Goal: Task Accomplishment & Management: Complete application form

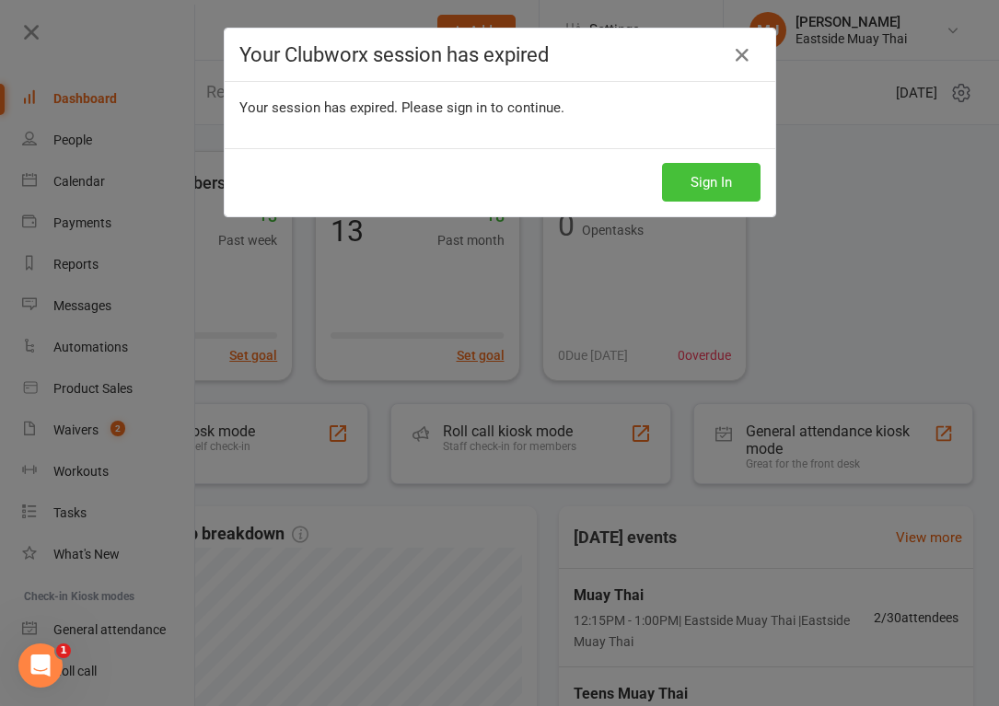
click at [708, 189] on button "Sign In" at bounding box center [711, 182] width 98 height 39
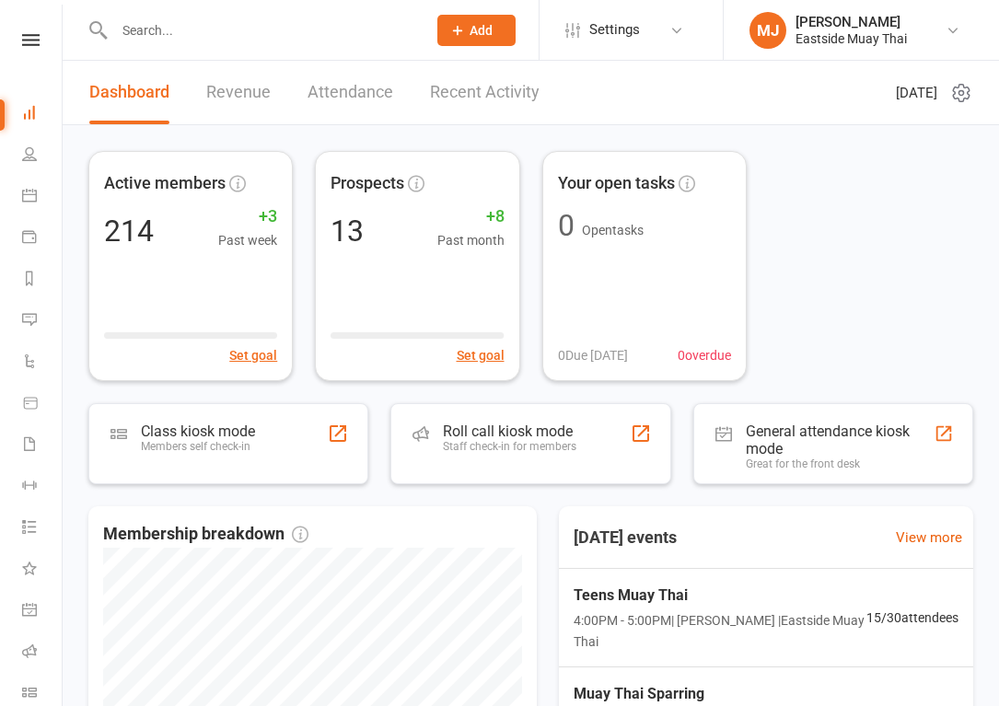
click at [237, 18] on input "text" at bounding box center [261, 30] width 305 height 26
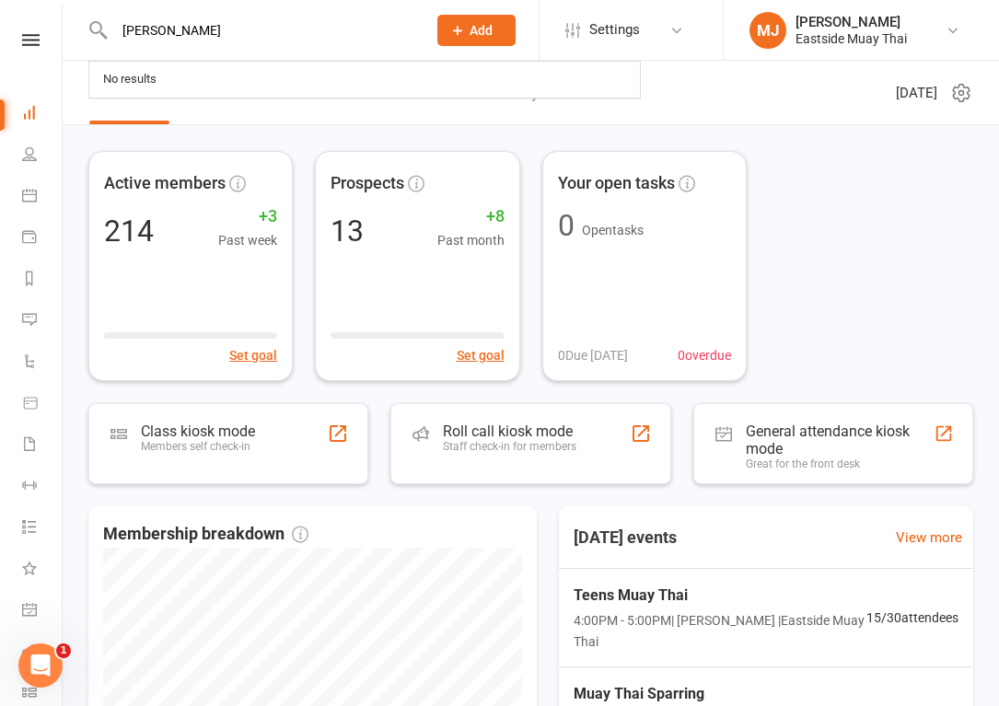
type input "[PERSON_NAME]"
click at [500, 29] on button "Add" at bounding box center [476, 30] width 78 height 31
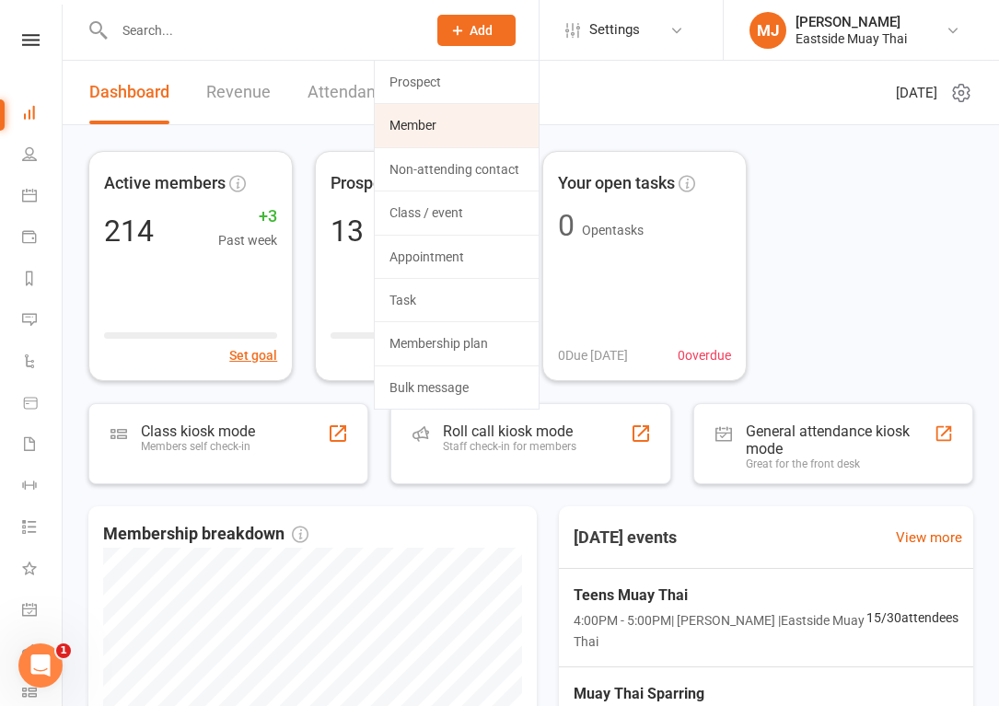
click at [493, 108] on link "Member" at bounding box center [457, 125] width 164 height 42
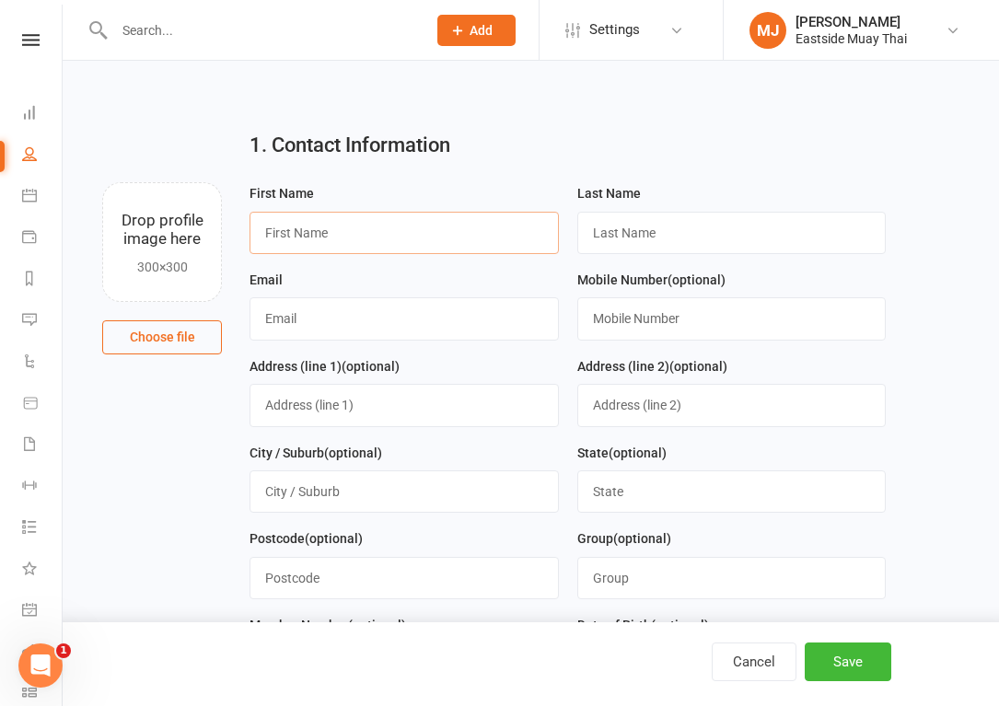
click at [307, 232] on input "text" at bounding box center [403, 233] width 308 height 42
type input "[PERSON_NAME]"
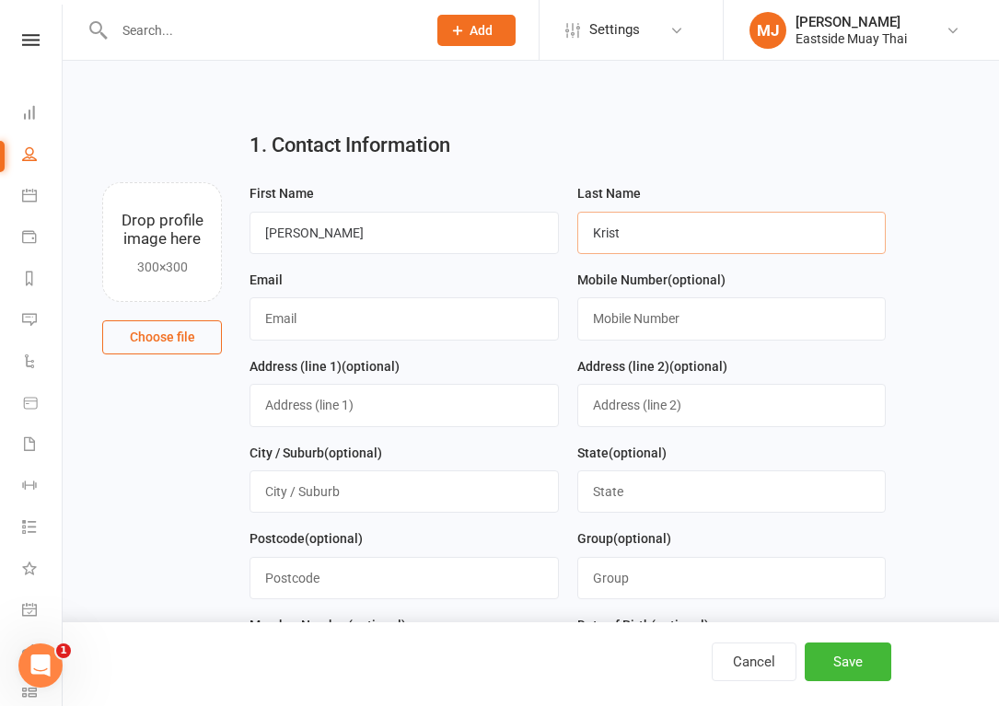
drag, startPoint x: 634, startPoint y: 235, endPoint x: 440, endPoint y: 235, distance: 194.2
click at [440, 235] on form "First Name [PERSON_NAME] Last Name [PERSON_NAME] Email Mobile Number (optional)…" at bounding box center [567, 484] width 654 height 604
paste input "Christodoulou"
type input "Christodoulou"
click at [301, 323] on input "text" at bounding box center [403, 318] width 308 height 42
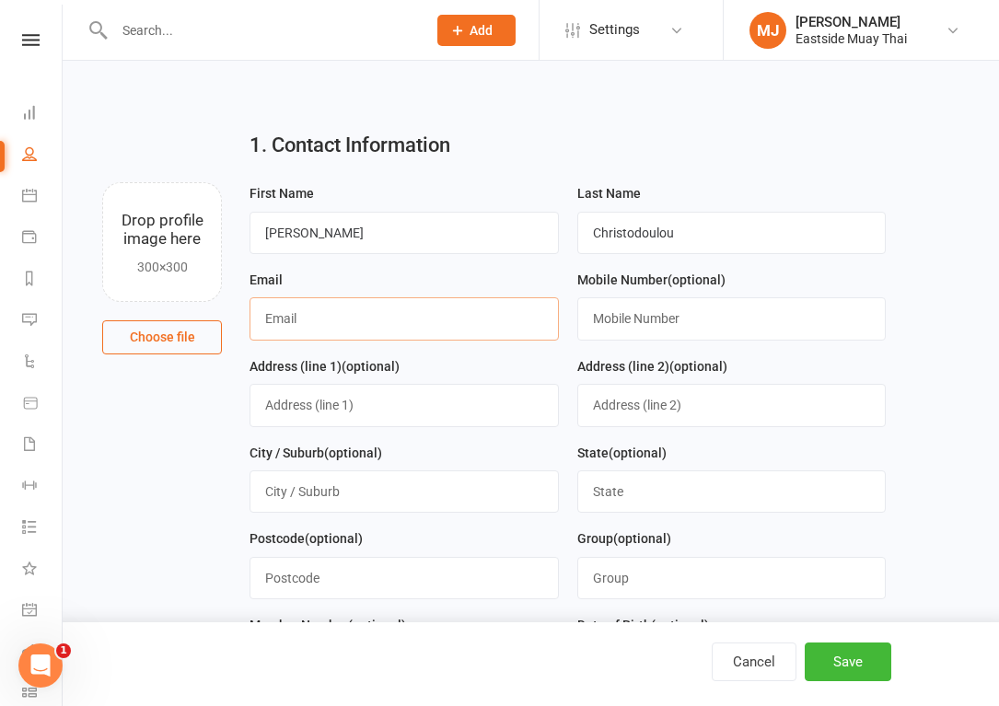
paste input "[EMAIL_ADDRESS][DOMAIN_NAME]"
type input "[EMAIL_ADDRESS][DOMAIN_NAME]"
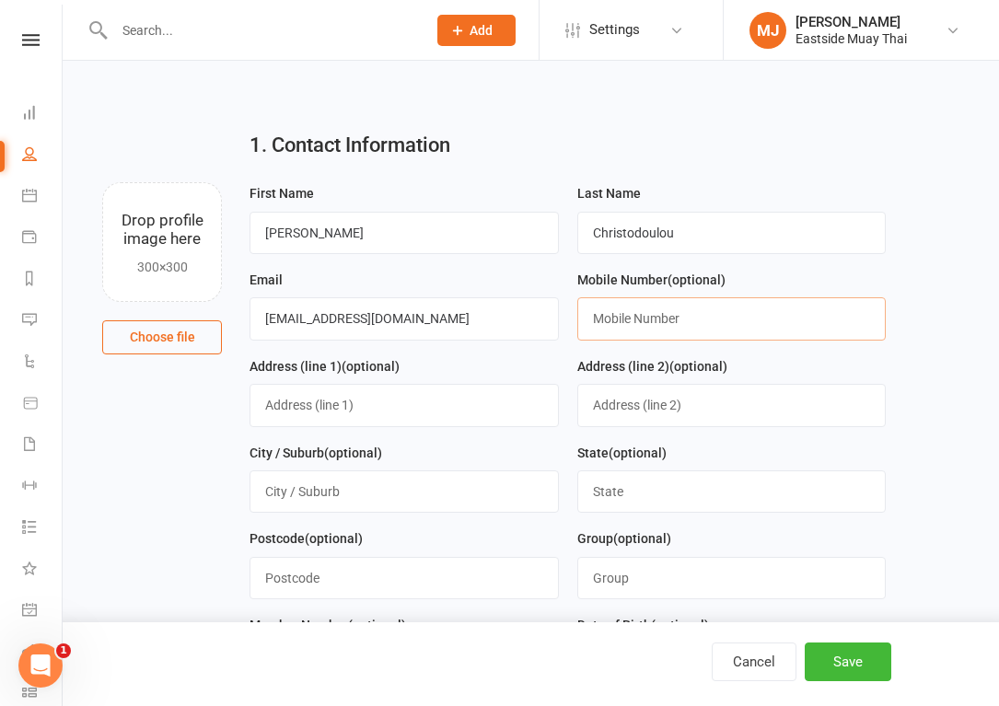
click at [631, 317] on input "text" at bounding box center [731, 318] width 308 height 42
click at [829, 650] on button "Save" at bounding box center [847, 661] width 87 height 39
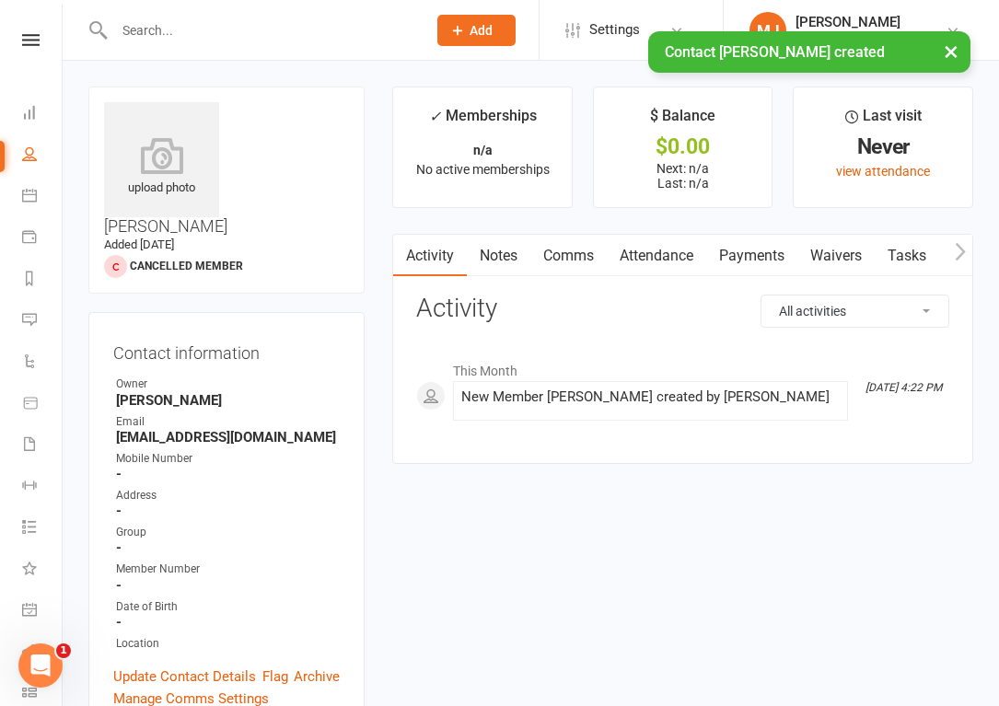
click at [840, 251] on link "Waivers" at bounding box center [835, 256] width 77 height 42
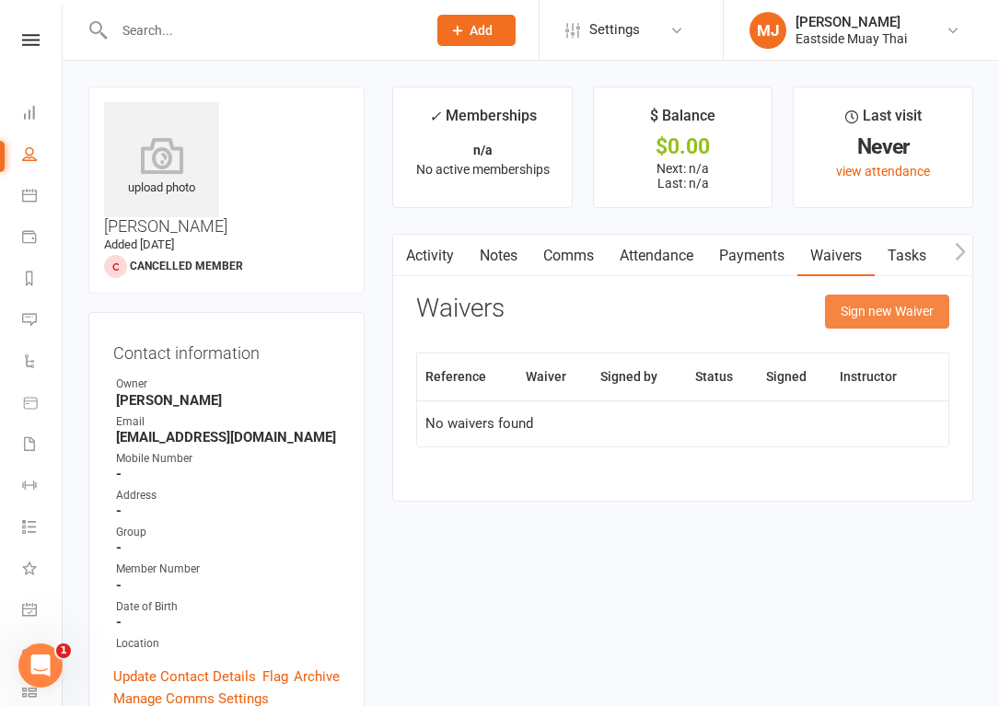
click at [870, 316] on button "Sign new Waiver" at bounding box center [887, 311] width 124 height 33
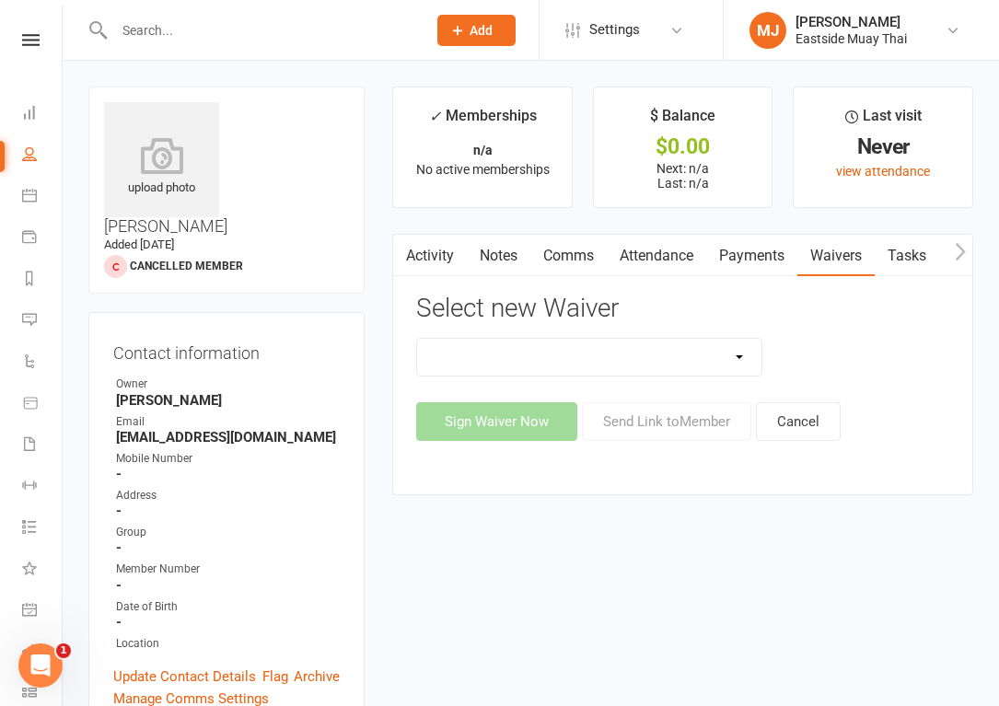
click at [729, 359] on select "Existing member - Waiver only Free Trial New Member Sign Up New Member Sign Up …" at bounding box center [589, 357] width 344 height 37
select select "14784"
click at [417, 339] on select "Existing member - Waiver only Free Trial New Member Sign Up New Member Sign Up …" at bounding box center [589, 357] width 344 height 37
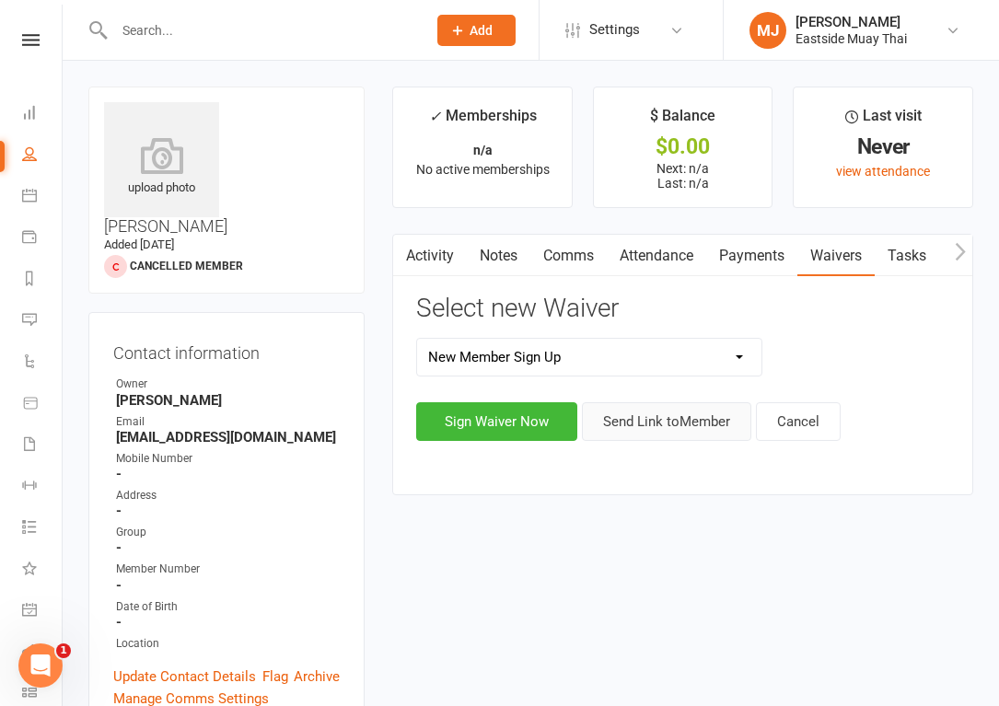
click at [661, 423] on button "Send Link to Member" at bounding box center [666, 421] width 169 height 39
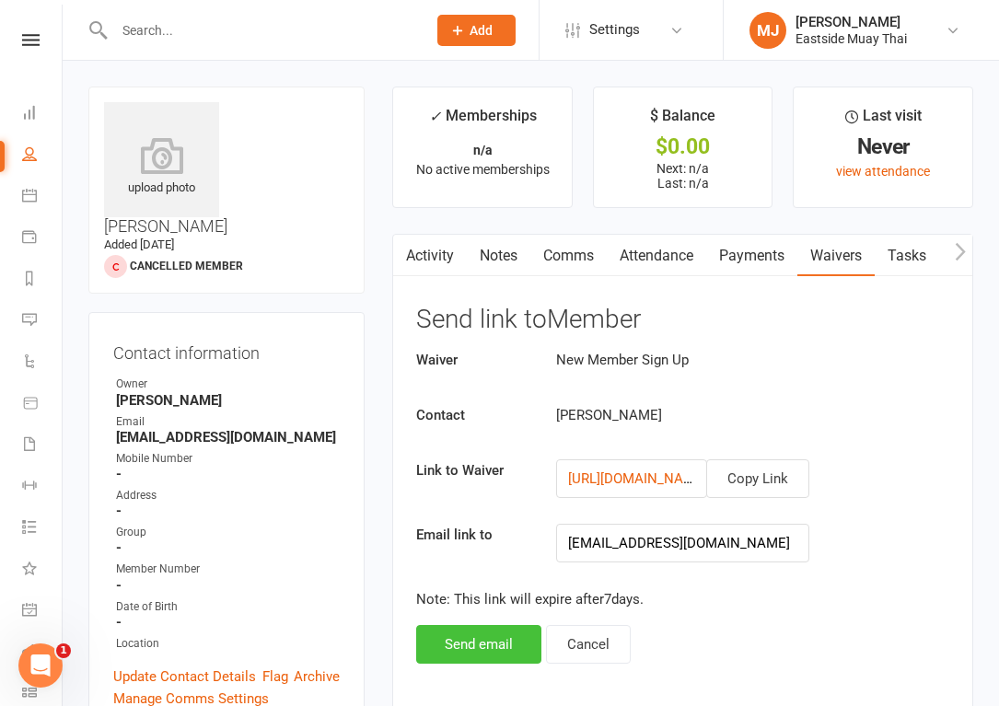
click at [475, 648] on button "Send email" at bounding box center [478, 644] width 125 height 39
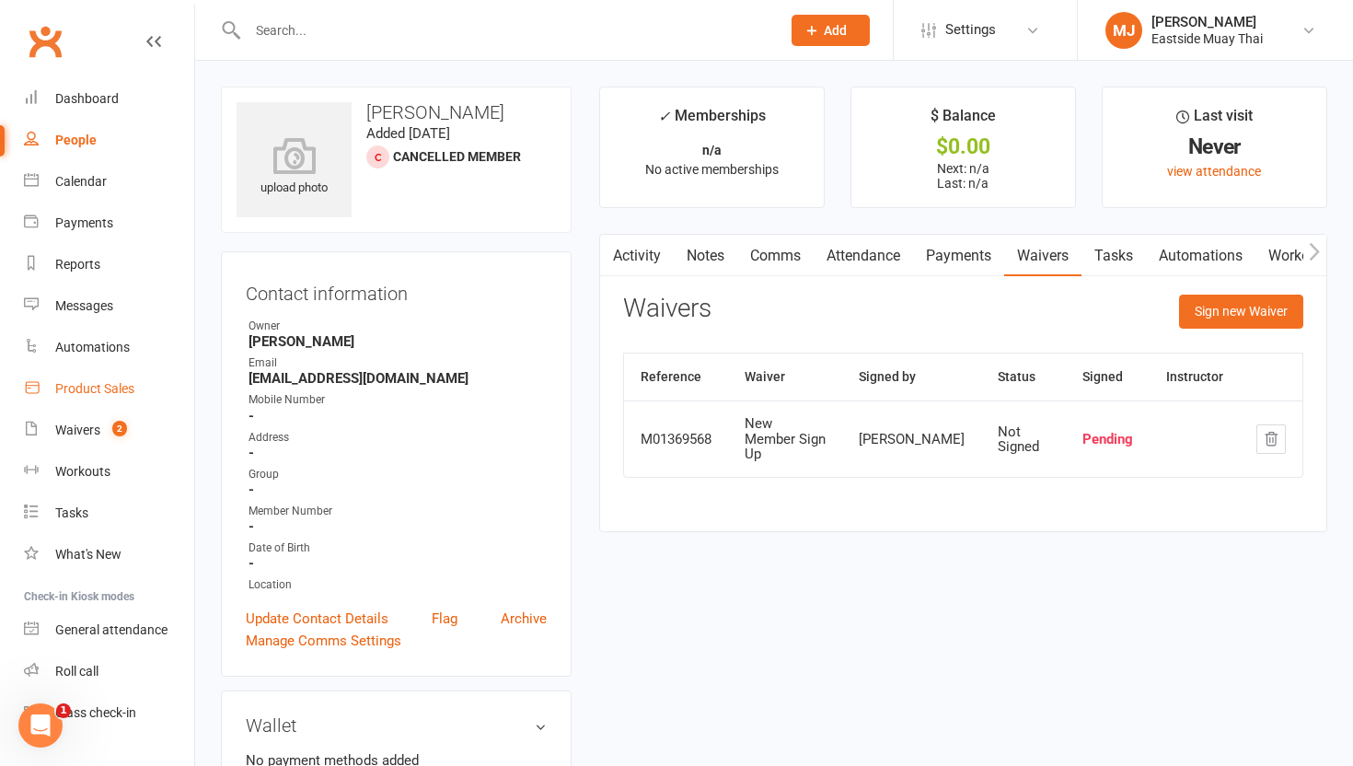
click at [67, 400] on link "Product Sales" at bounding box center [109, 388] width 170 height 41
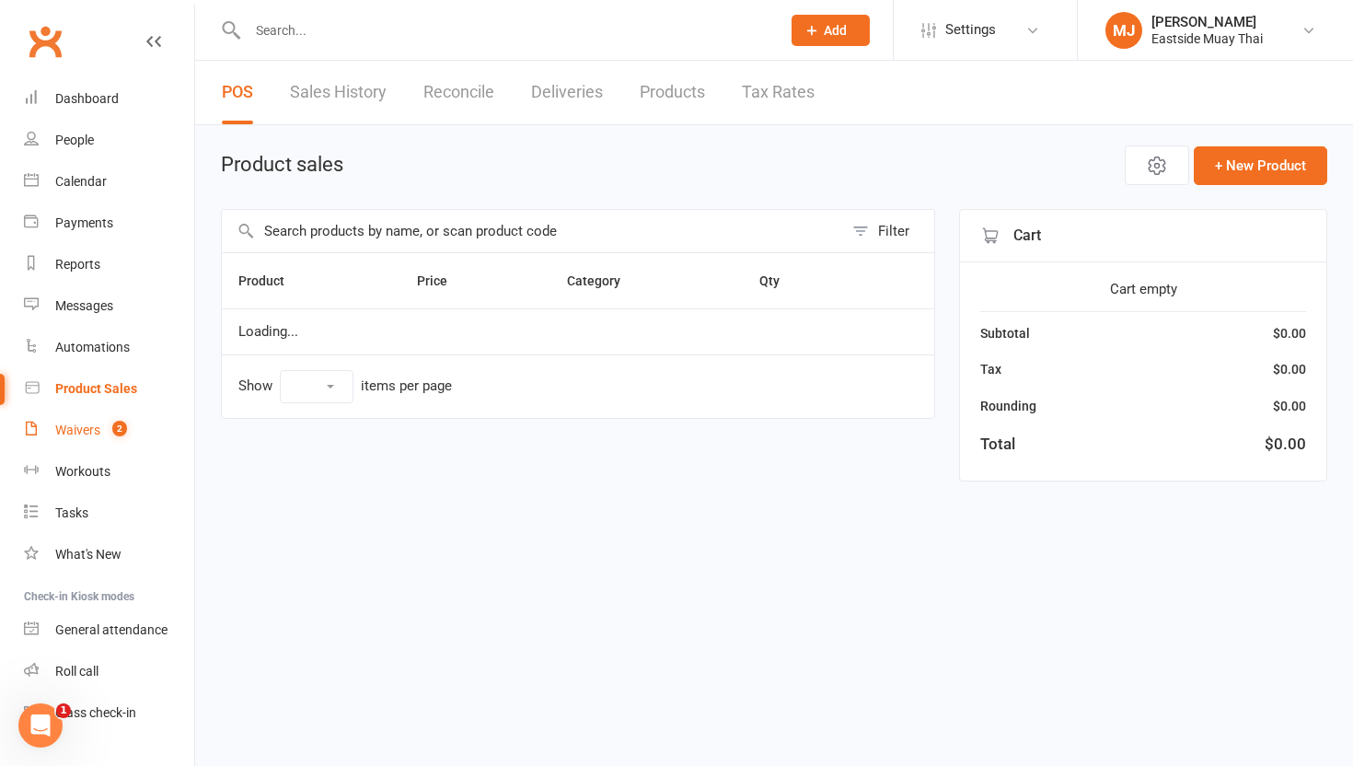
select select "10"
click at [72, 433] on div "Waivers" at bounding box center [77, 429] width 45 height 15
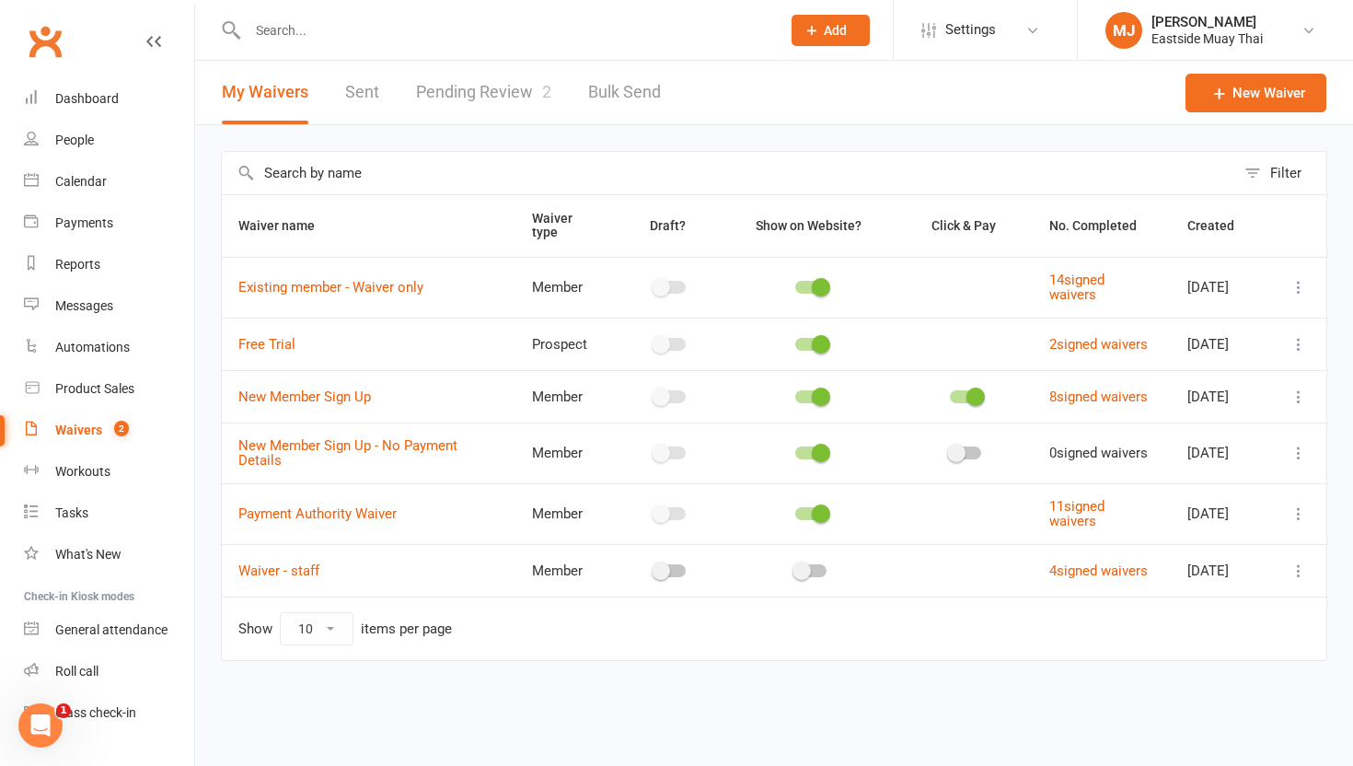
click at [469, 93] on link "Pending Review 2" at bounding box center [483, 93] width 135 height 64
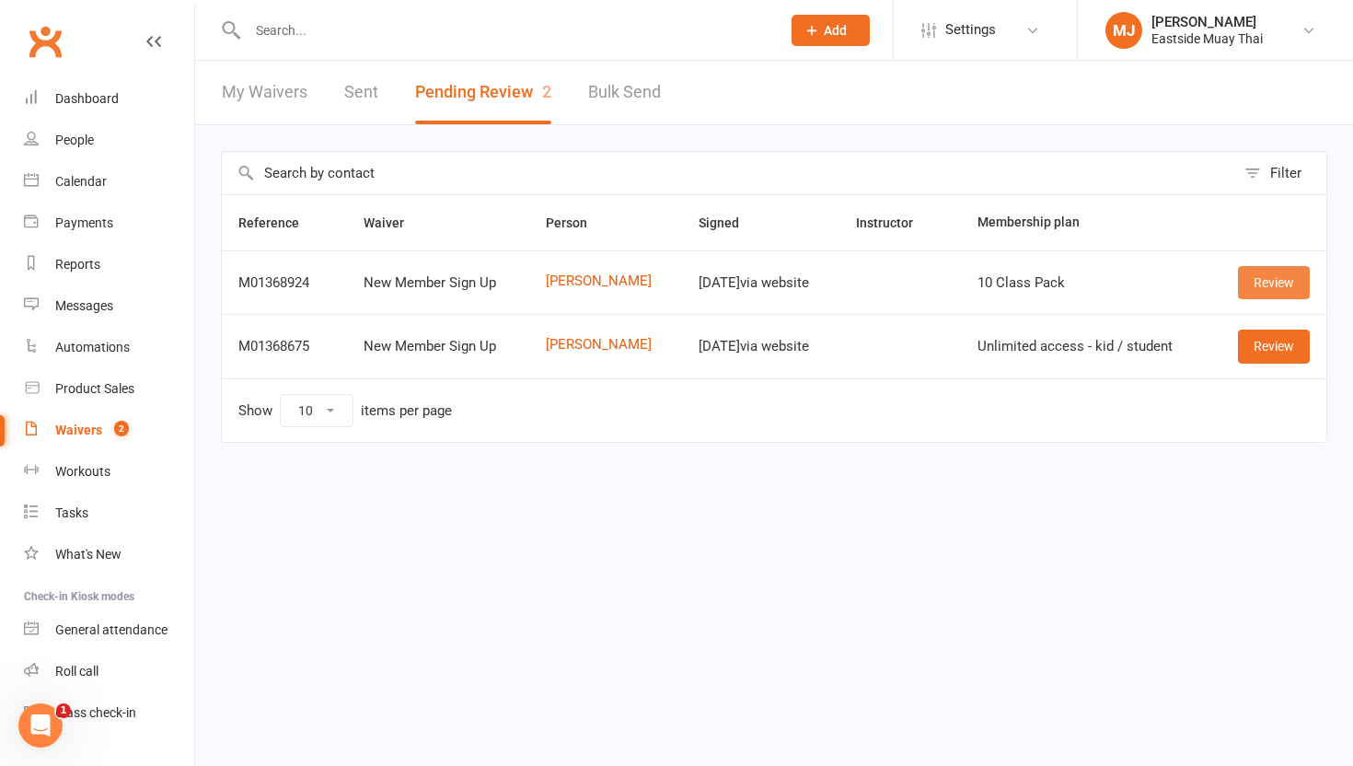
click at [998, 281] on link "Review" at bounding box center [1274, 282] width 72 height 33
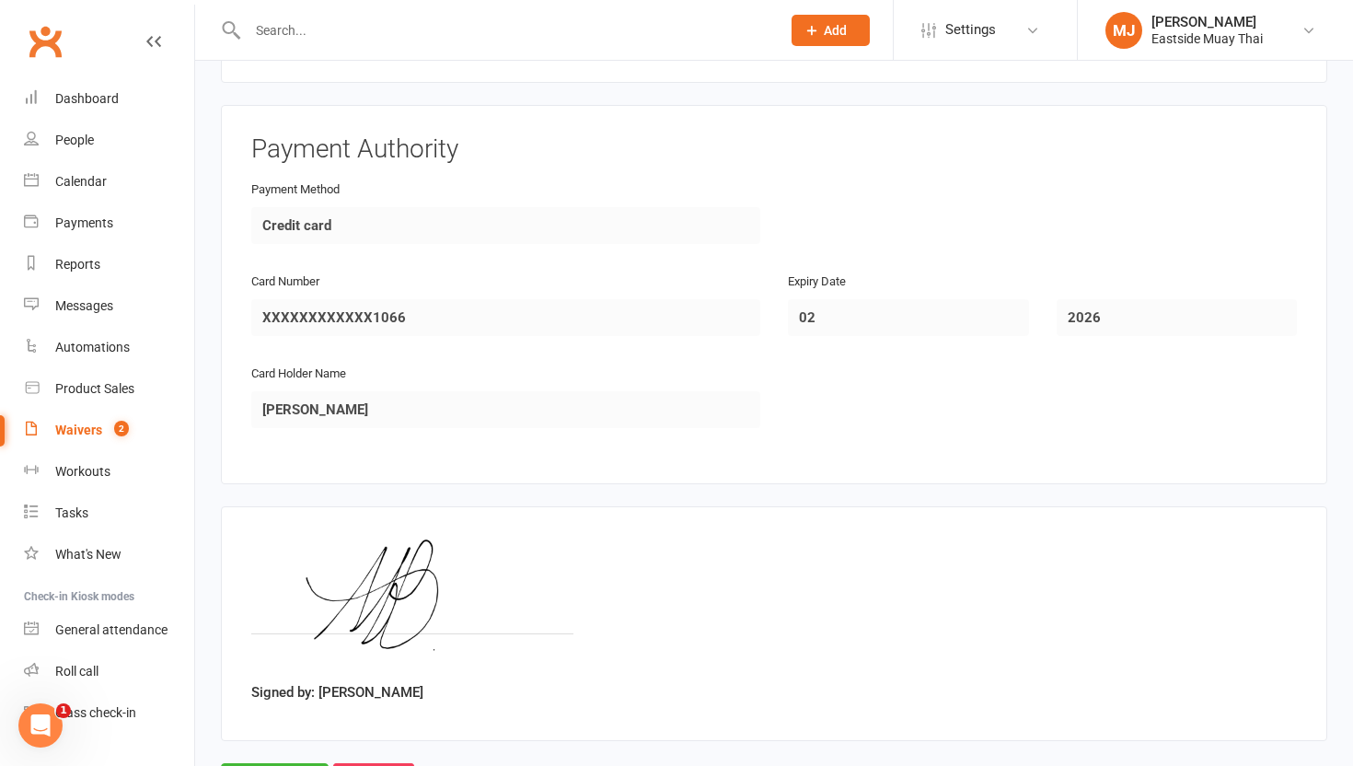
scroll to position [1612, 0]
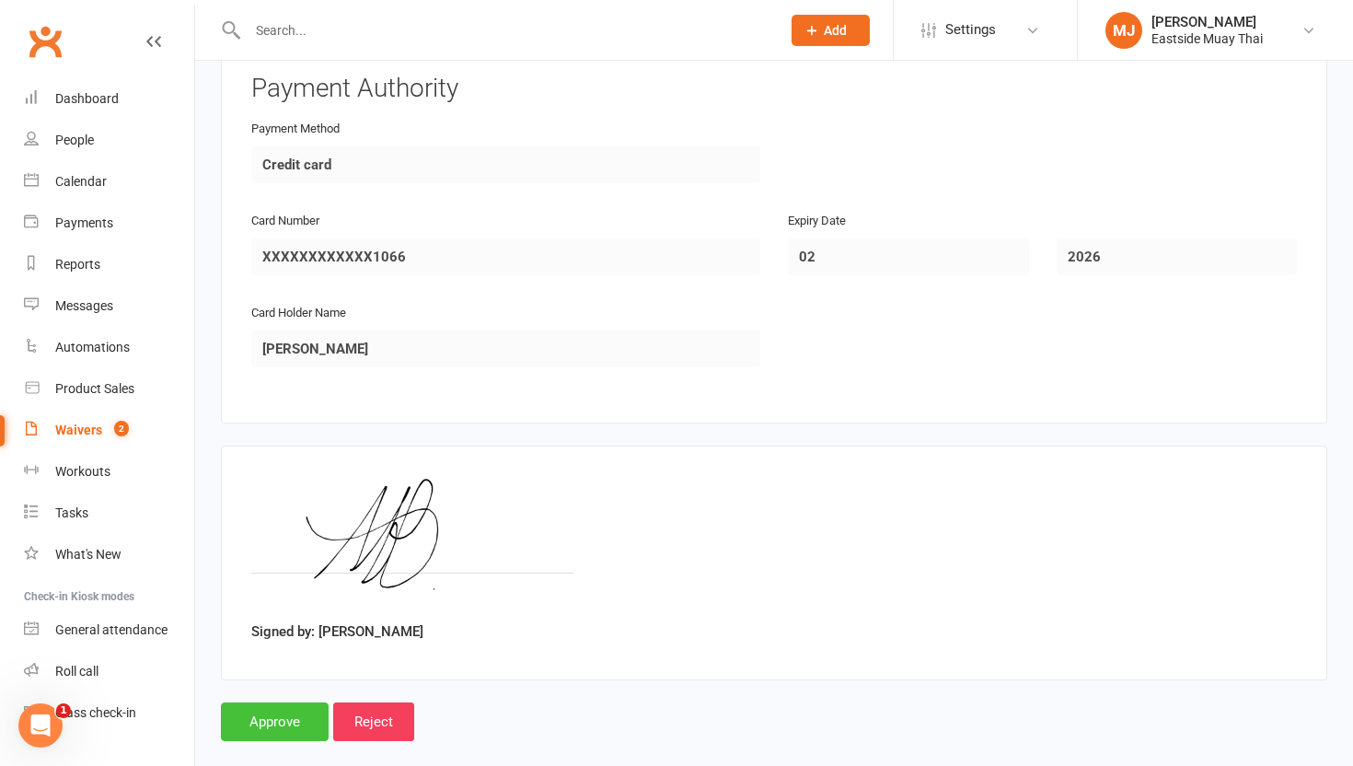
click at [266, 702] on input "Approve" at bounding box center [275, 721] width 108 height 39
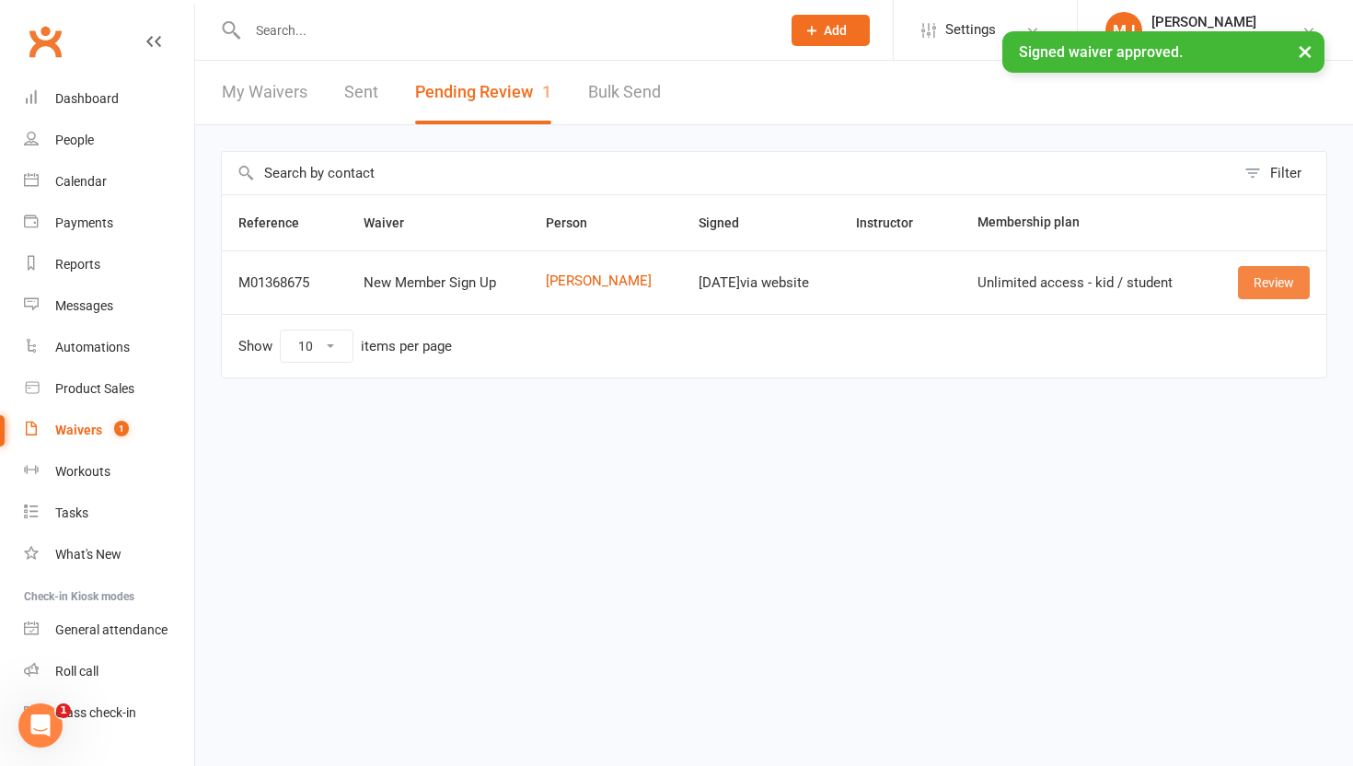
click at [998, 284] on link "Review" at bounding box center [1274, 282] width 72 height 33
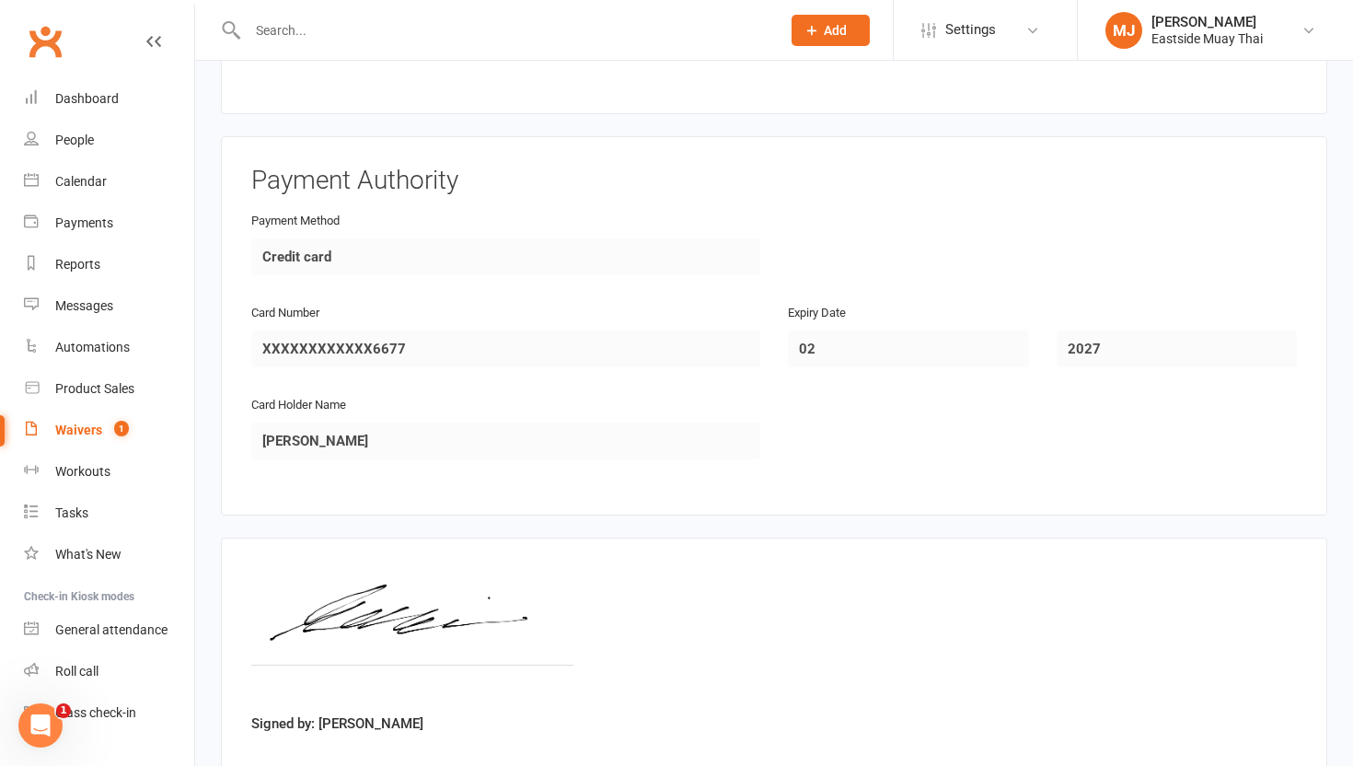
scroll to position [1612, 0]
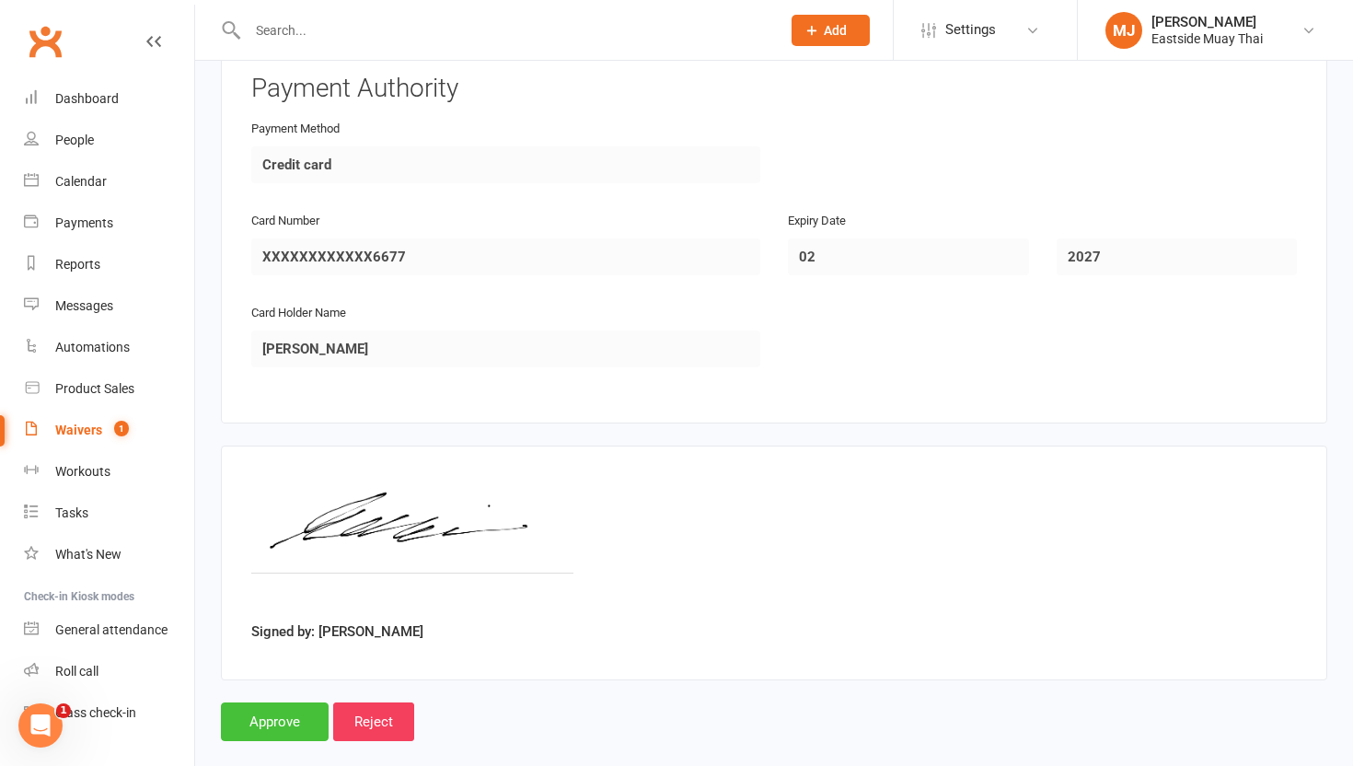
click at [259, 702] on input "Approve" at bounding box center [275, 721] width 108 height 39
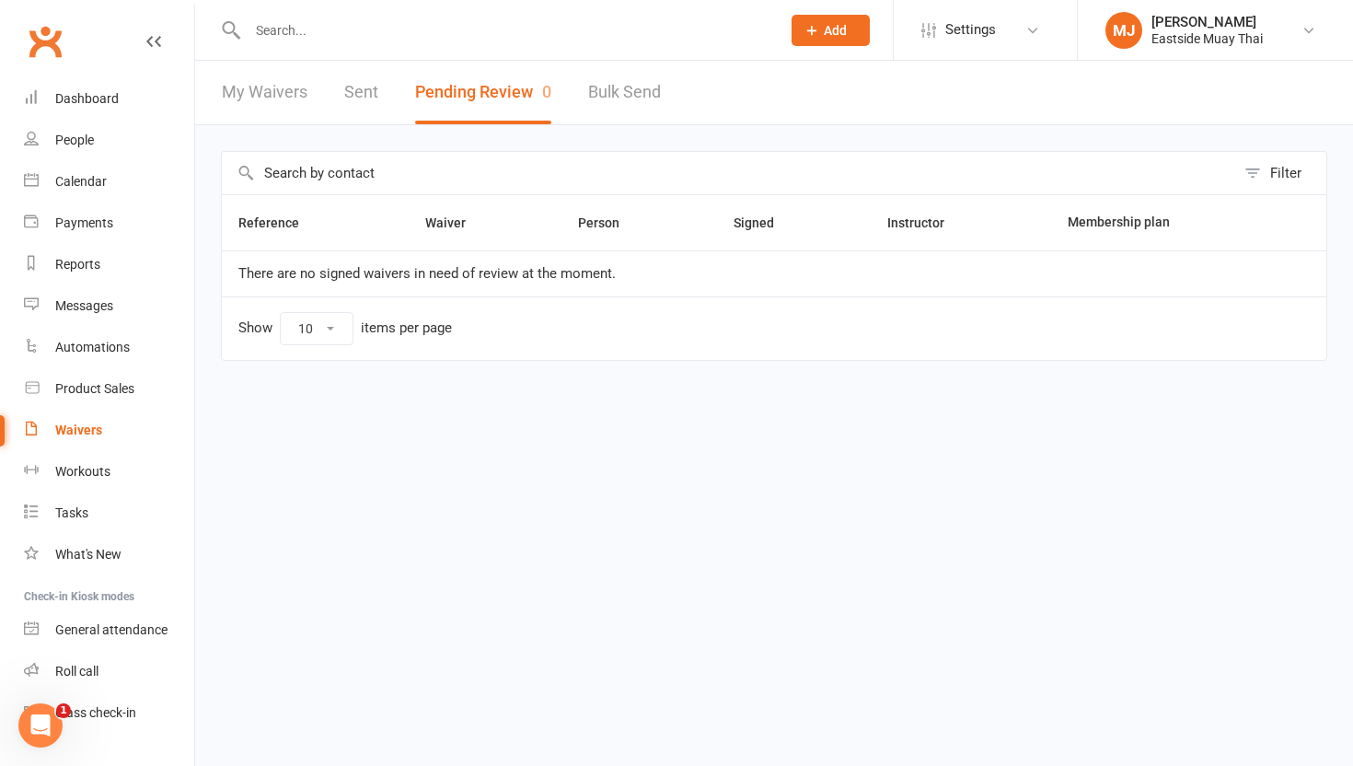
click at [323, 34] on input "text" at bounding box center [505, 30] width 526 height 26
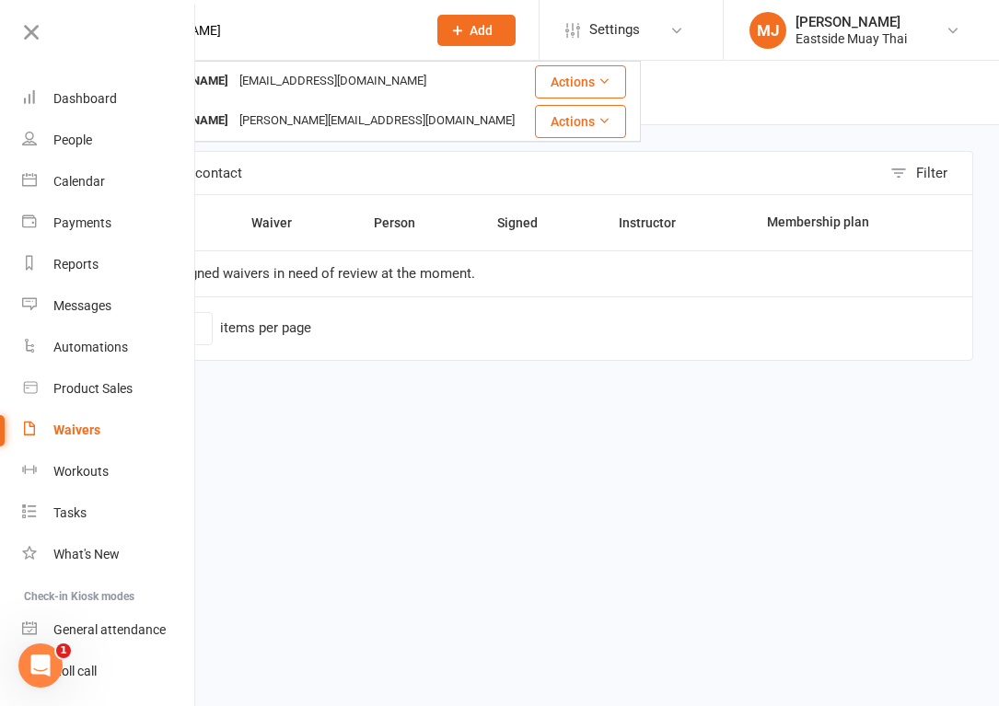
click at [266, 31] on input "[PERSON_NAME]" at bounding box center [261, 30] width 305 height 26
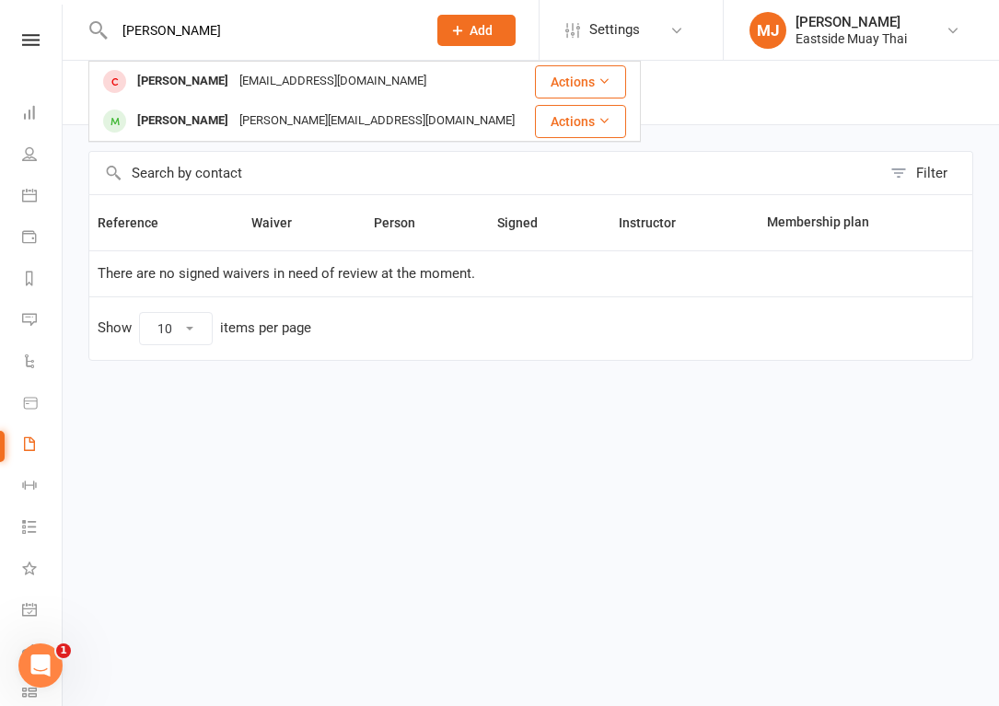
click at [265, 31] on input "[PERSON_NAME]" at bounding box center [261, 30] width 305 height 26
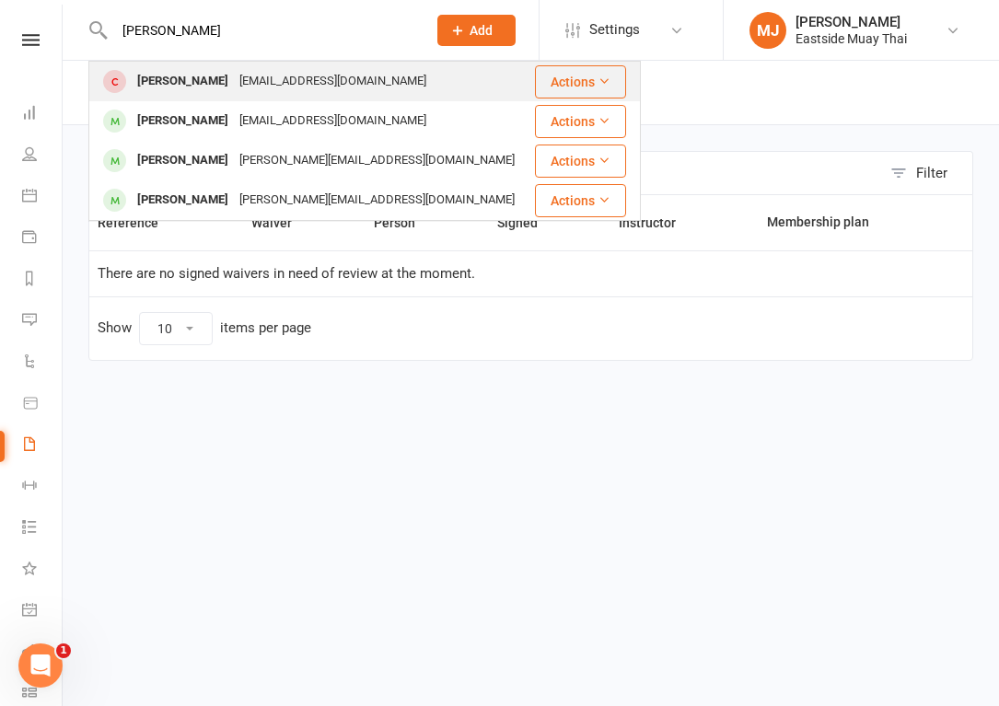
type input "[PERSON_NAME]"
click at [196, 78] on div "[PERSON_NAME]" at bounding box center [183, 81] width 102 height 27
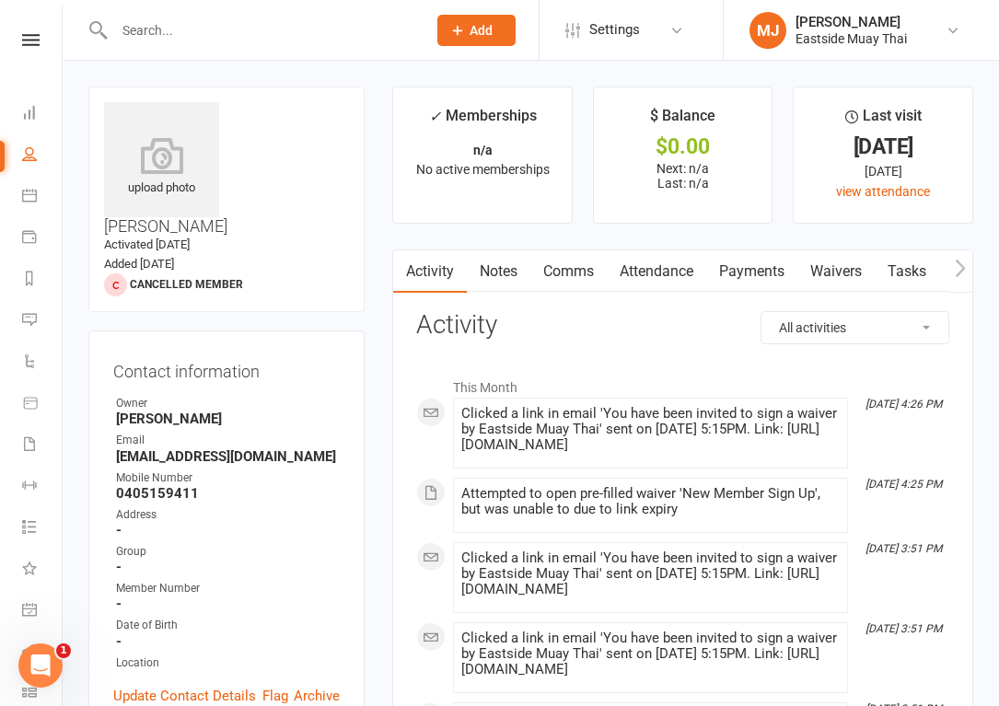
click at [839, 267] on link "Waivers" at bounding box center [835, 271] width 77 height 42
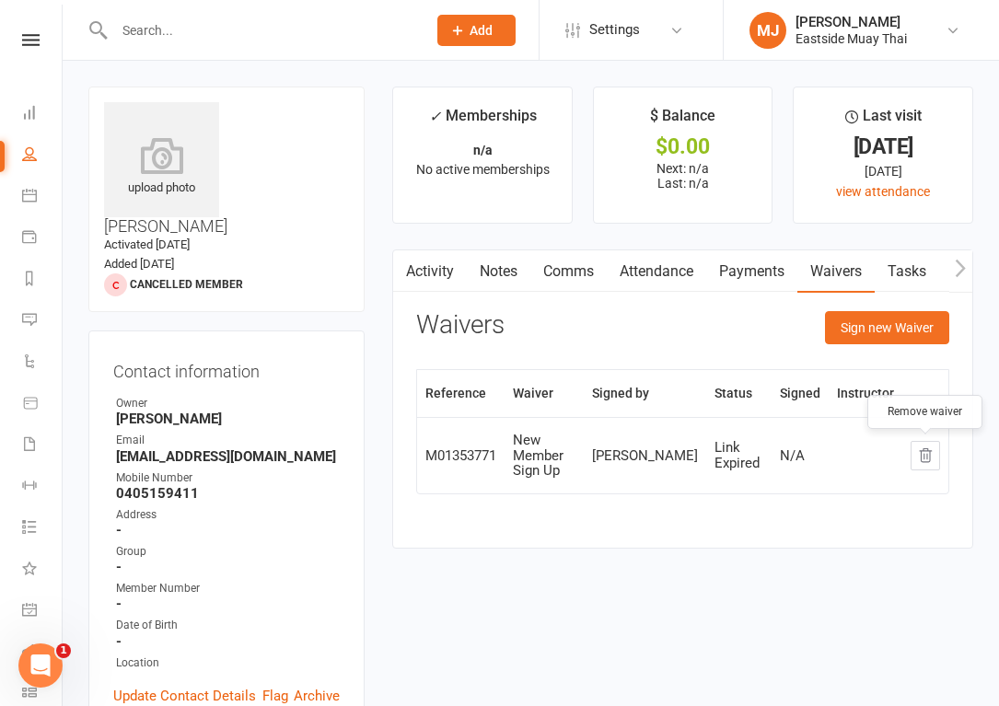
click at [924, 458] on icon "button" at bounding box center [925, 455] width 17 height 17
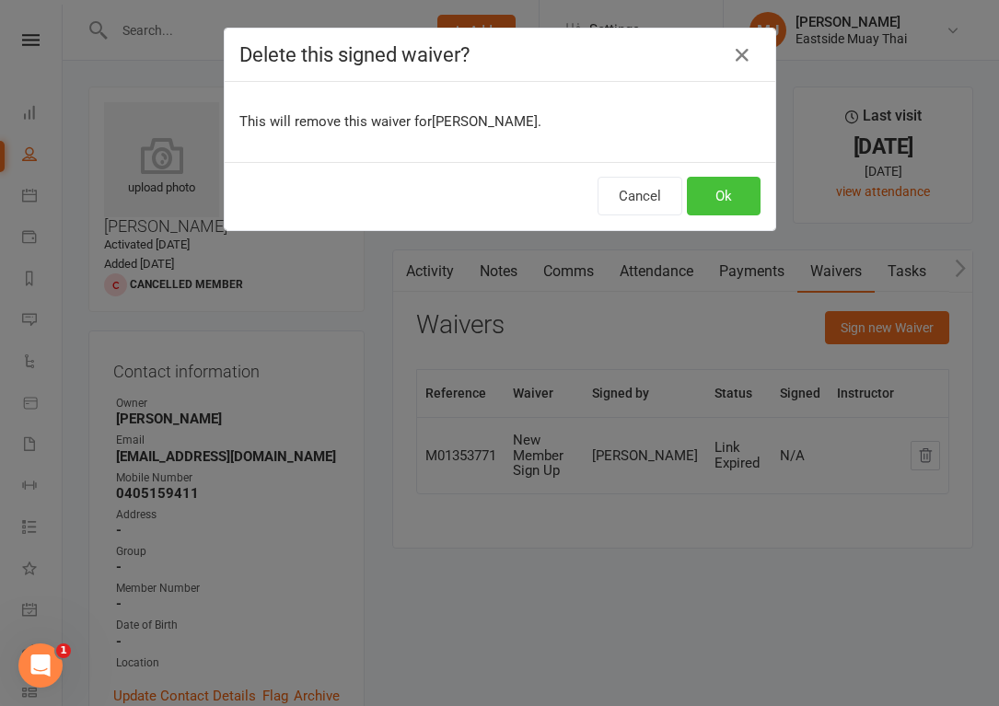
click at [704, 185] on button "Ok" at bounding box center [724, 196] width 74 height 39
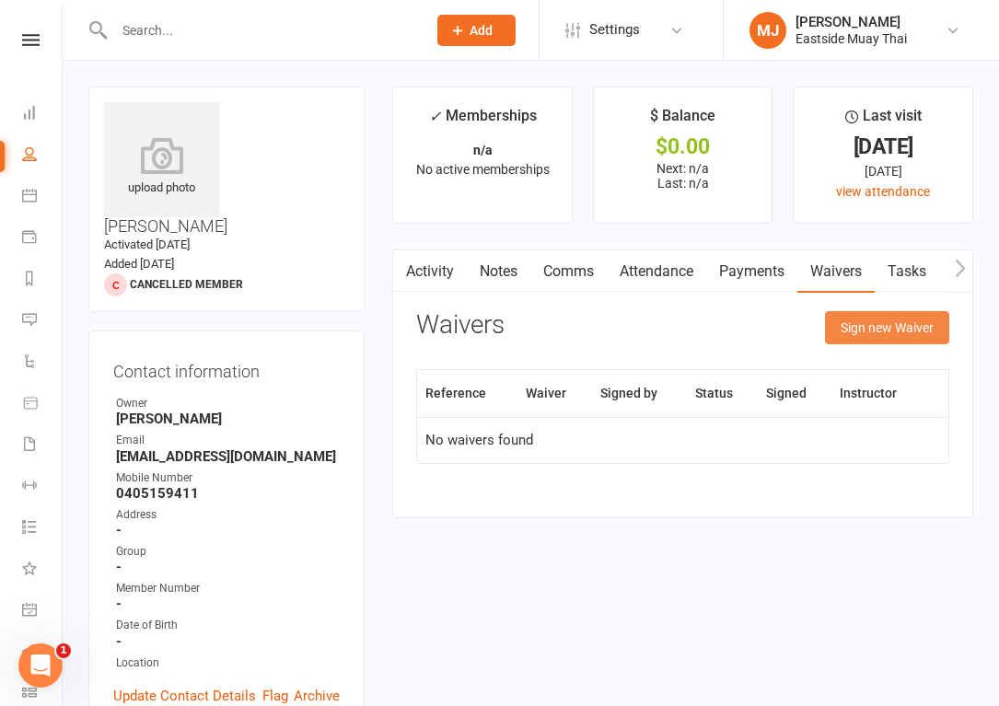
click at [904, 318] on button "Sign new Waiver" at bounding box center [887, 327] width 124 height 33
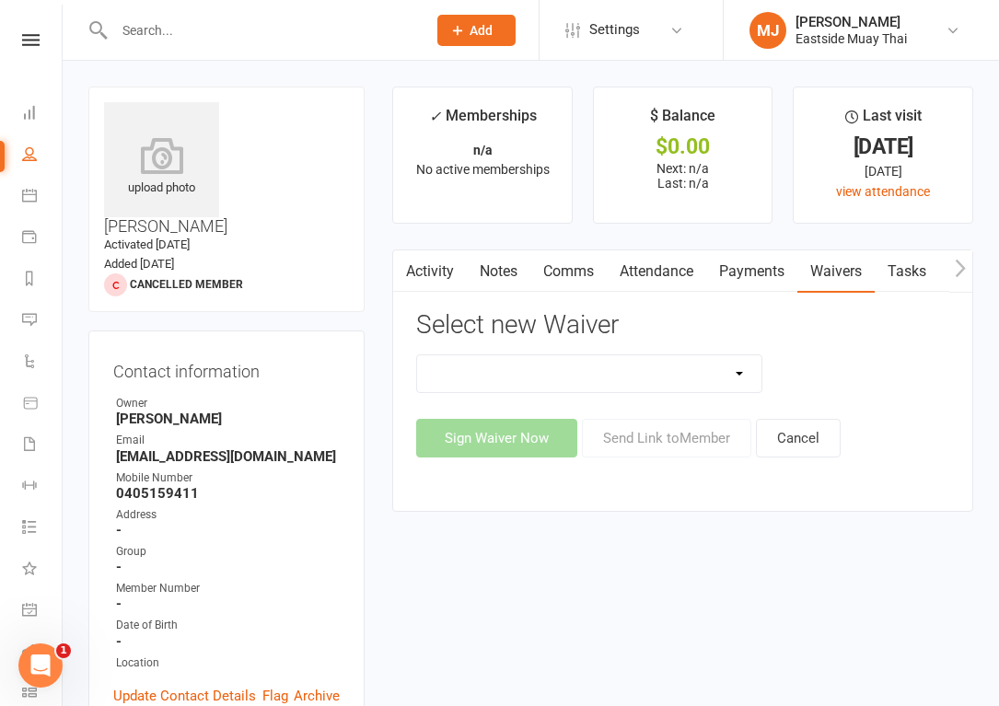
click at [712, 376] on select "Existing member - Waiver only Free Trial New Member Sign Up New Member Sign Up …" at bounding box center [589, 373] width 344 height 37
select select "14784"
click at [417, 355] on select "Existing member - Waiver only Free Trial New Member Sign Up New Member Sign Up …" at bounding box center [589, 373] width 344 height 37
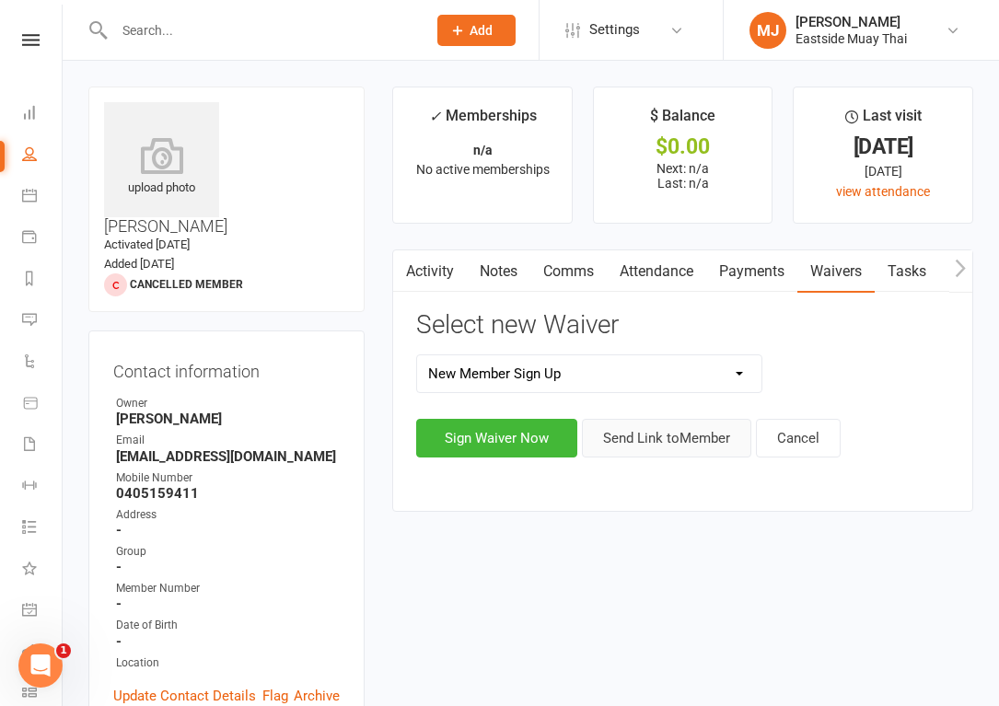
click at [707, 440] on button "Send Link to Member" at bounding box center [666, 438] width 169 height 39
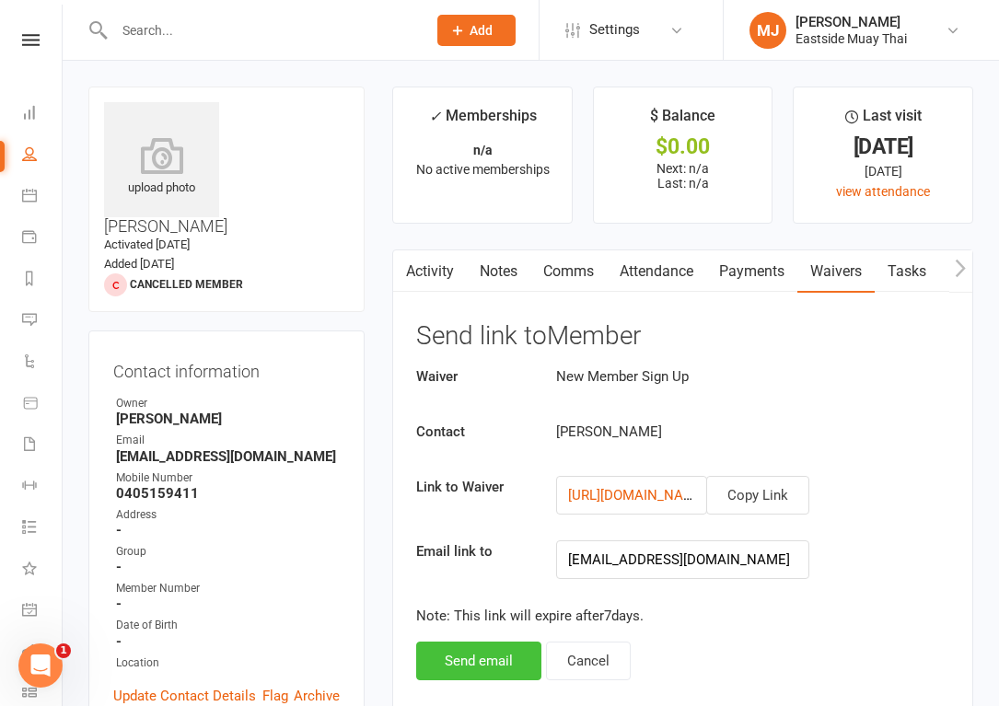
click at [475, 655] on button "Send email" at bounding box center [478, 661] width 125 height 39
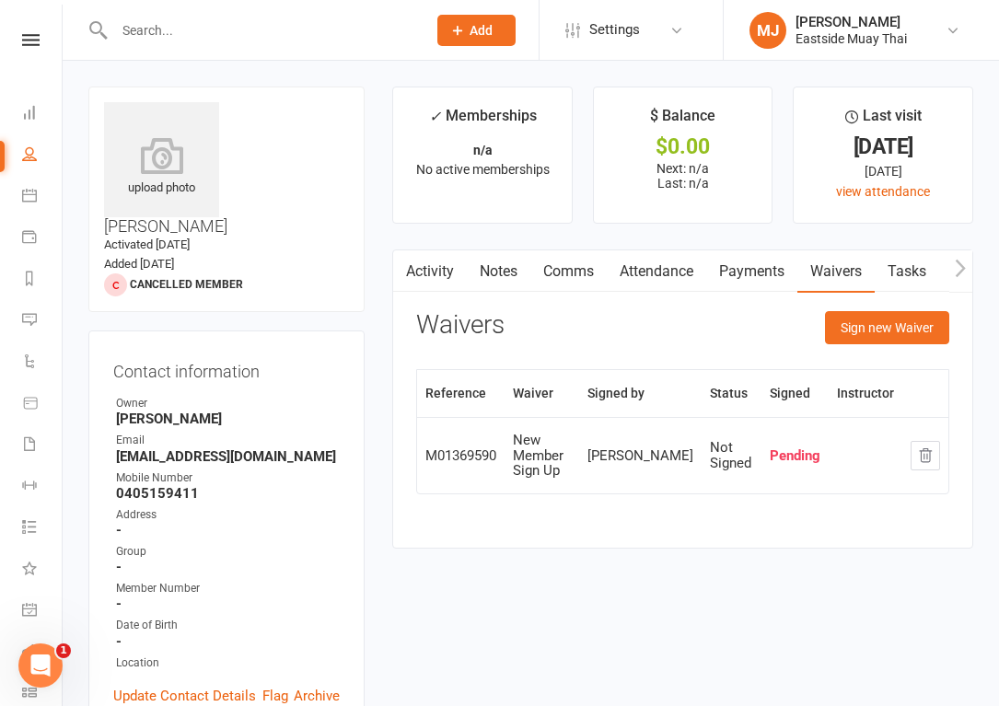
click at [471, 33] on span "Add" at bounding box center [480, 30] width 23 height 15
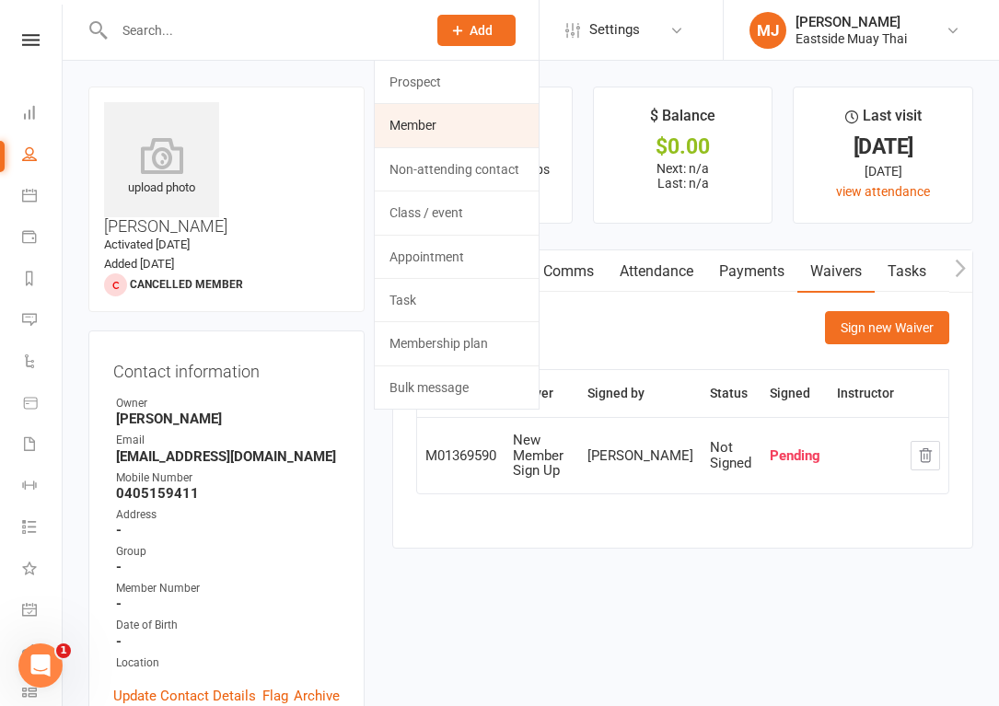
click at [447, 117] on link "Member" at bounding box center [457, 125] width 164 height 42
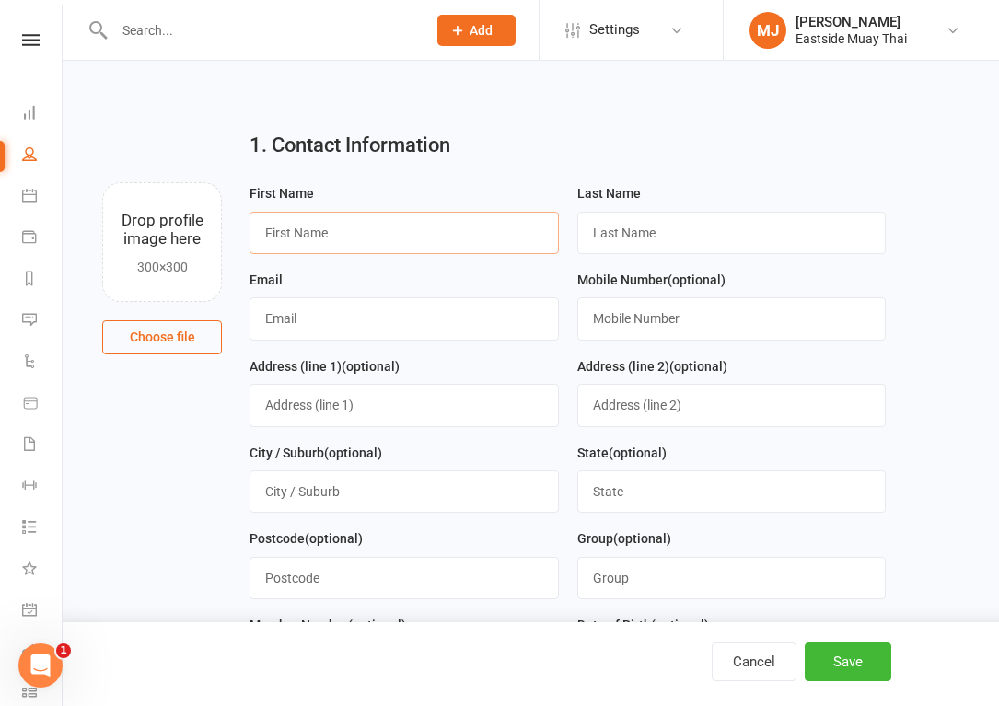
click at [298, 233] on input "text" at bounding box center [403, 233] width 308 height 42
type input "[PERSON_NAME]"
click at [133, 19] on input "text" at bounding box center [261, 30] width 305 height 26
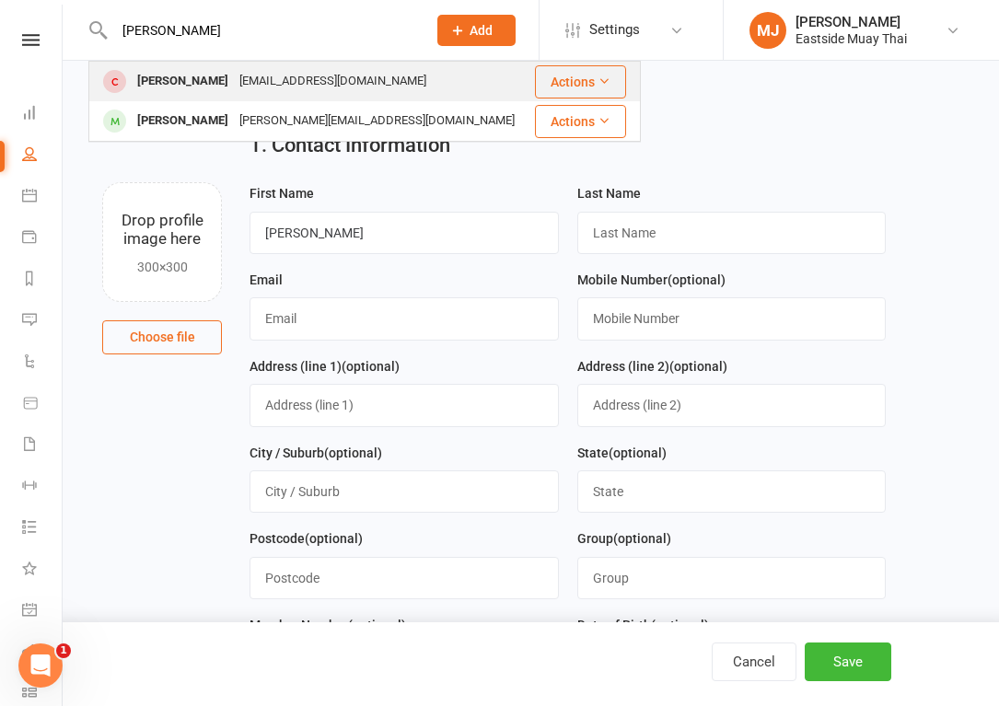
type input "[PERSON_NAME]"
click at [157, 77] on div "[PERSON_NAME]" at bounding box center [183, 81] width 102 height 27
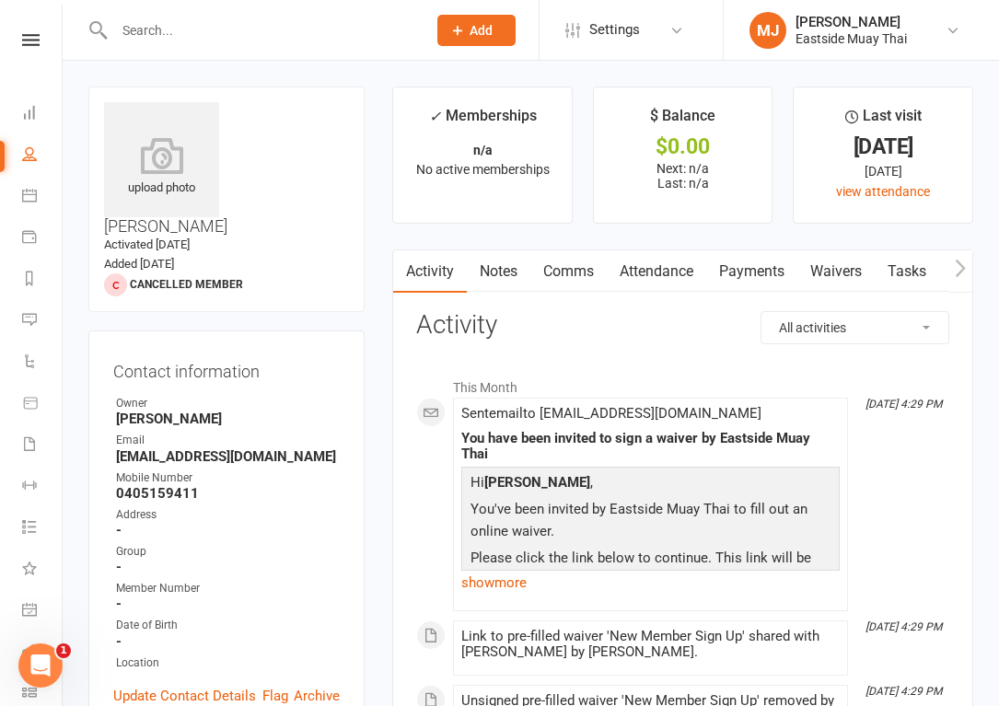
click at [836, 264] on link "Waivers" at bounding box center [835, 271] width 77 height 42
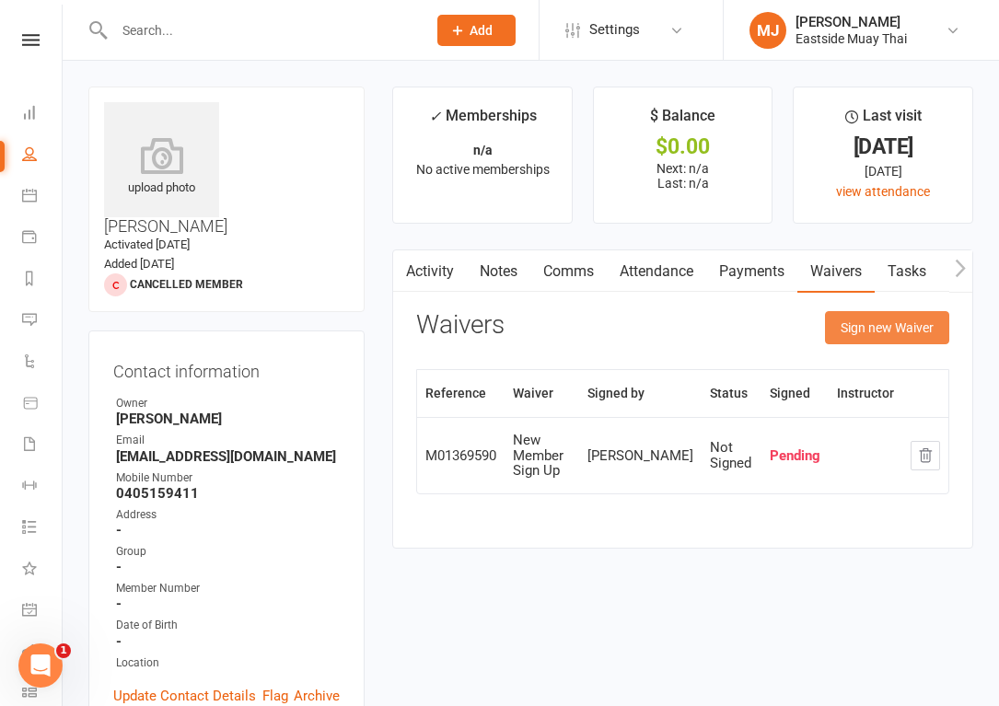
click at [862, 325] on button "Sign new Waiver" at bounding box center [887, 327] width 124 height 33
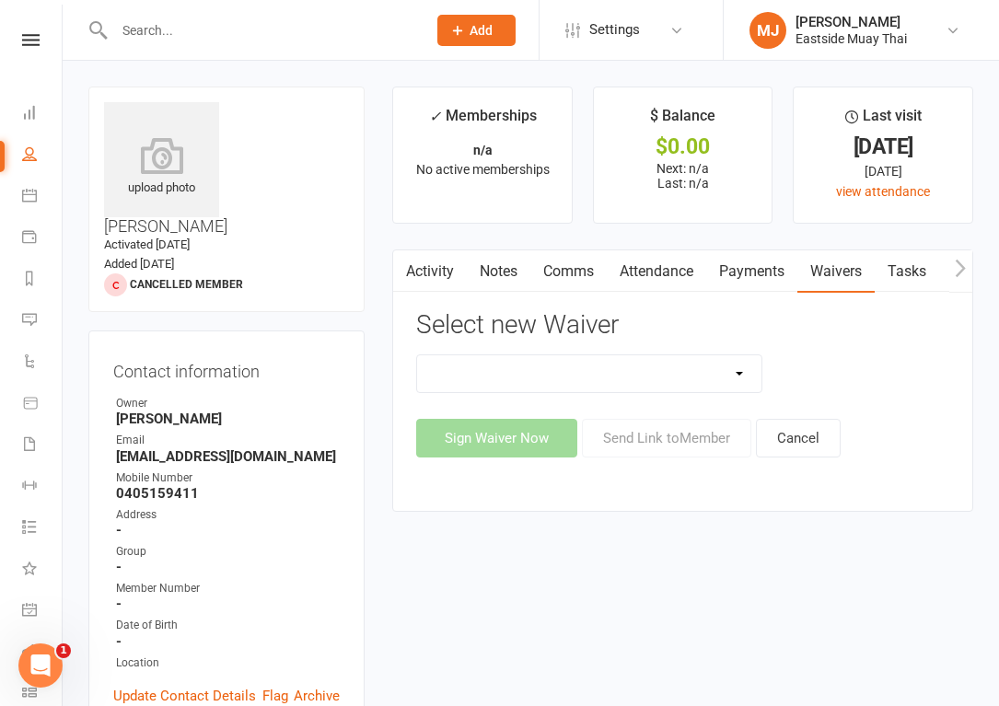
click at [699, 366] on select "Existing member - Waiver only Free Trial New Member Sign Up New Member Sign Up …" at bounding box center [589, 373] width 344 height 37
select select "14822"
click at [417, 355] on select "Existing member - Waiver only Free Trial New Member Sign Up New Member Sign Up …" at bounding box center [589, 373] width 344 height 37
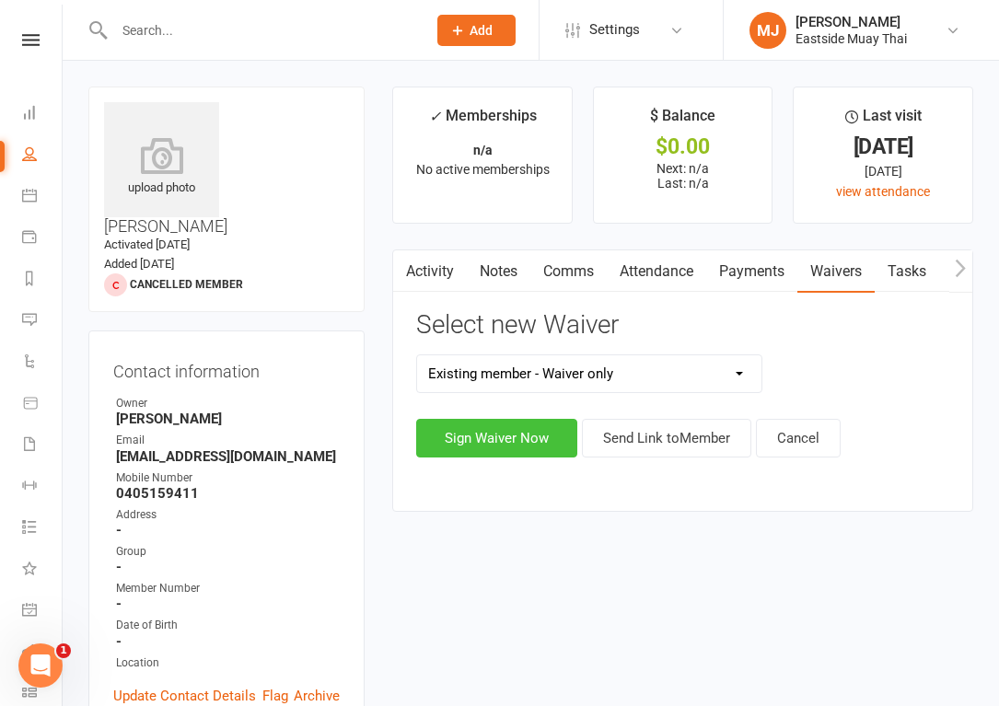
click at [536, 444] on button "Sign Waiver Now" at bounding box center [496, 438] width 161 height 39
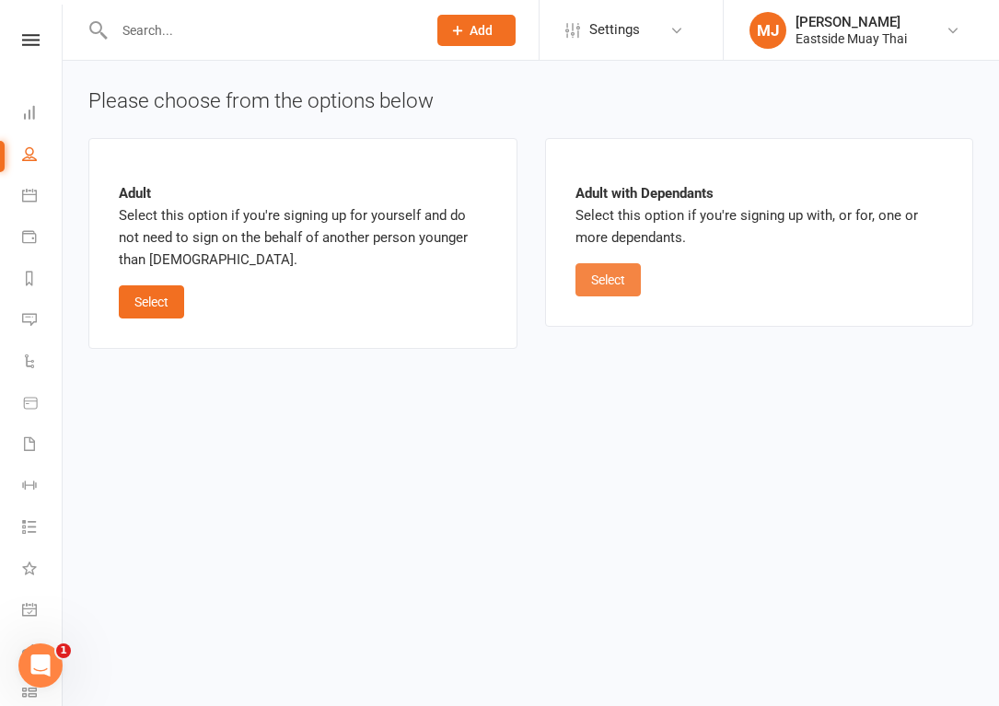
click at [610, 284] on button "Select" at bounding box center [607, 279] width 65 height 33
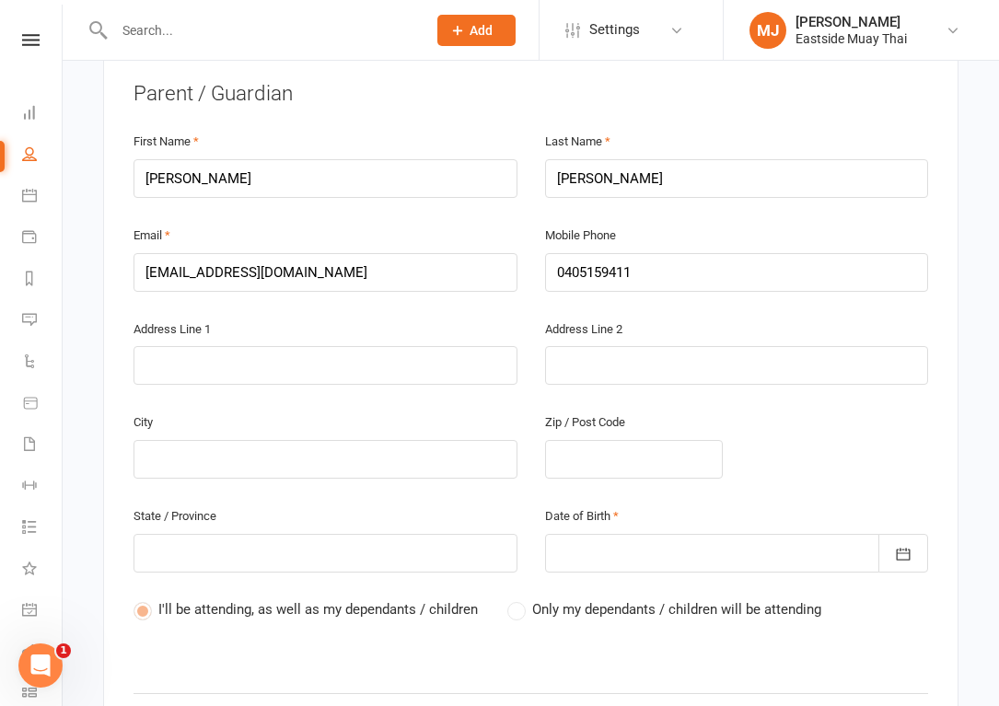
scroll to position [504, 0]
click at [290, 347] on input "text" at bounding box center [325, 366] width 384 height 39
type input "1"
type input "14"
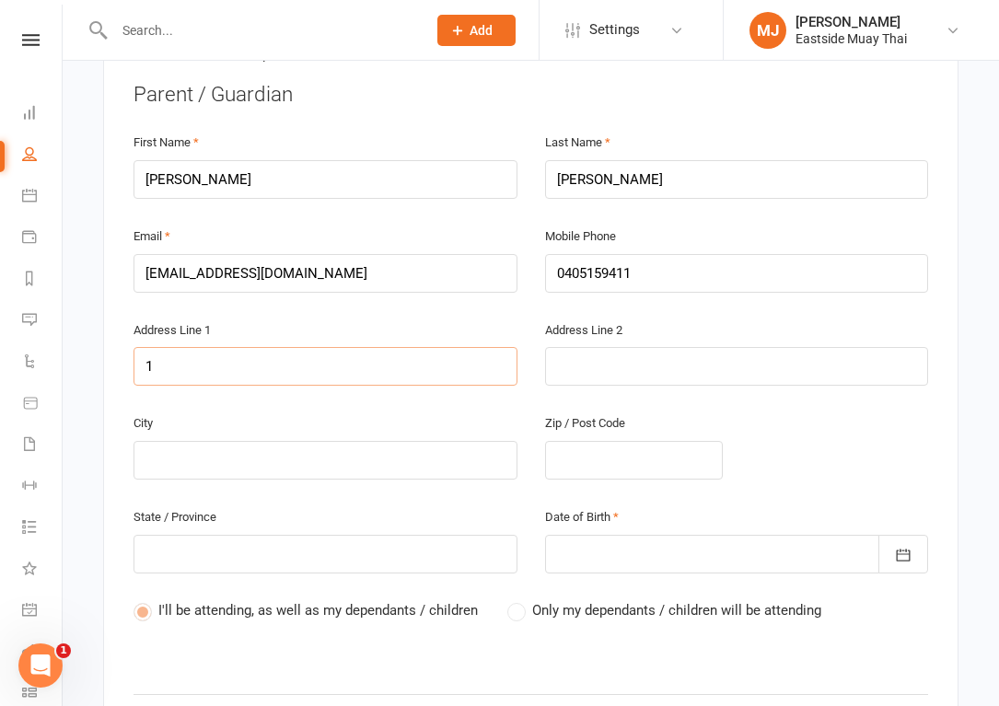
type input "14"
type input "14B"
type input "14B G"
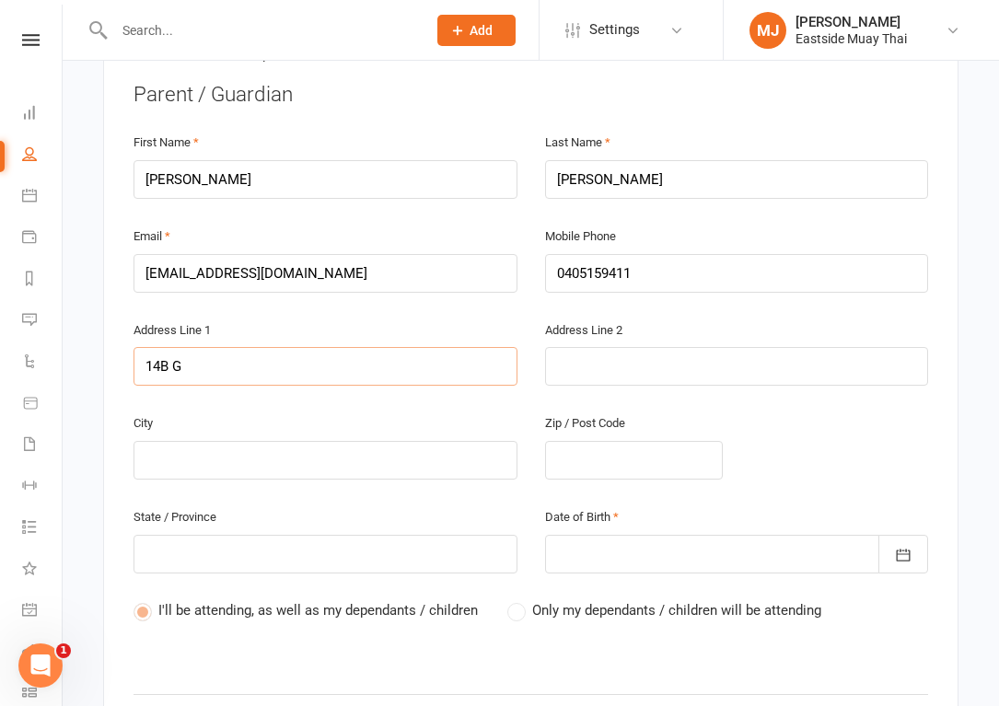
type input "14B Gi"
type input "14B Gib"
type input "14B Gi"
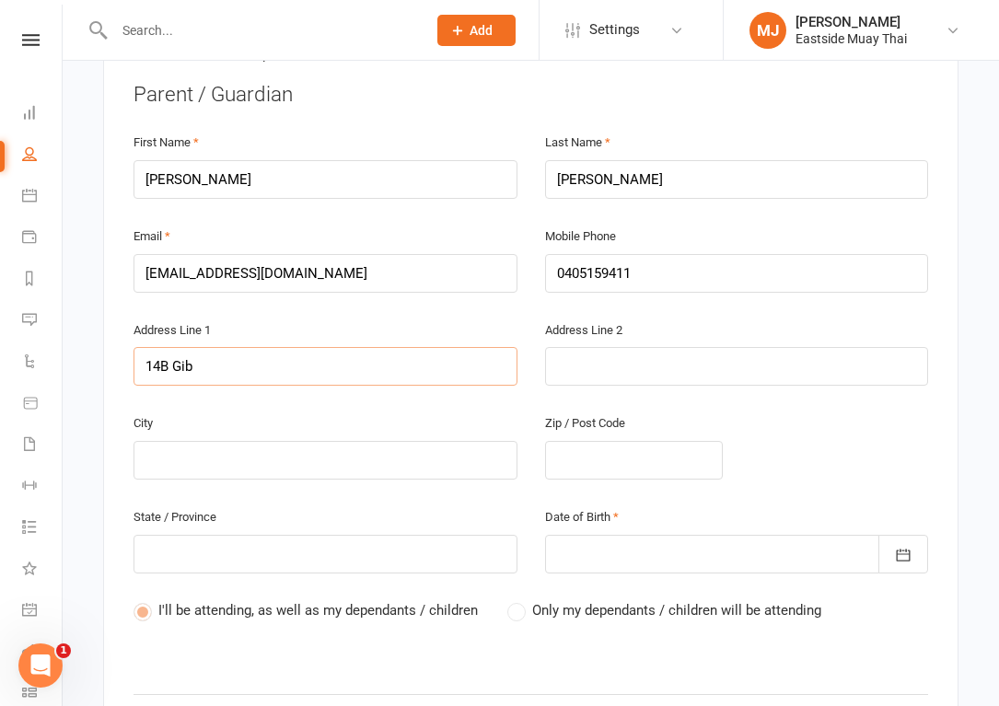
type input "14B Gi"
type input "14B Gip"
type input "14B Gip["
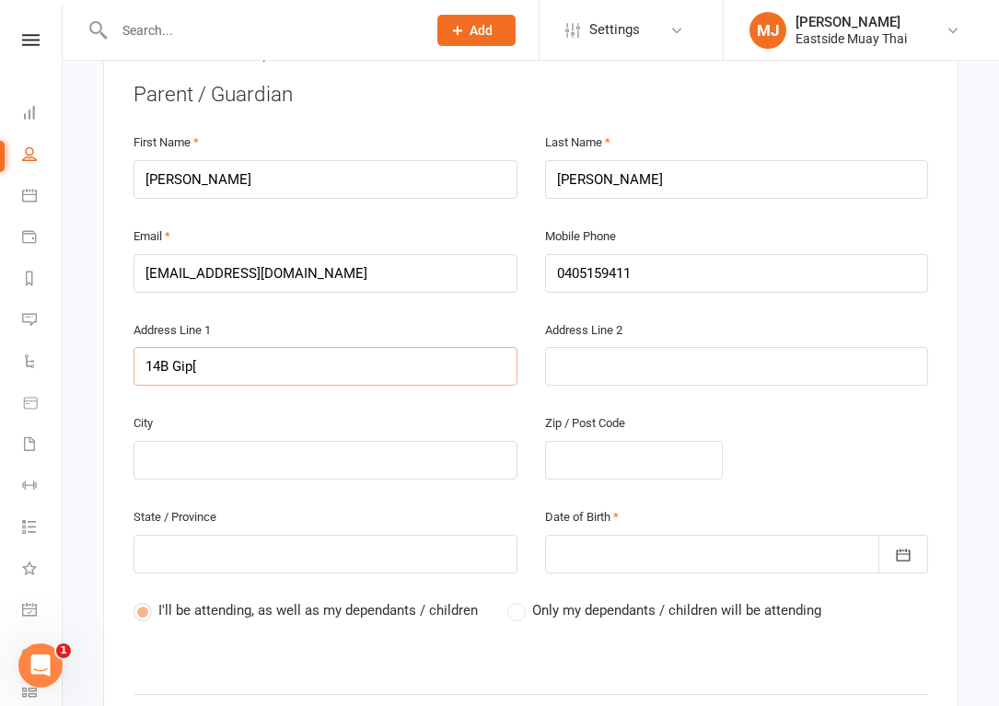
type input "14B Gip[p"
type input "14B Gip[ps"
type input "14B Gip[p"
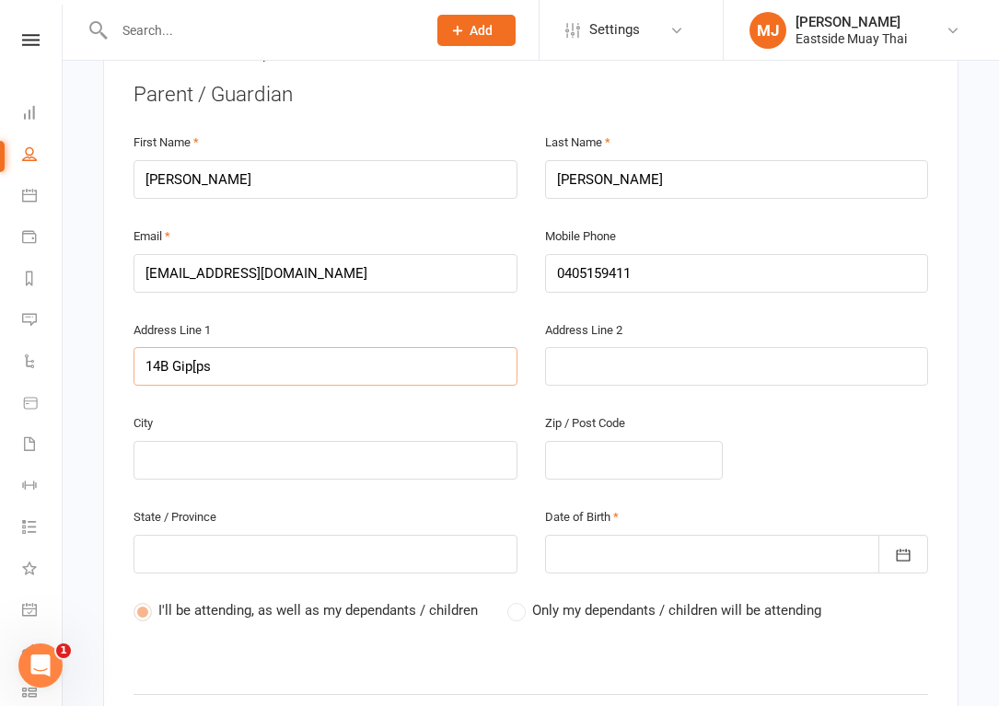
type input "14B Gip[p"
type input "14B Gip["
type input "14B Gip"
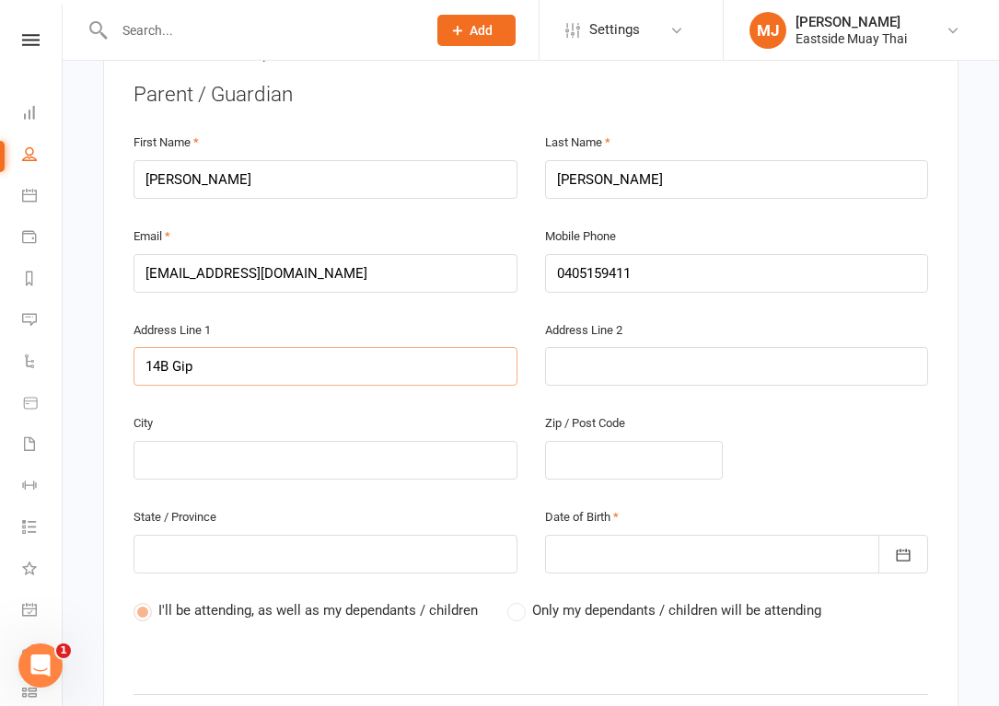
type input "14B Gi"
type input "14B Gip"
type input "14B [PERSON_NAME]"
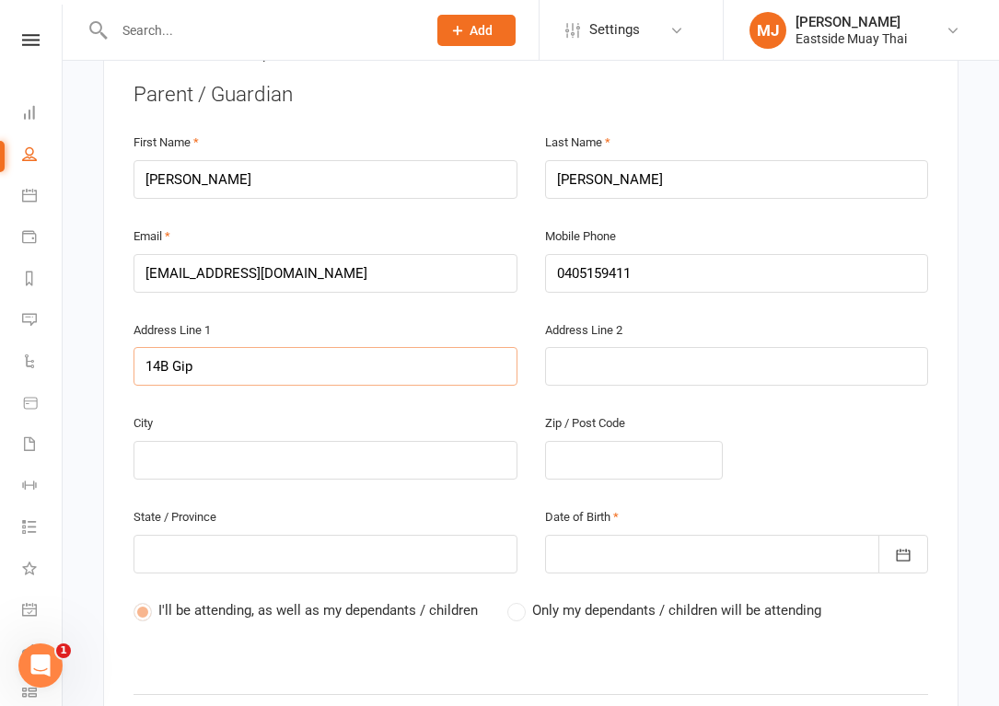
type input "14B [PERSON_NAME]"
type input "14B Gipps"
type input "14B Gipps S"
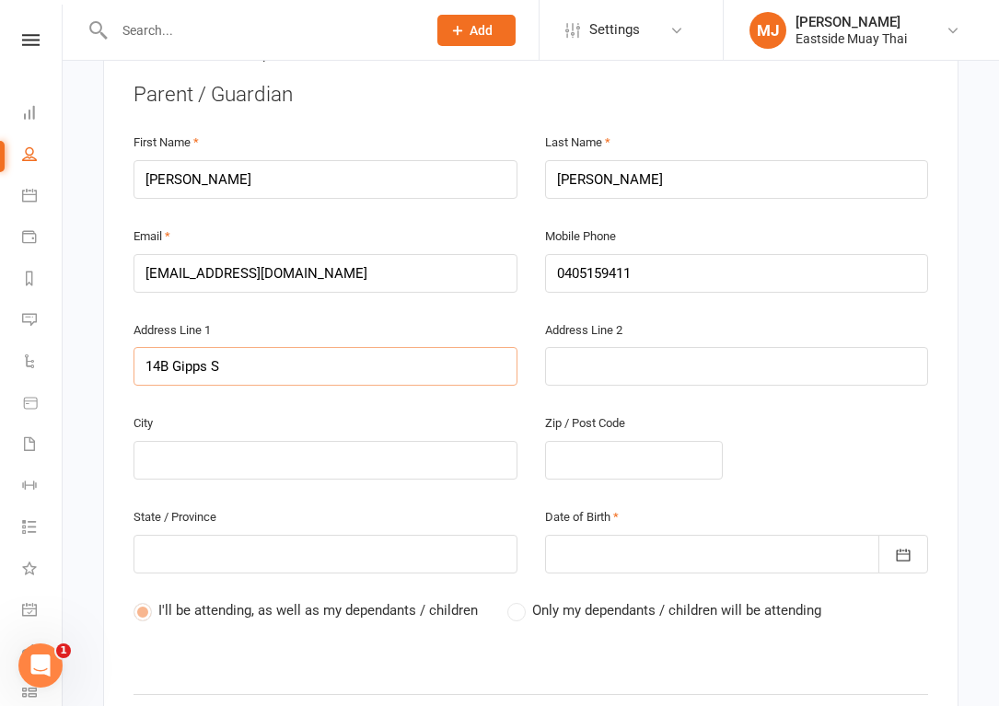
type input "[STREET_ADDRESS]"
type input "14B Gipps Str"
type input "14B Gipps Stre"
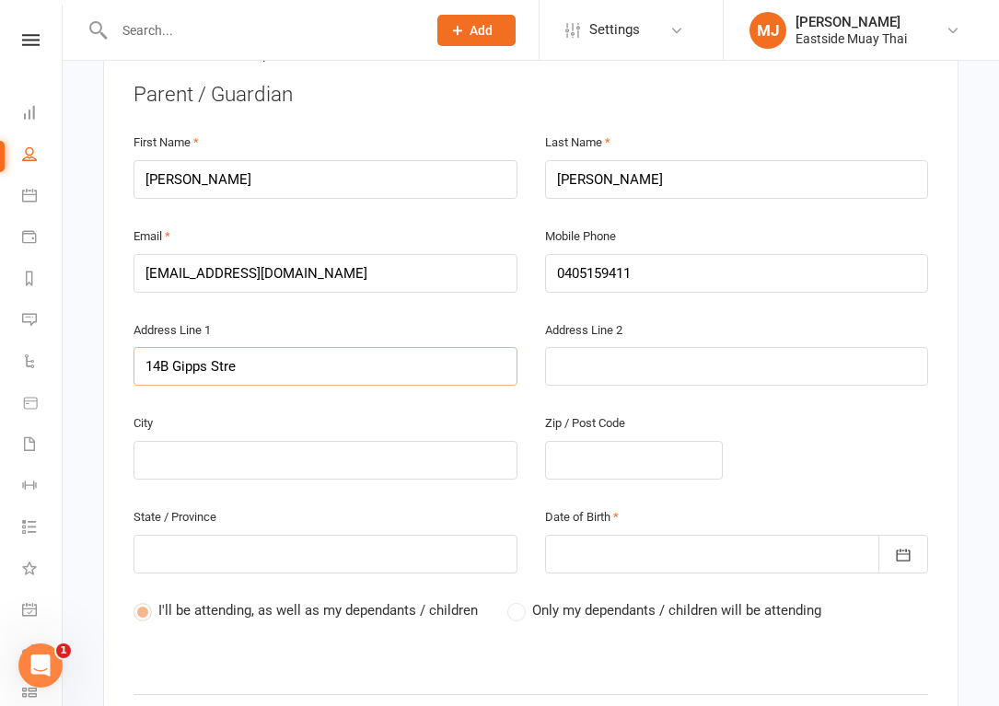
type input "14B Gipps Stre"
type input "14B Gipps Stree"
type input "[STREET_ADDRESS]"
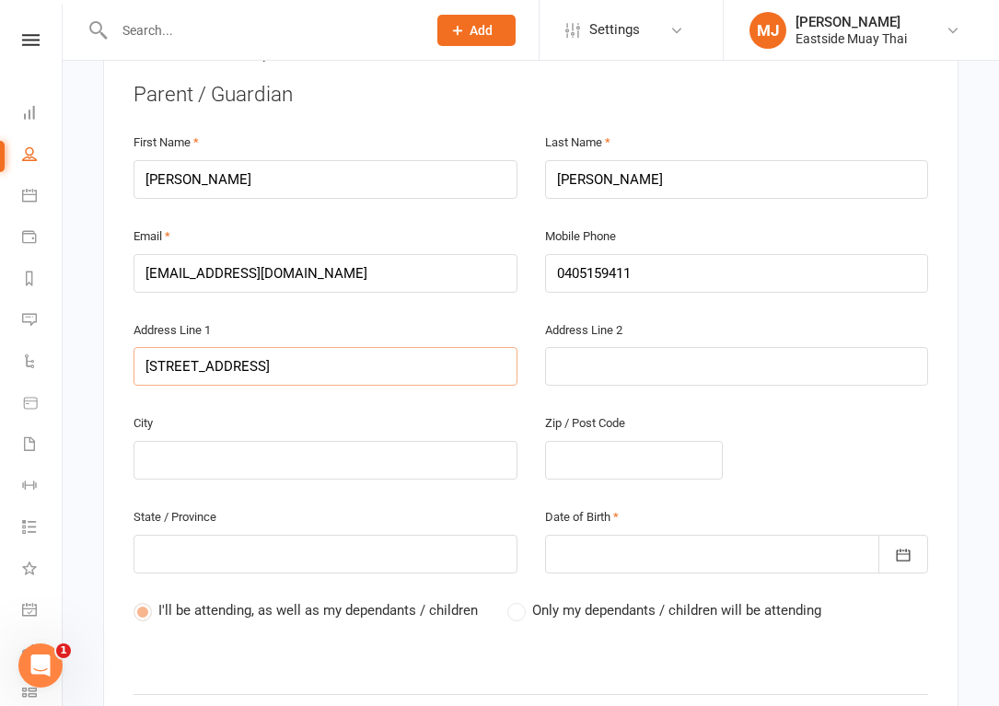
type input "[STREET_ADDRESS]"
type input "A"
type input "AR"
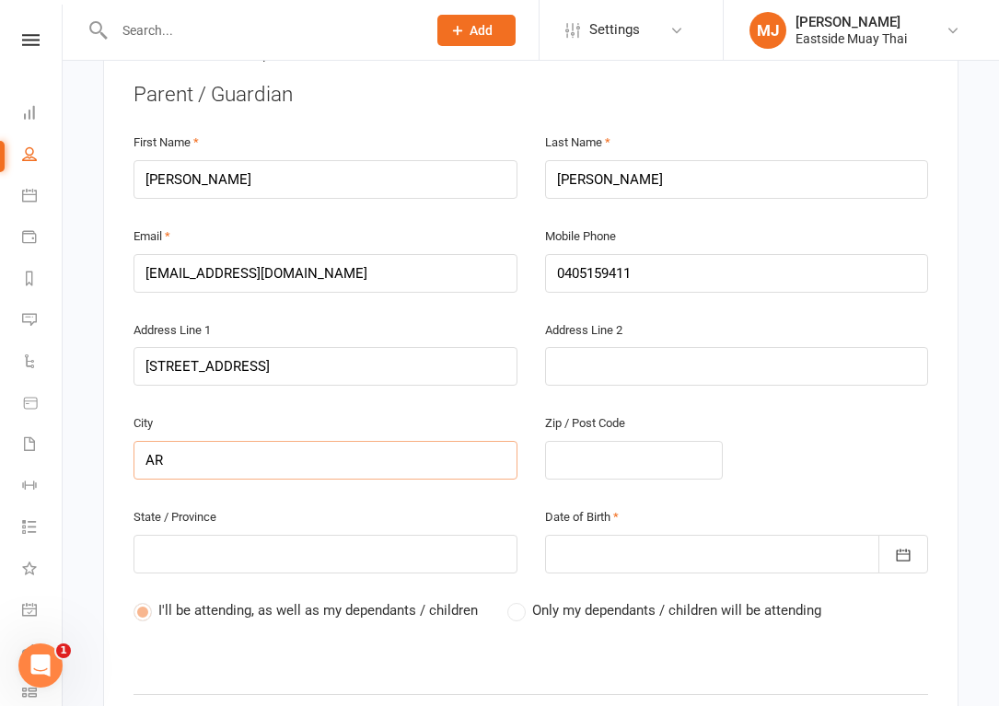
type input "ARn"
type input "AR"
type input "A"
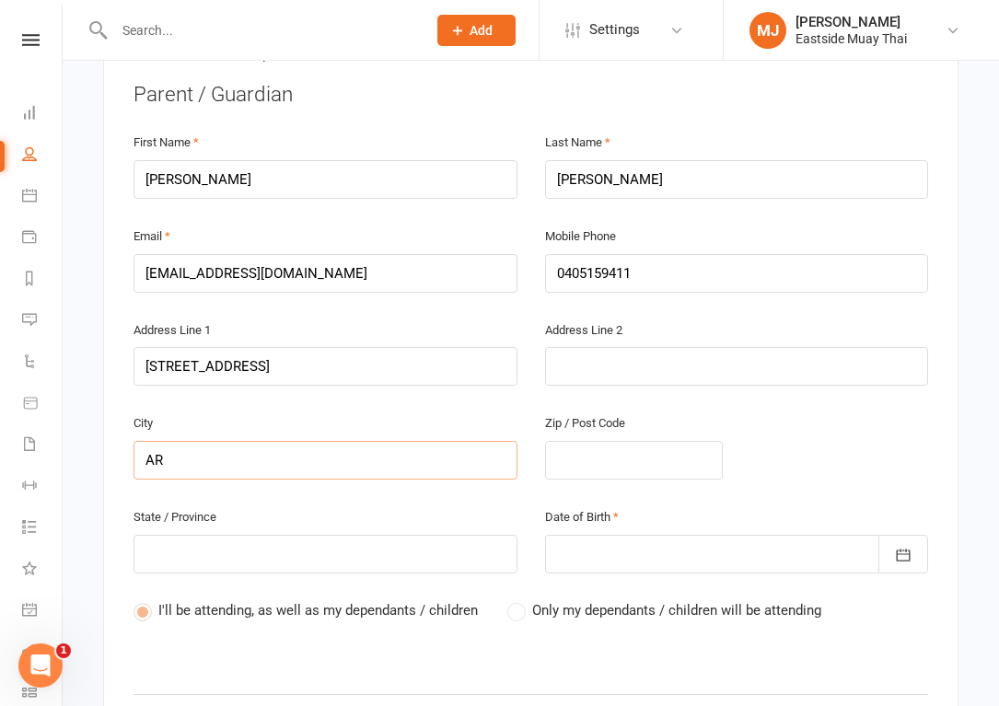
type input "A"
type input "Ar"
type input "Arn"
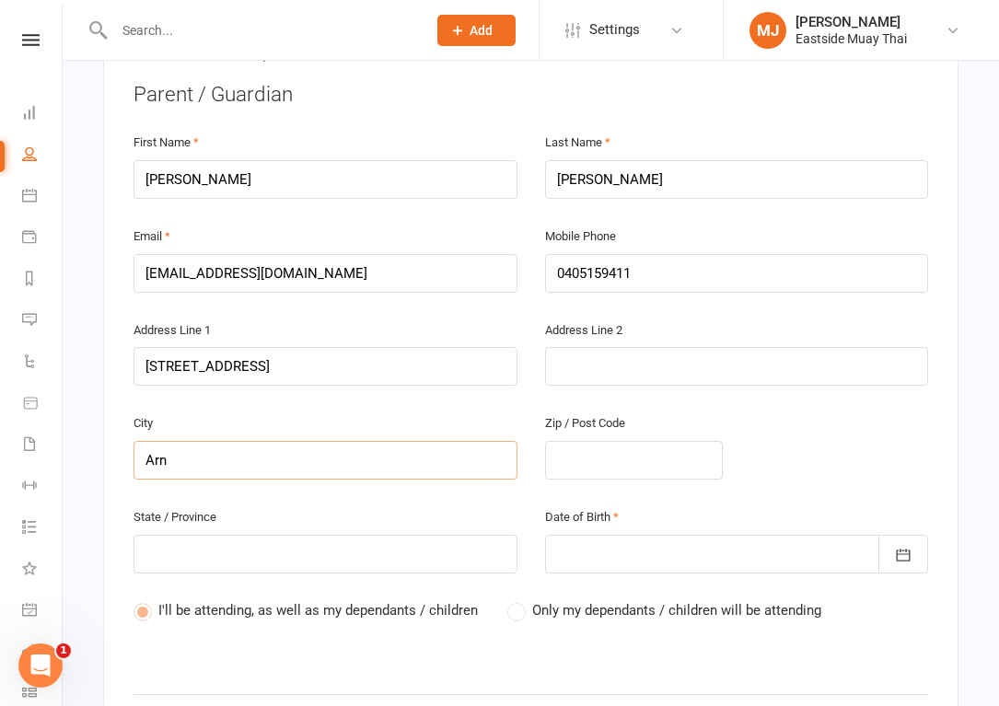
type input "Arnc"
type input "Arncl"
type input "Arncli"
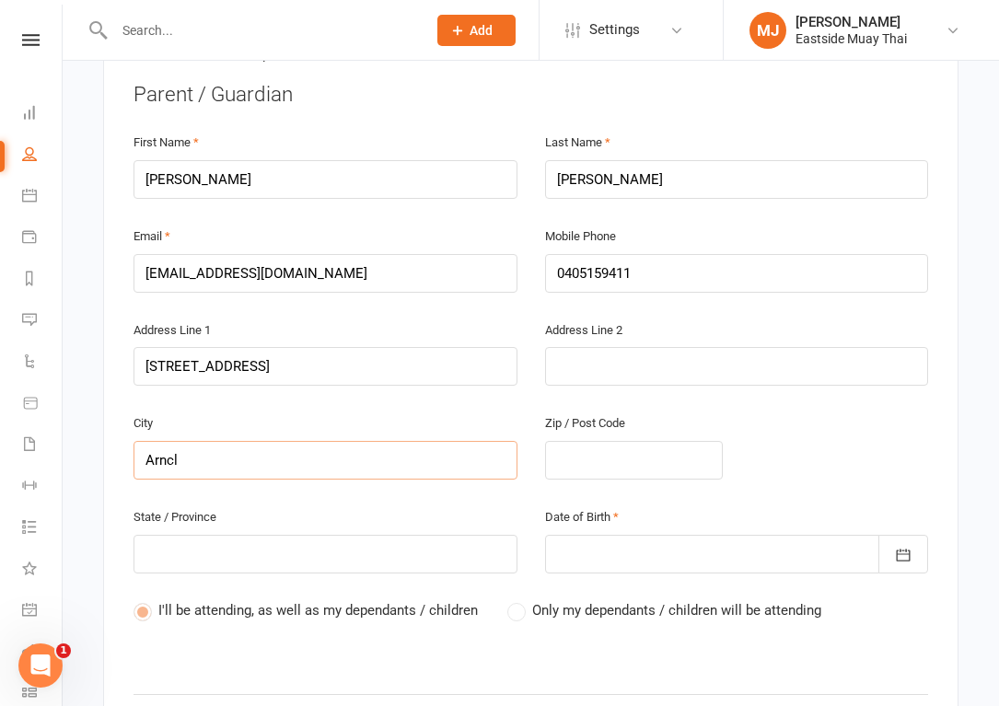
type input "Arncli"
type input "Arnclif"
type input "Arncliff"
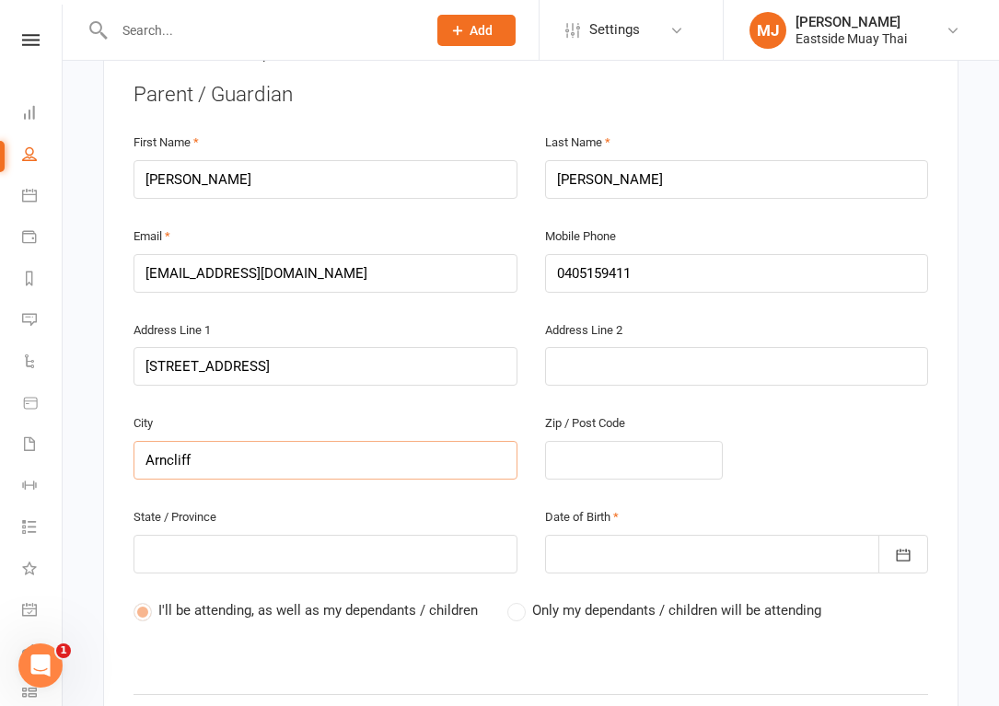
type input "Arncliffe"
type input "N"
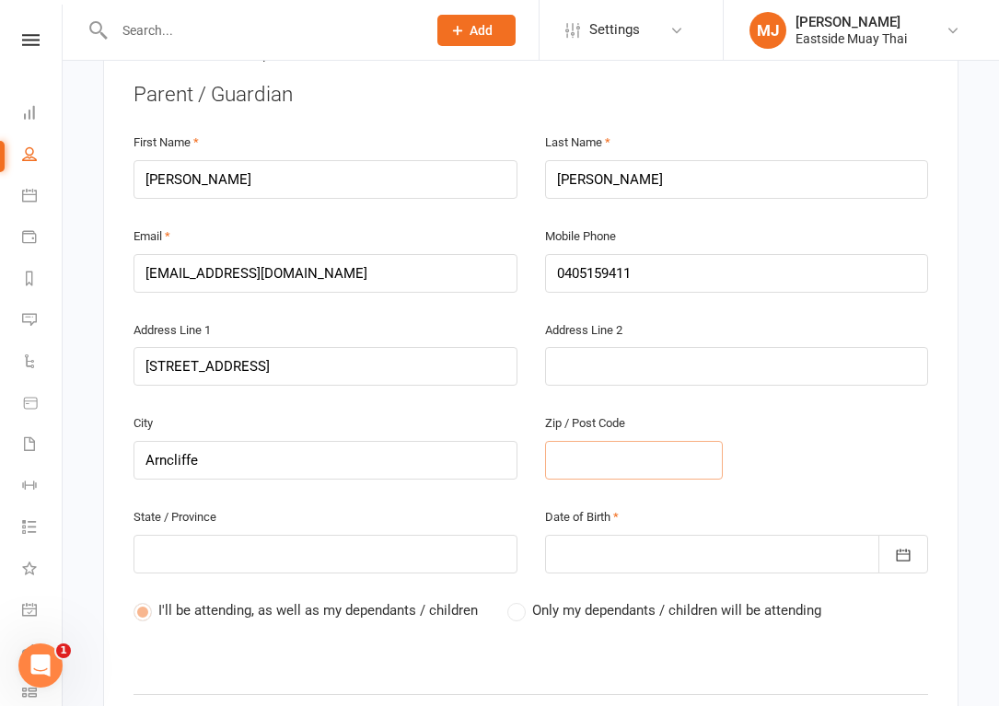
type input "2"
type input "22"
type input "220"
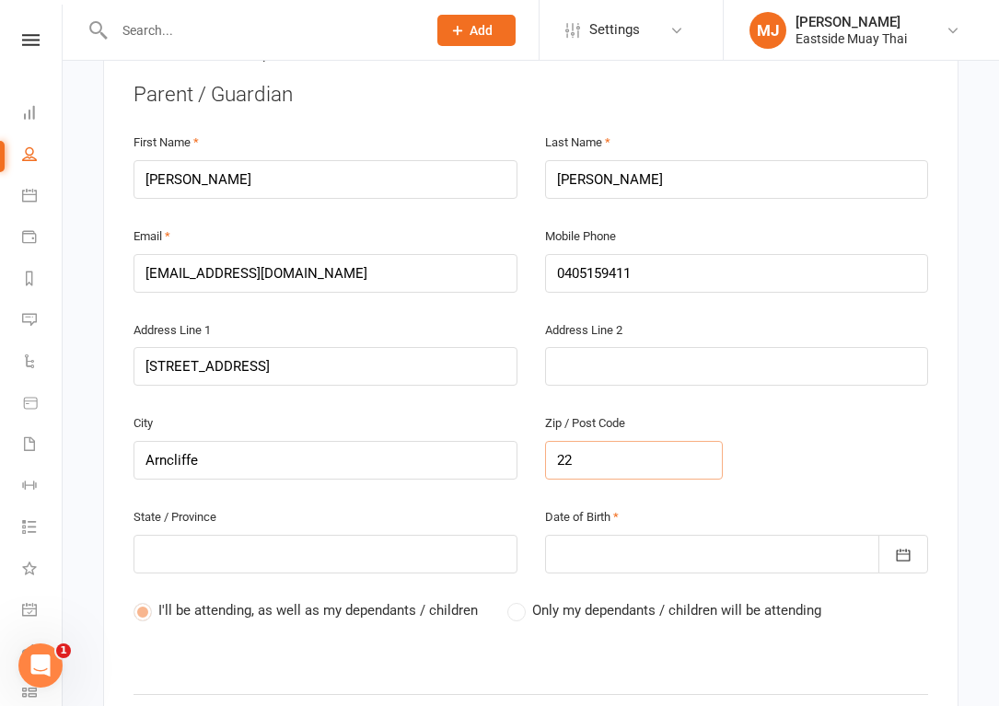
type input "220"
type input "2205"
type input "N"
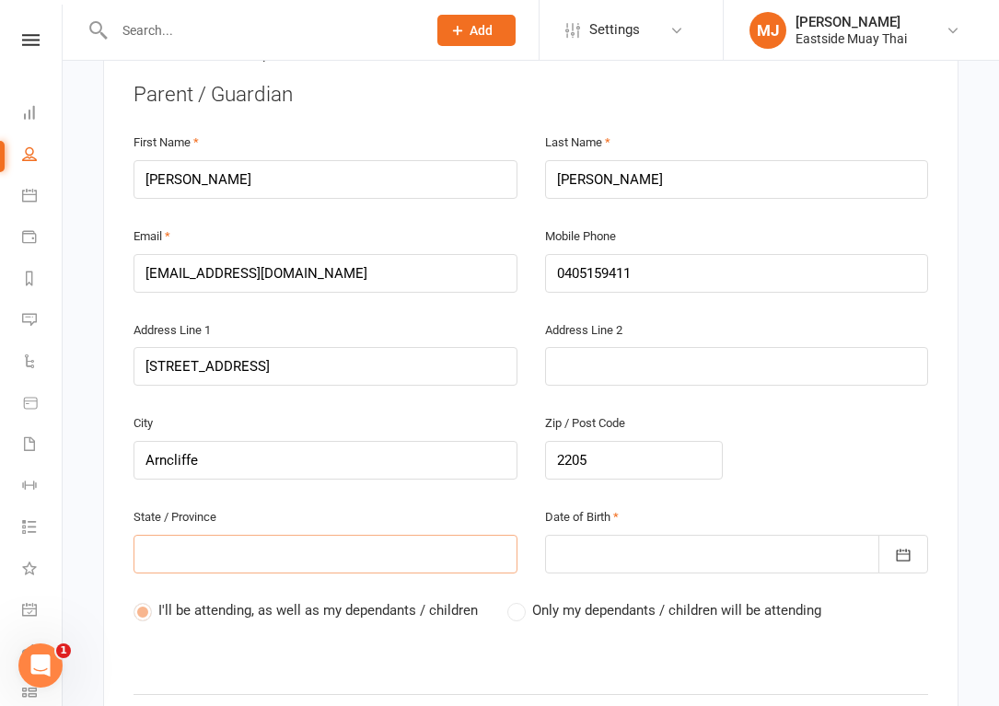
type input "N"
type input "ND"
type input "NDW"
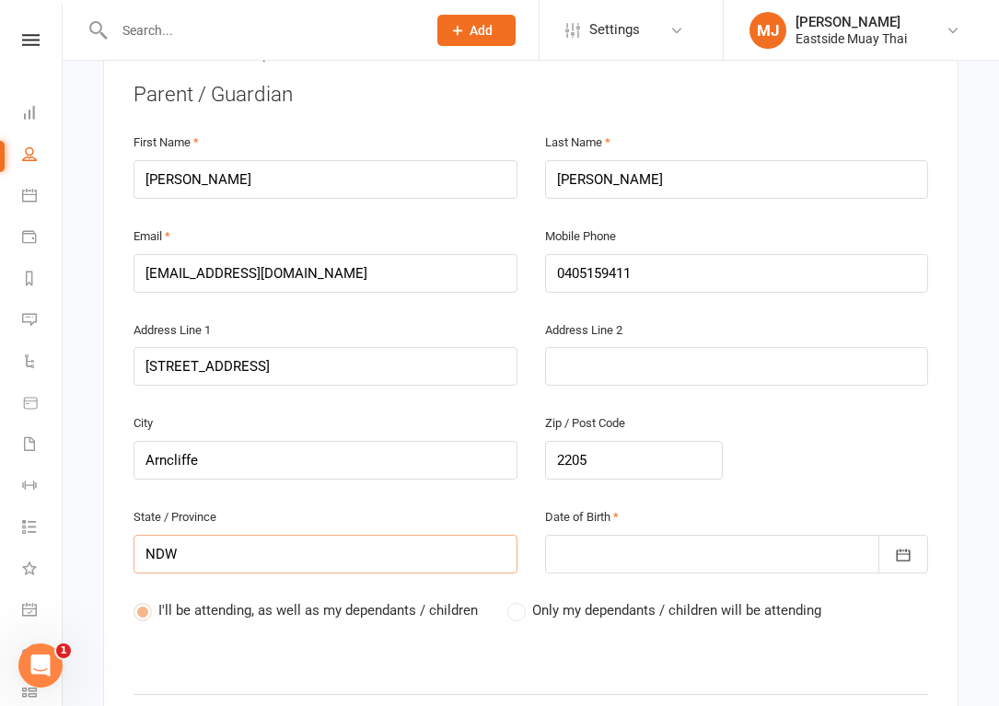
type input "ND"
type input "N"
type input "NS"
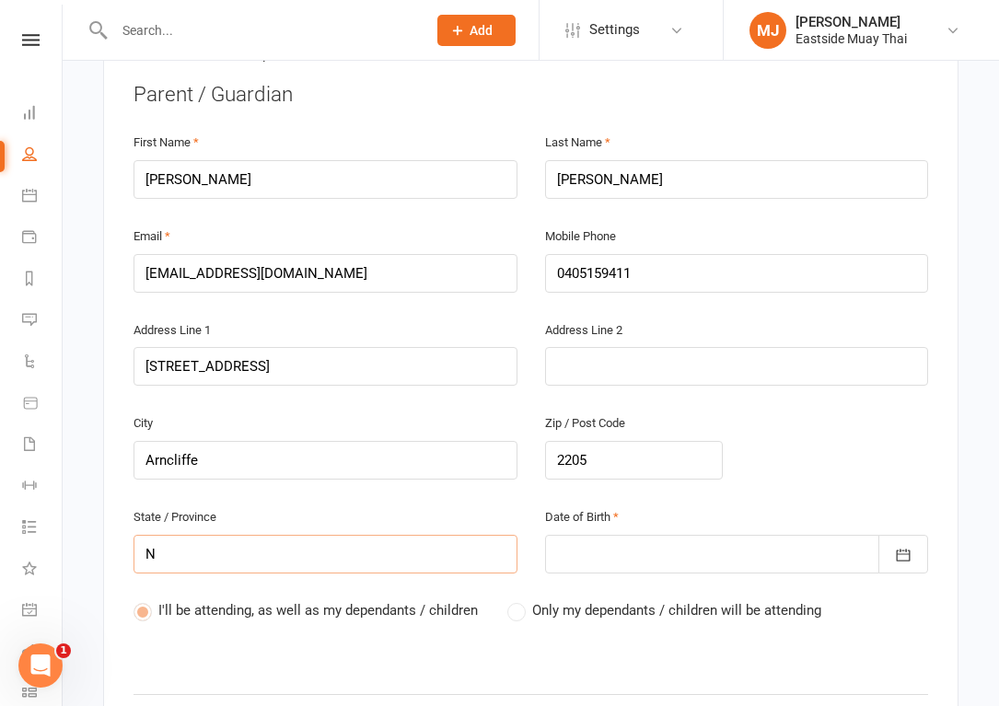
type input "NS"
type input "[GEOGRAPHIC_DATA]"
click at [895, 546] on icon "button" at bounding box center [903, 555] width 18 height 18
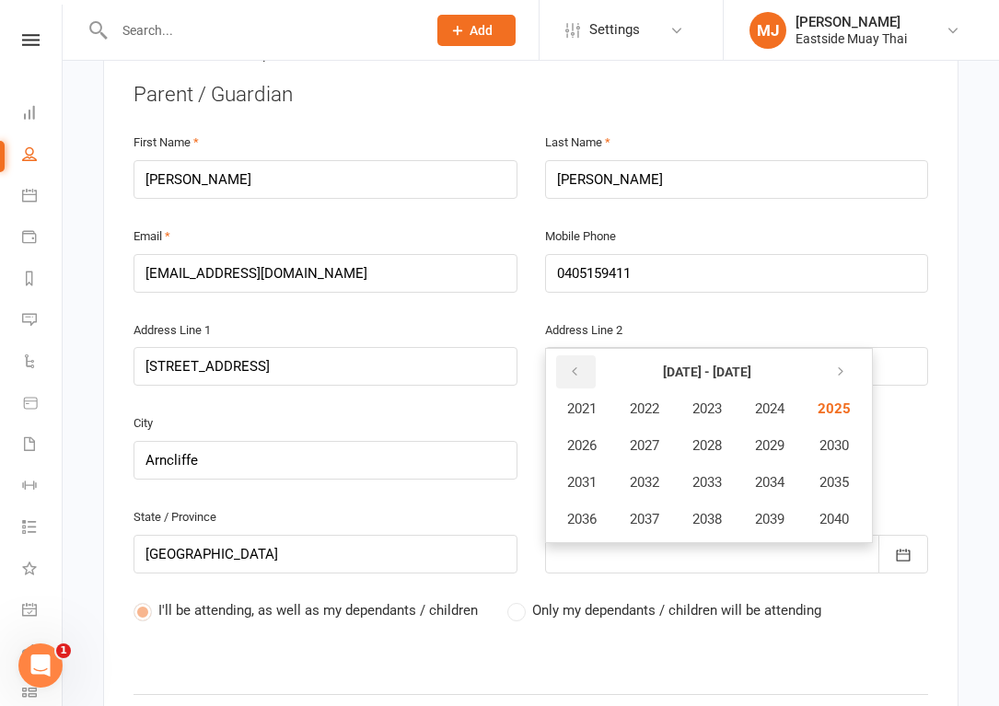
click at [575, 355] on button "button" at bounding box center [576, 371] width 40 height 33
click at [647, 474] on span "2012" at bounding box center [644, 482] width 29 height 17
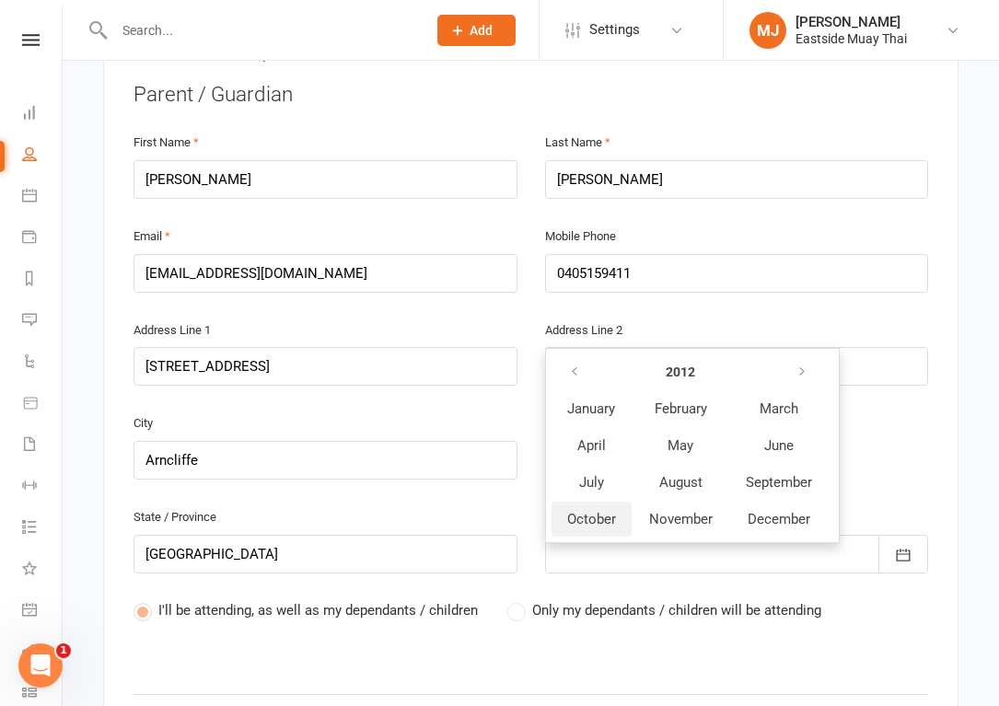
click at [610, 511] on span "October" at bounding box center [591, 519] width 49 height 17
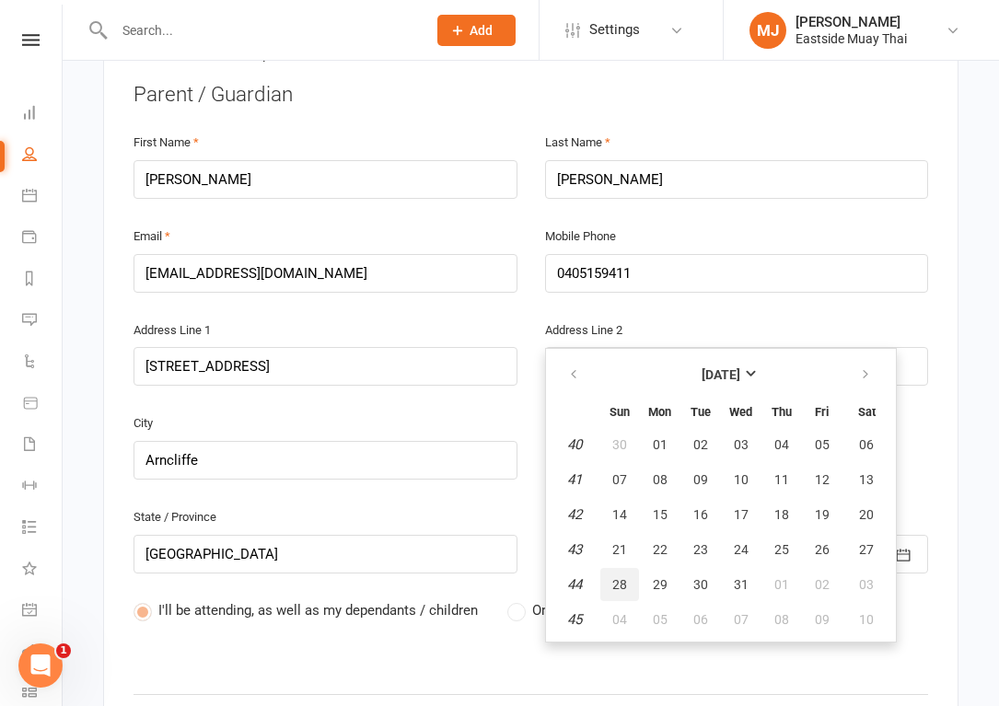
click at [623, 577] on span "28" at bounding box center [619, 584] width 15 height 15
type input "[DATE]"
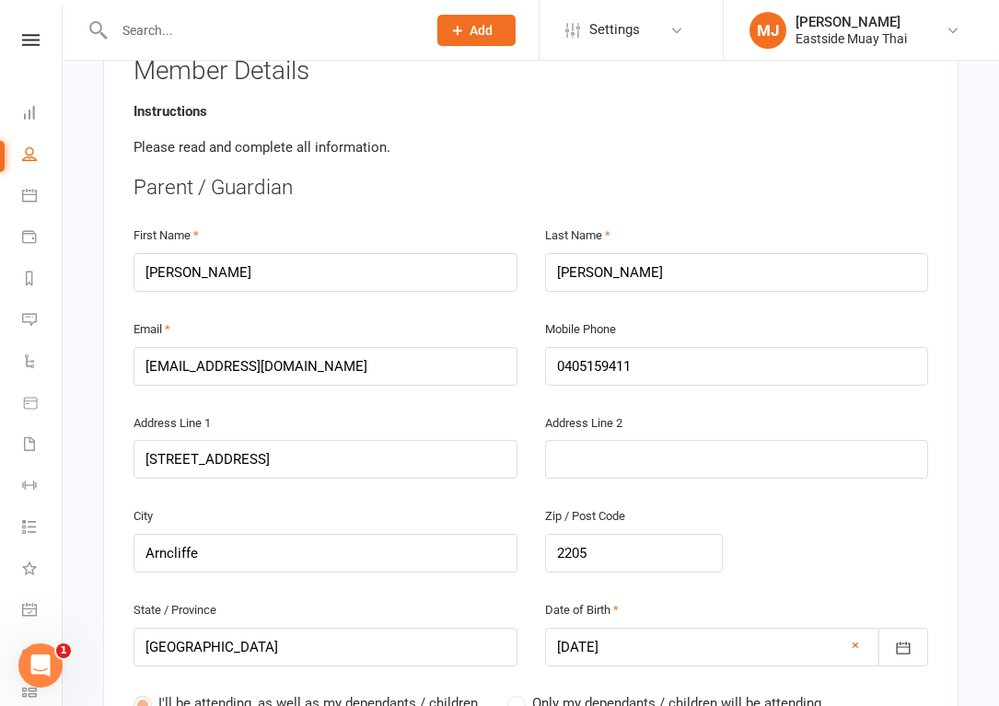
scroll to position [420, 0]
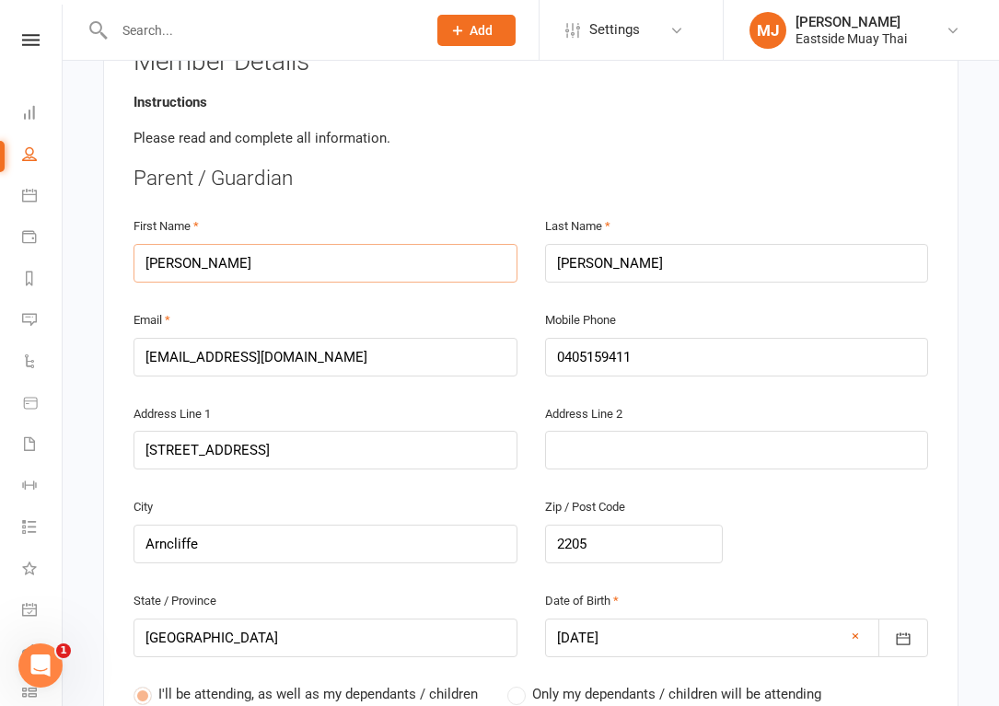
drag, startPoint x: 202, startPoint y: 194, endPoint x: 7, endPoint y: 194, distance: 194.2
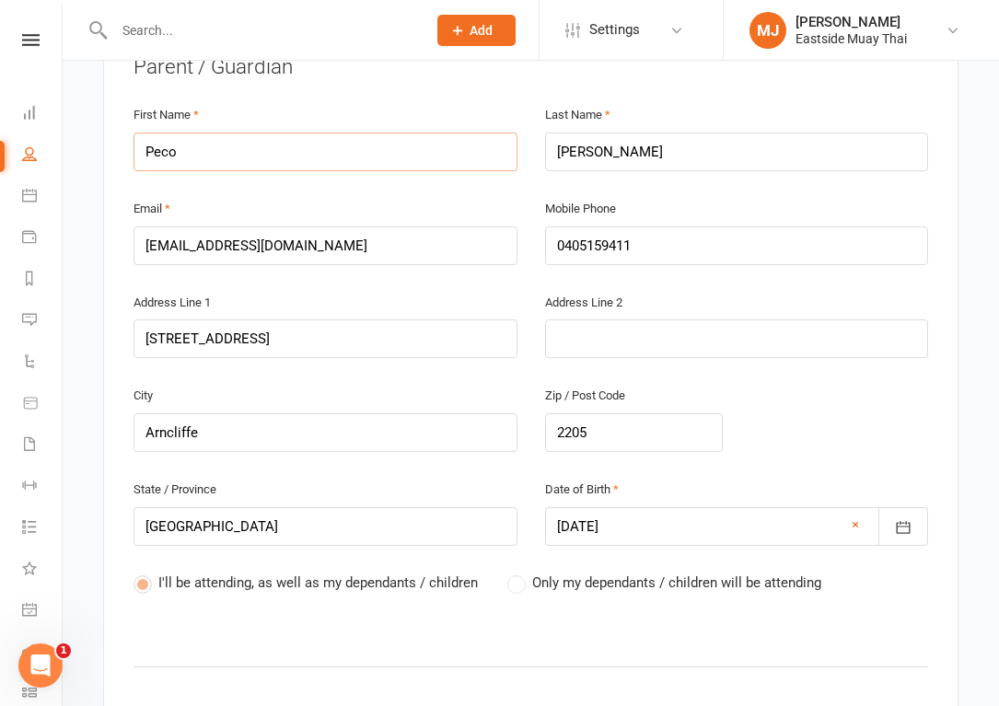
scroll to position [550, 0]
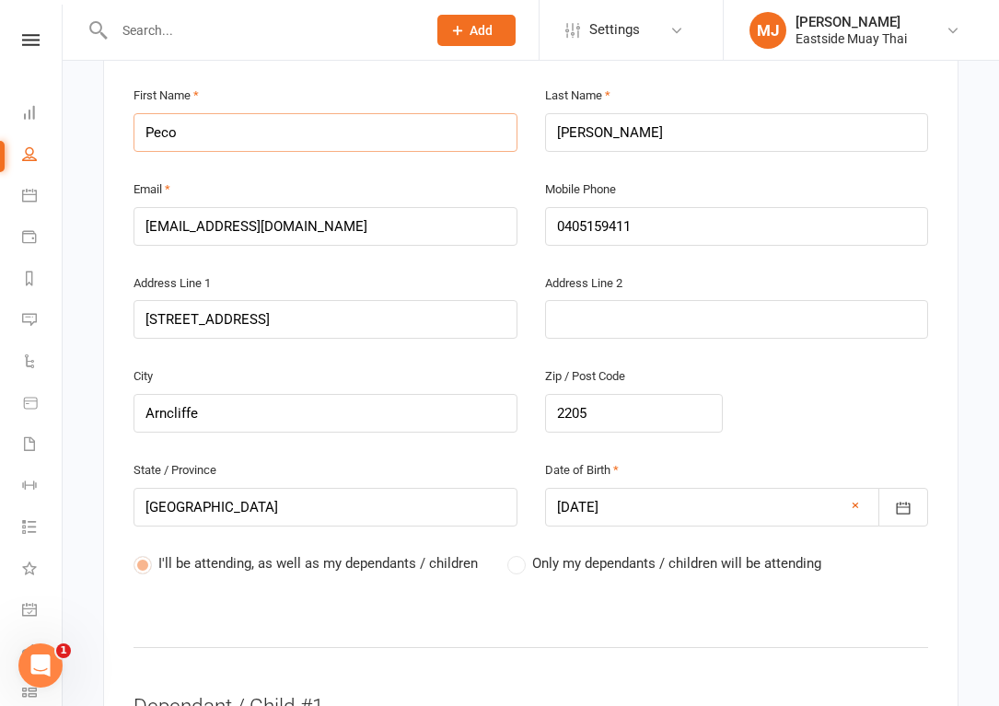
type input "Peco"
drag, startPoint x: 643, startPoint y: 435, endPoint x: 632, endPoint y: 434, distance: 11.1
click at [632, 488] on div at bounding box center [737, 507] width 384 height 39
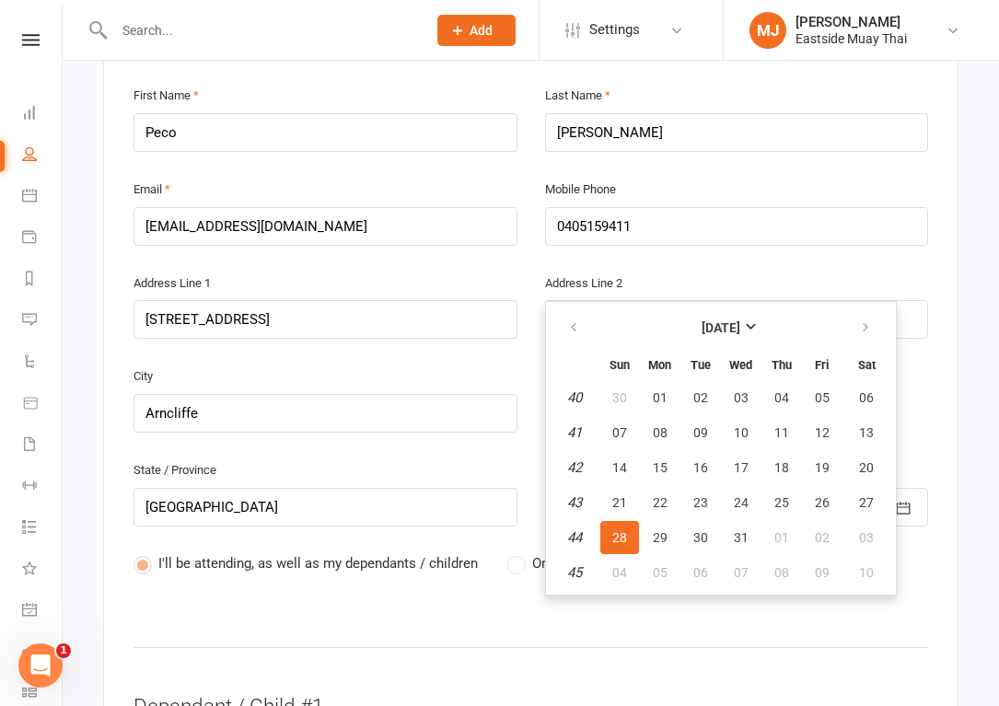
click at [937, 365] on div "City Arncliffe Zip / Post Code 2205" at bounding box center [531, 412] width 822 height 94
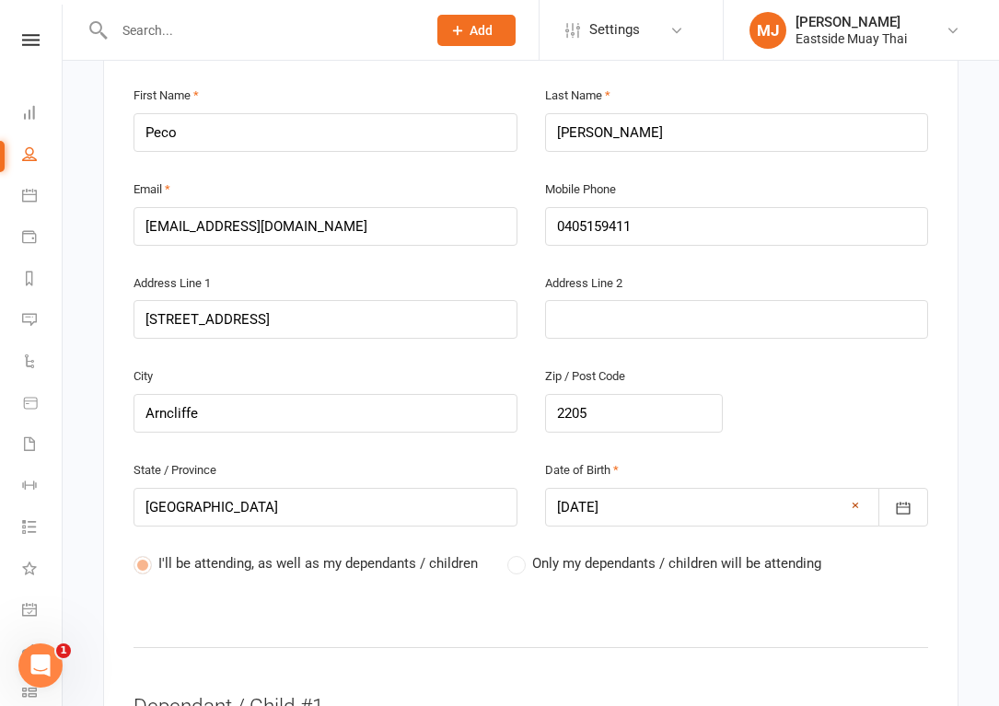
click at [857, 494] on link "×" at bounding box center [854, 505] width 7 height 22
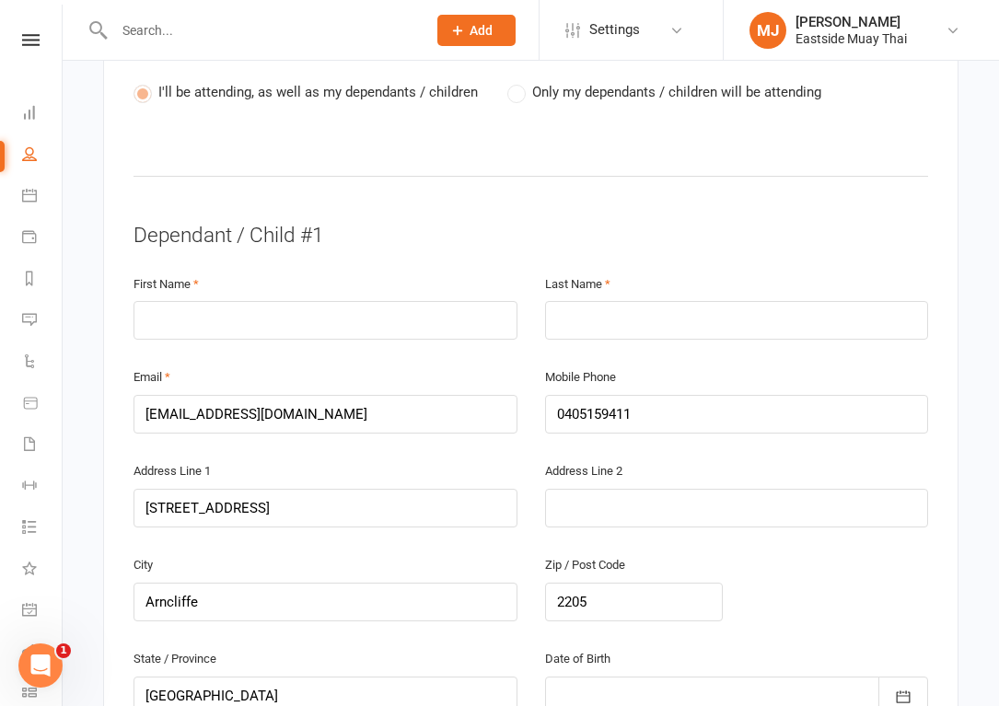
scroll to position [1023, 0]
click at [280, 300] on input "text" at bounding box center [325, 319] width 384 height 39
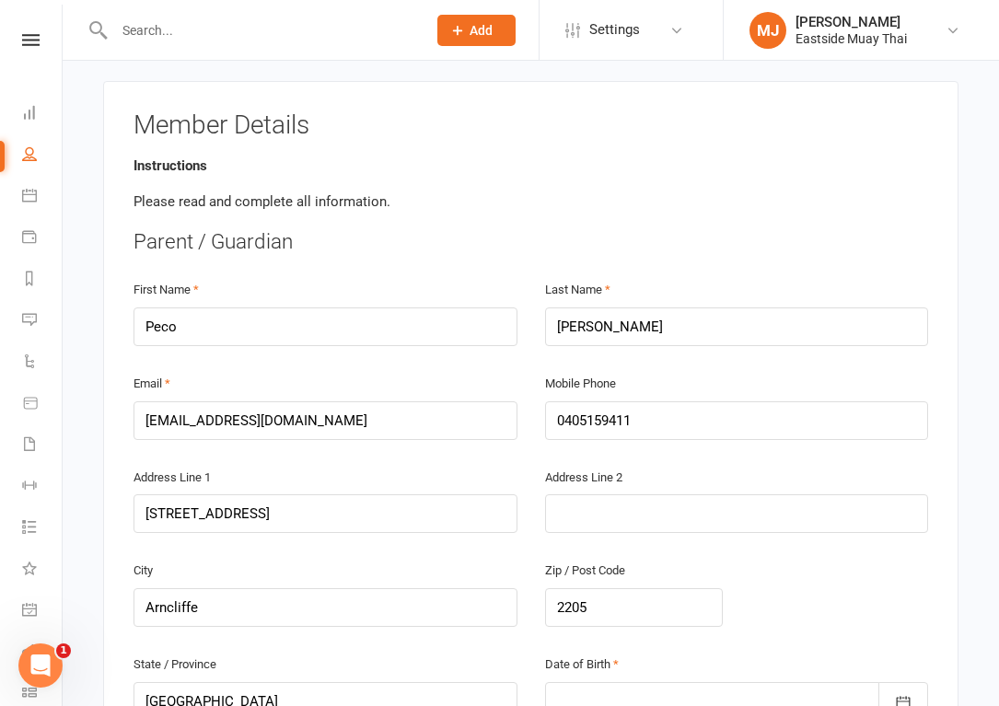
scroll to position [329, 0]
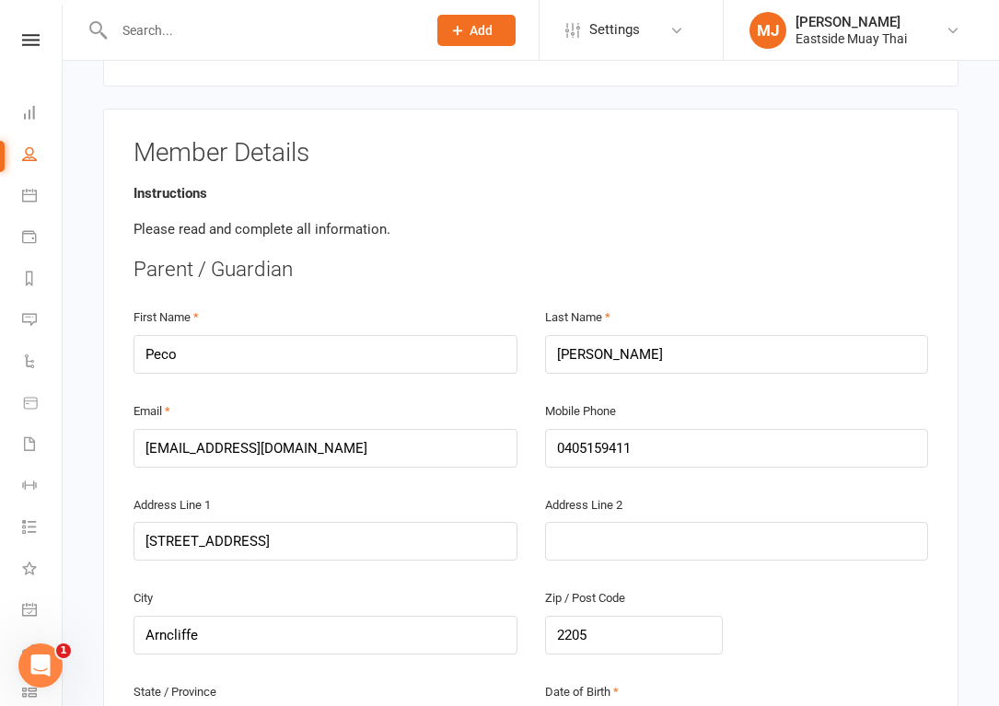
type input "[PERSON_NAME]"
click at [591, 335] on input "[PERSON_NAME]" at bounding box center [737, 354] width 384 height 39
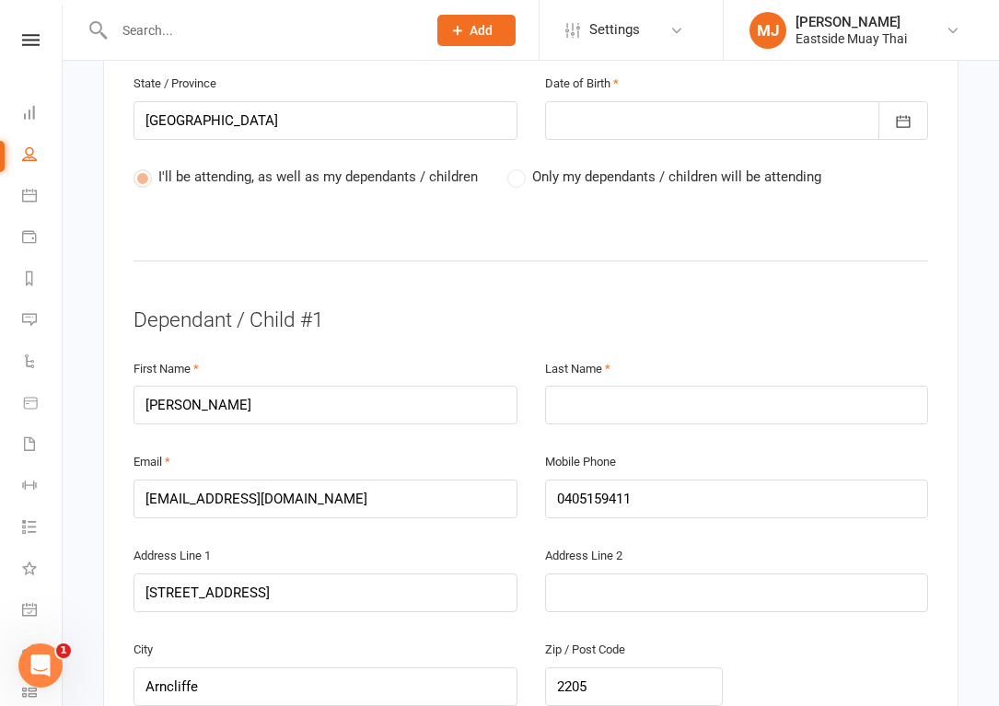
scroll to position [932, 0]
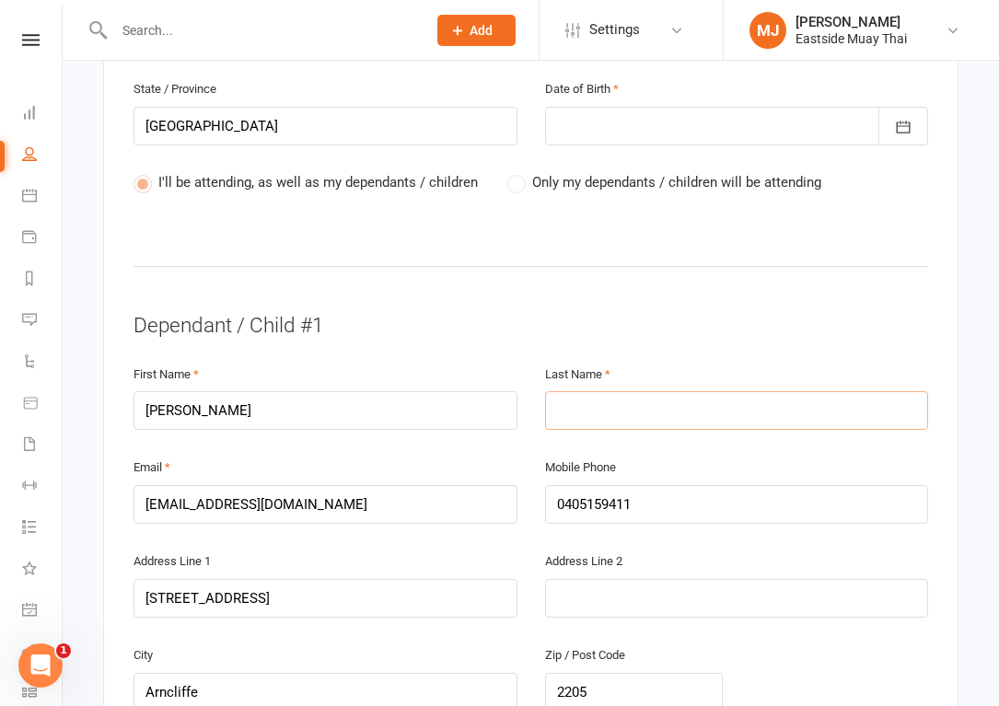
click at [603, 391] on input "text" at bounding box center [737, 410] width 384 height 39
paste input "[PERSON_NAME]"
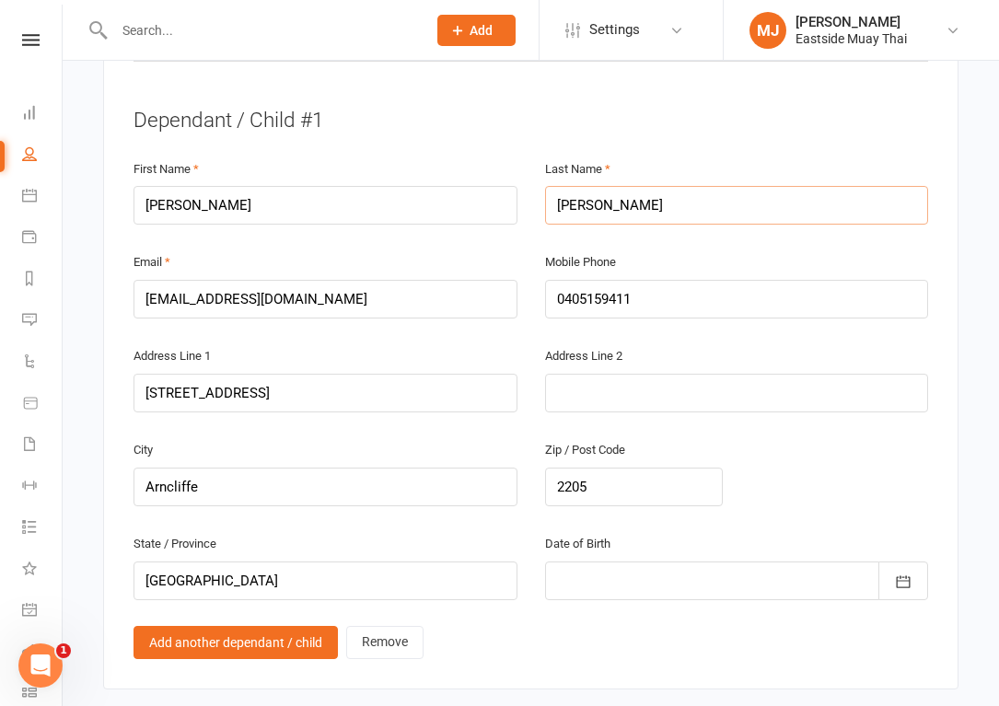
scroll to position [1225, 0]
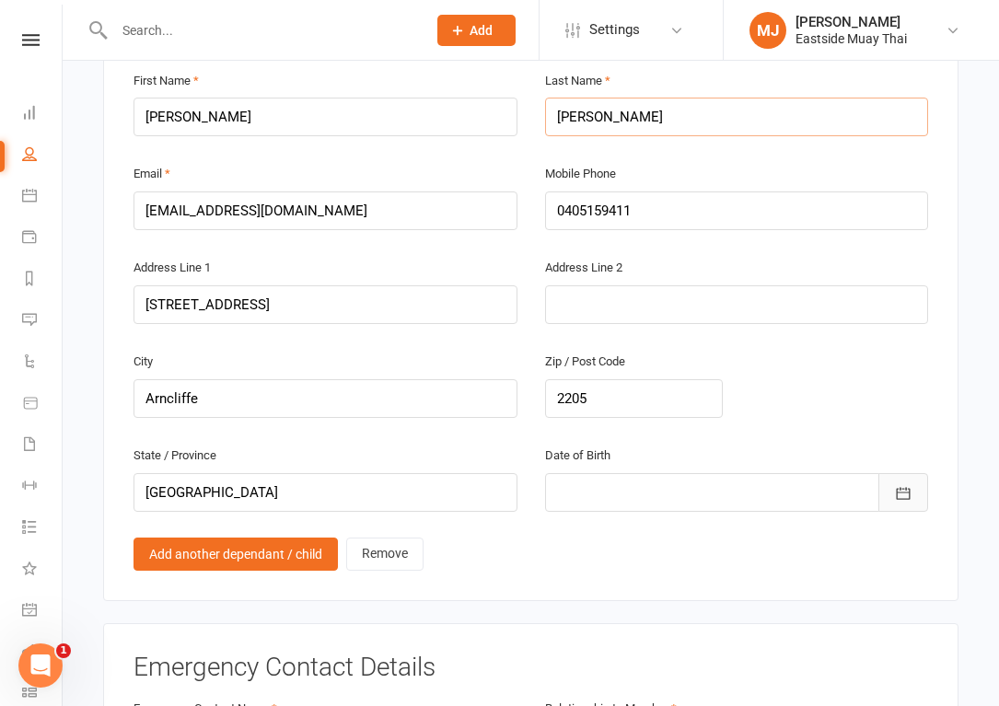
type input "[PERSON_NAME]"
click at [903, 484] on icon "button" at bounding box center [903, 493] width 18 height 18
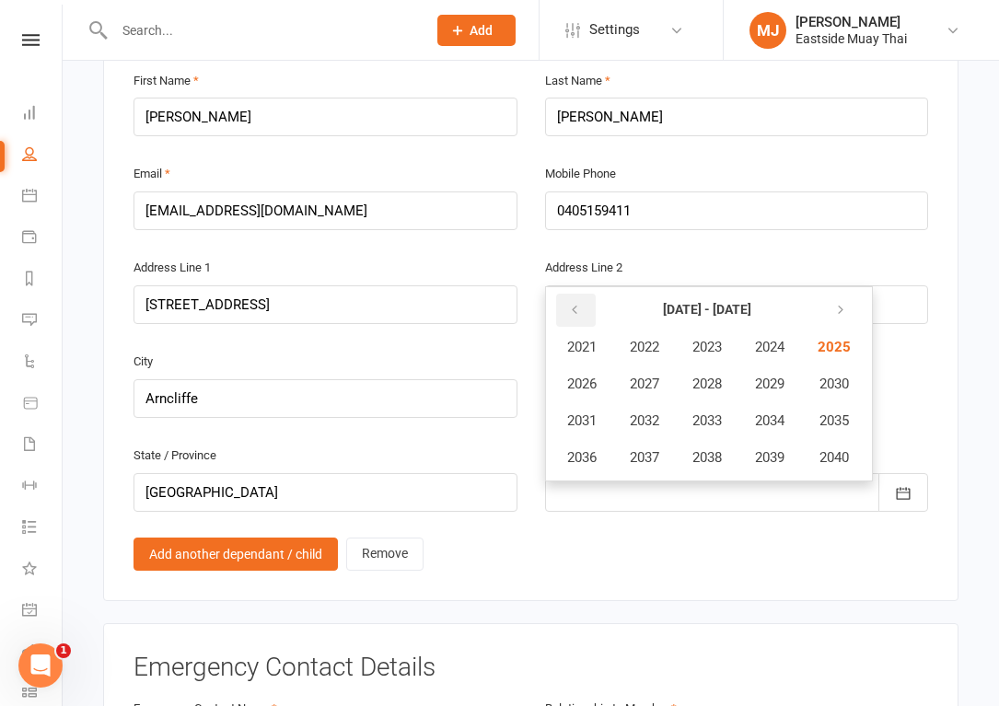
click at [574, 303] on icon "button" at bounding box center [574, 310] width 13 height 15
click at [644, 403] on button "2012" at bounding box center [644, 420] width 61 height 35
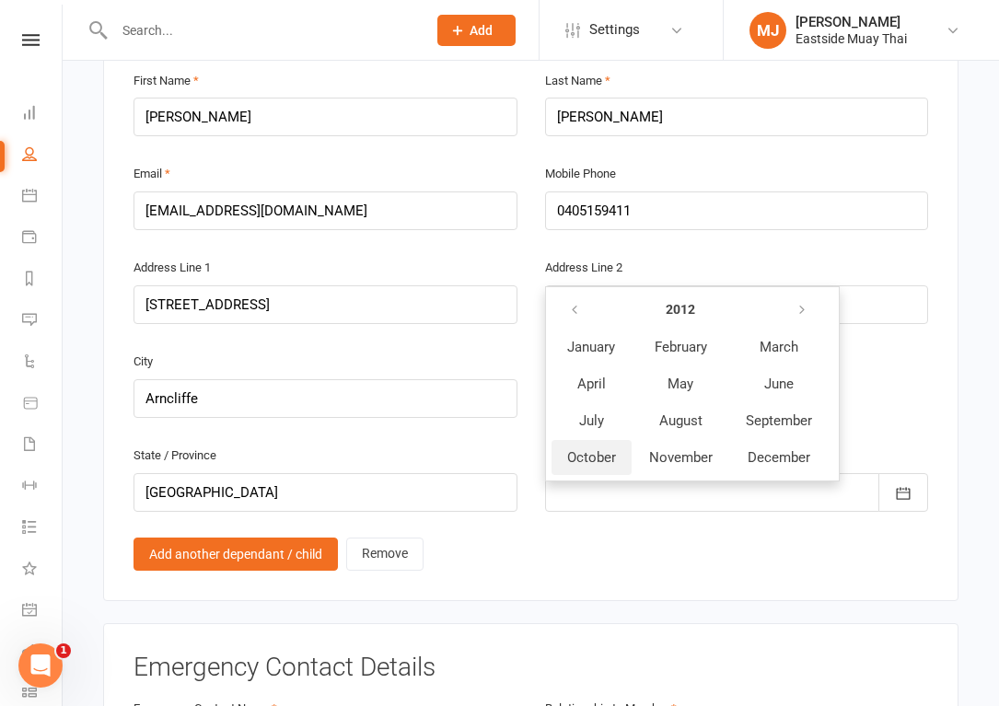
click at [586, 449] on span "October" at bounding box center [591, 457] width 49 height 17
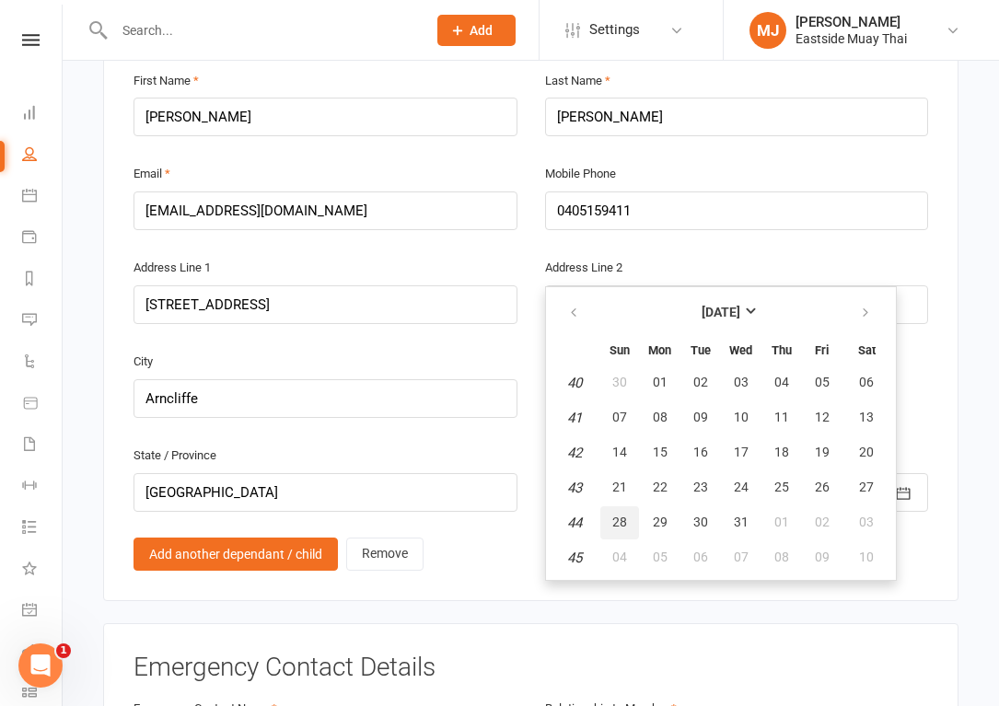
click at [621, 515] on span "28" at bounding box center [619, 522] width 15 height 15
type input "[DATE]"
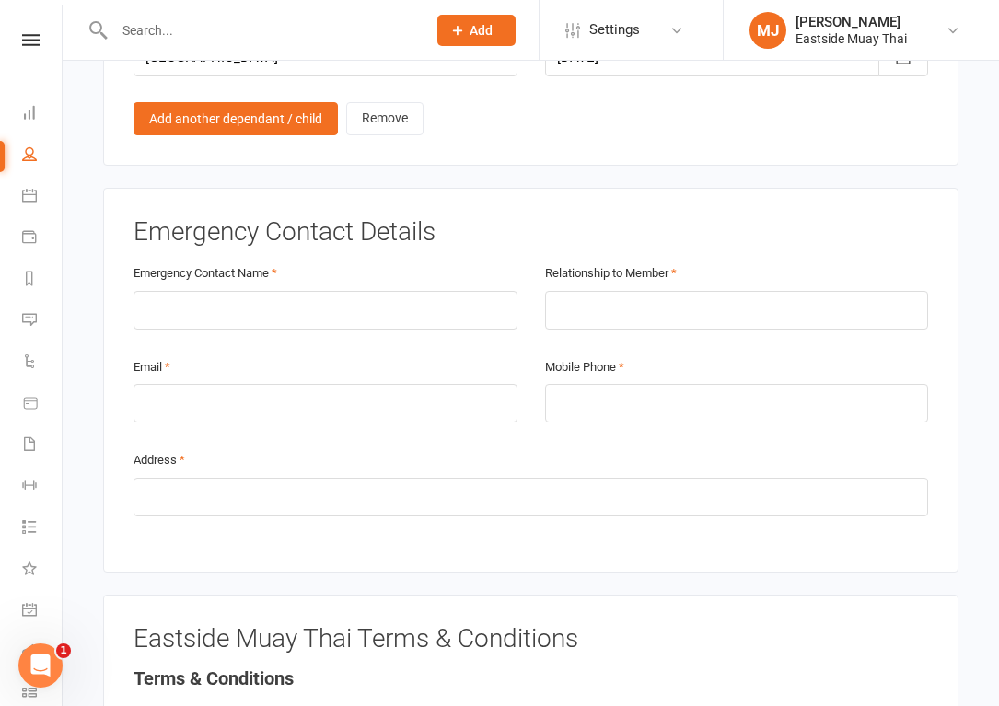
scroll to position [1673, 0]
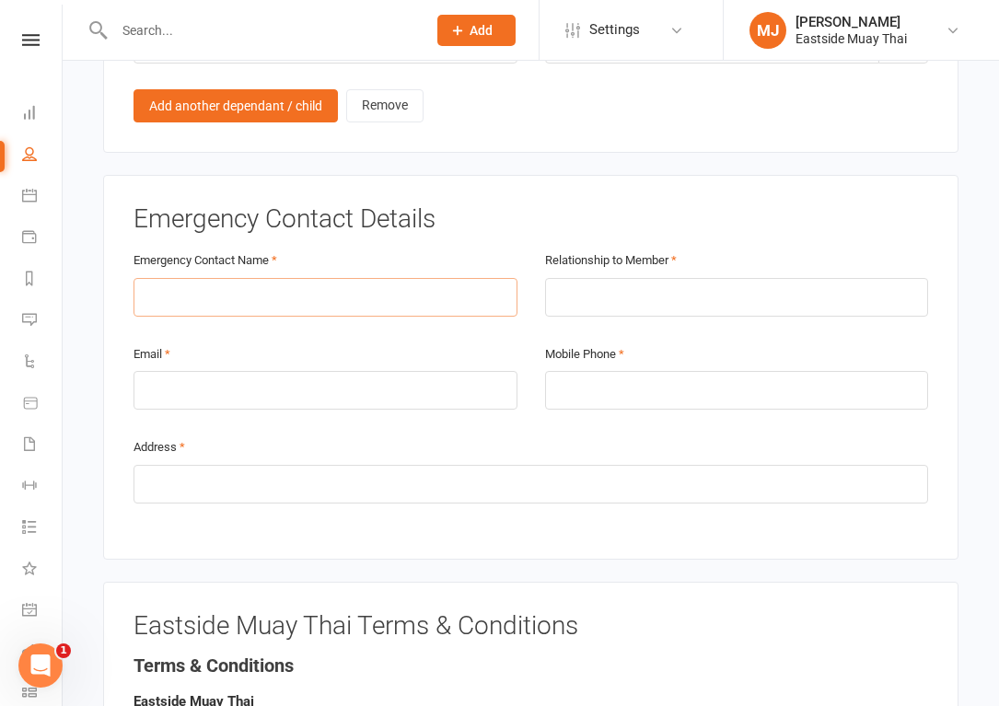
click at [389, 278] on input "text" at bounding box center [325, 297] width 384 height 39
type input "p"
type input "Peco"
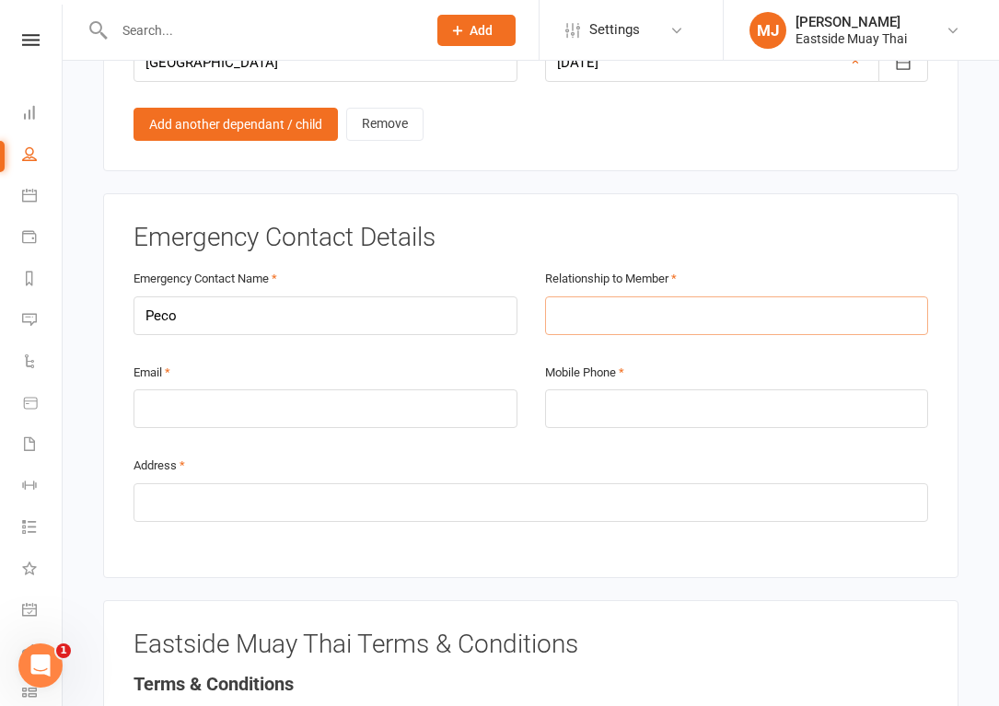
scroll to position [1665, 0]
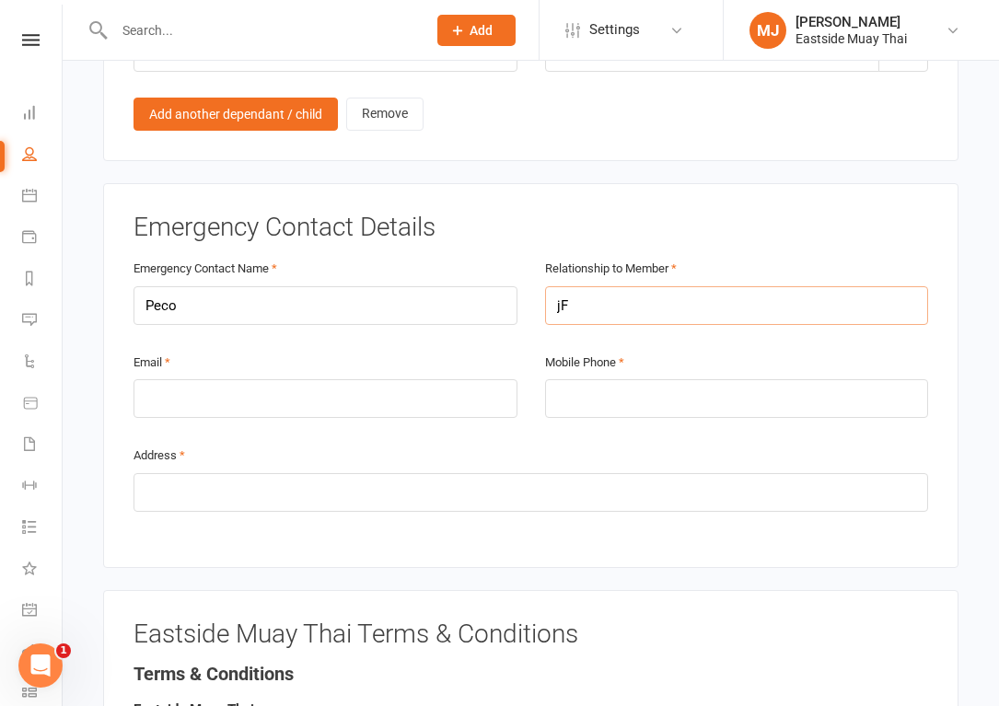
type input "j"
type input "Father"
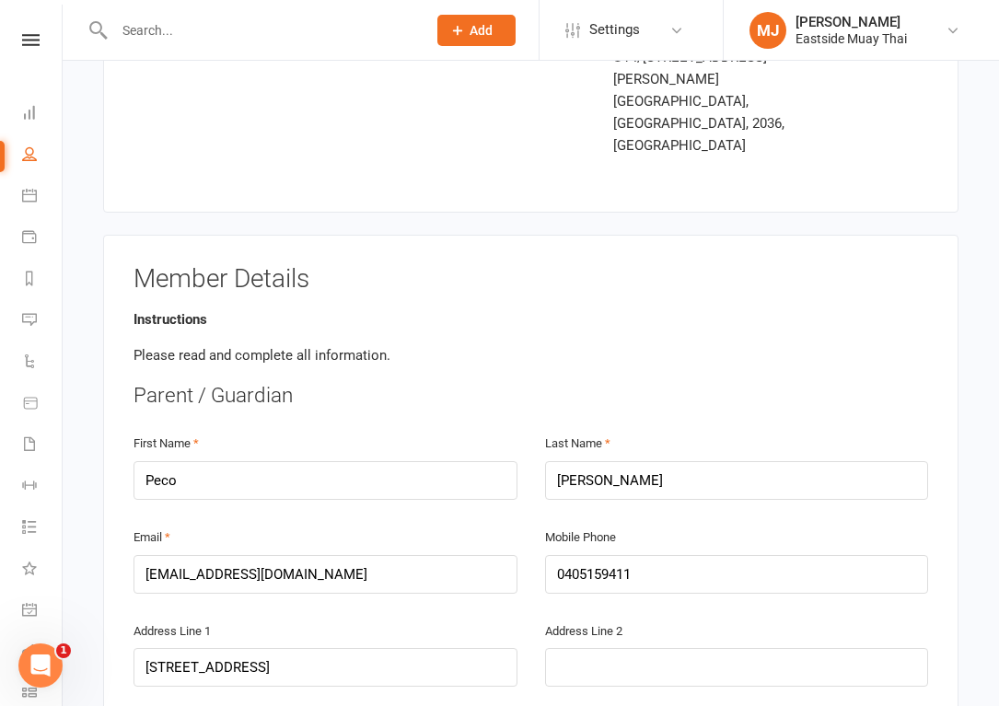
scroll to position [249, 0]
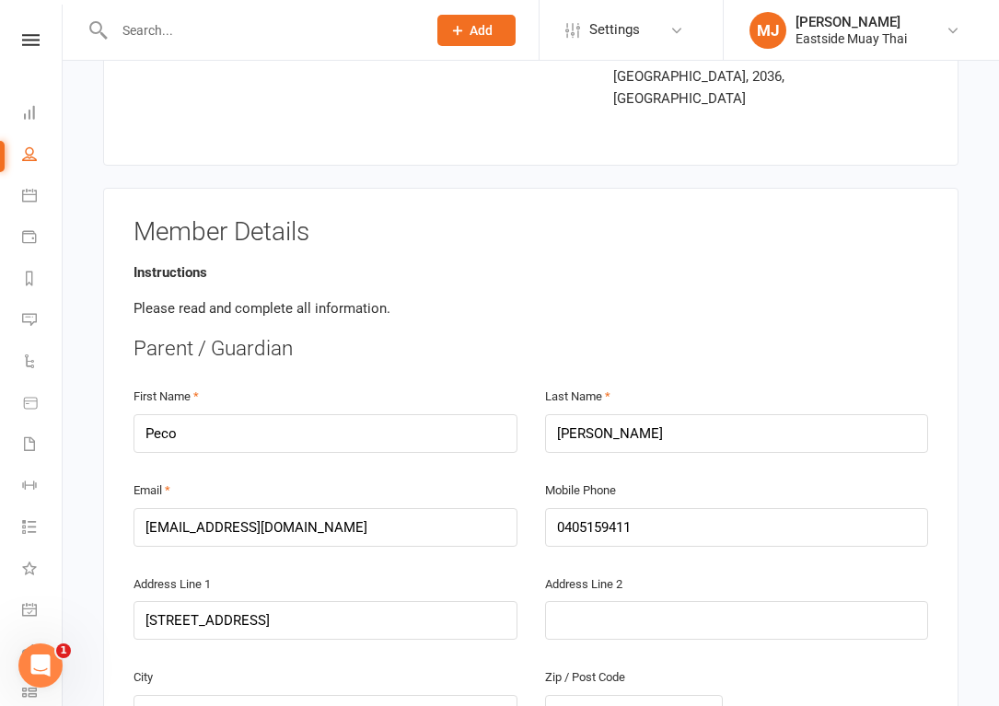
type input "0424269535"
drag, startPoint x: 297, startPoint y: 468, endPoint x: -125, endPoint y: 459, distance: 422.6
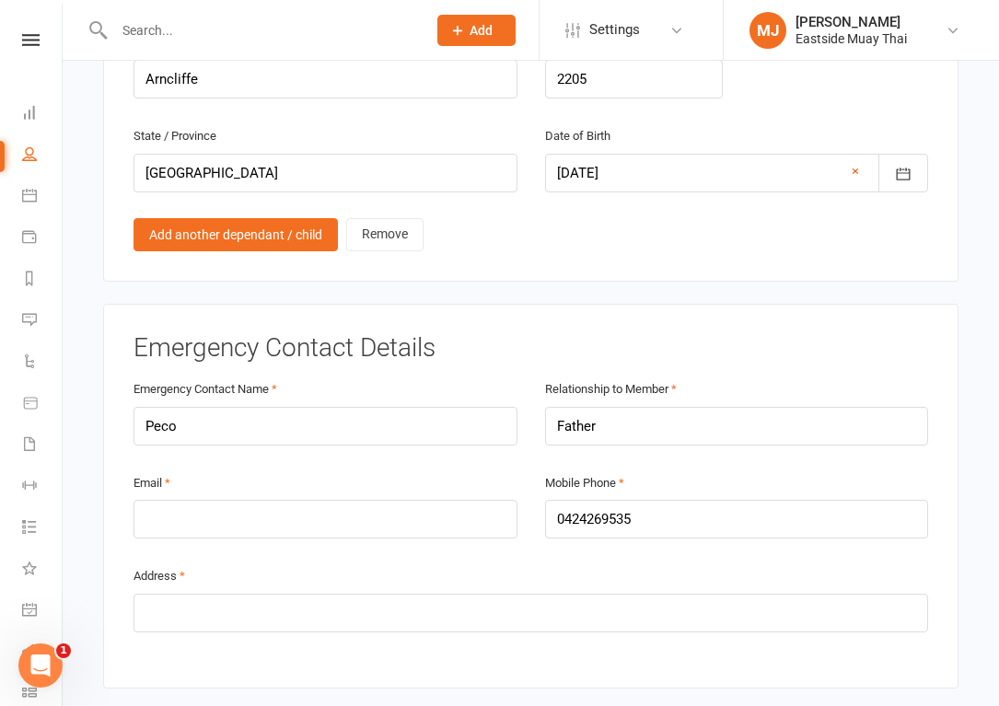
scroll to position [1543, 0]
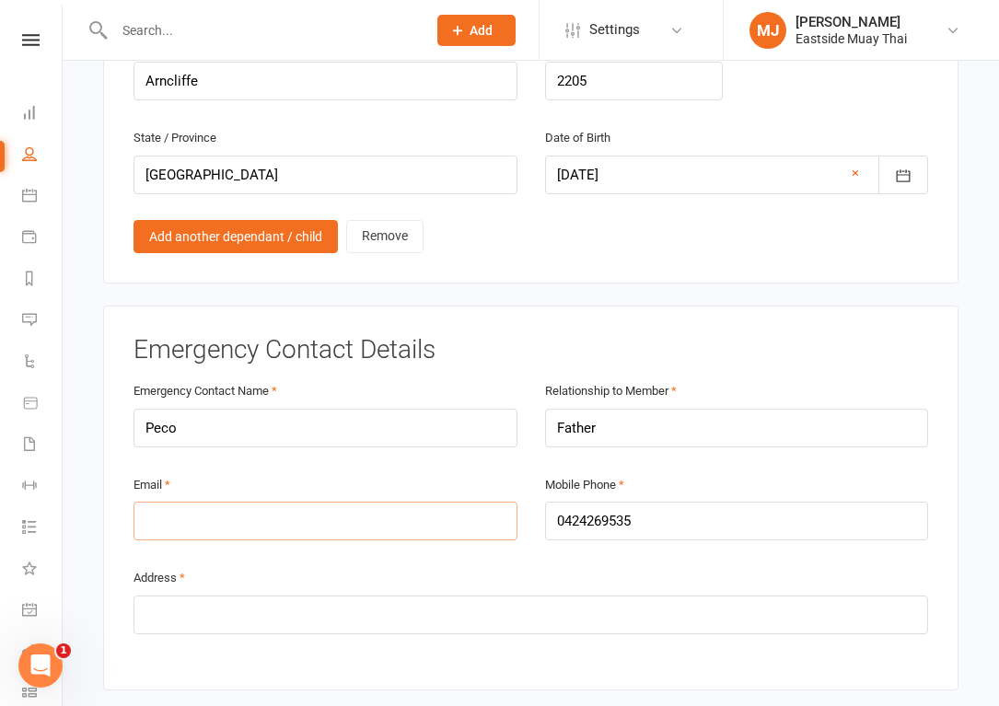
click at [221, 502] on input "email" at bounding box center [325, 521] width 384 height 39
click at [179, 502] on input "email" at bounding box center [325, 521] width 384 height 39
click at [372, 502] on input "email" at bounding box center [325, 521] width 384 height 39
click at [369, 502] on input "email" at bounding box center [325, 521] width 384 height 39
paste input "[EMAIL_ADDRESS][DOMAIN_NAME]"
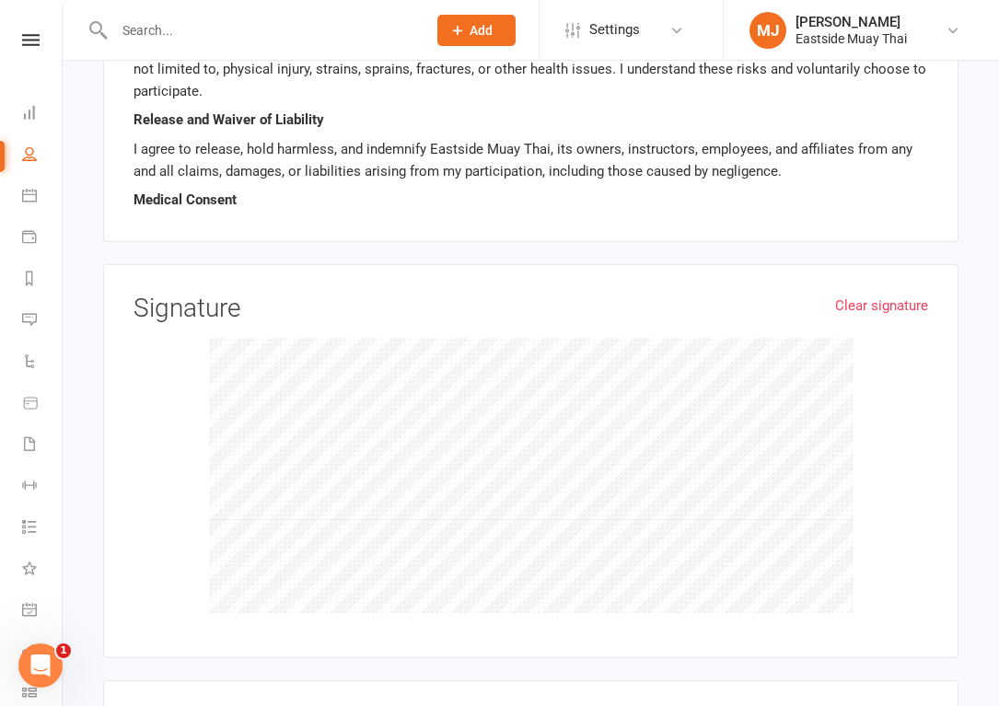
scroll to position [172, 0]
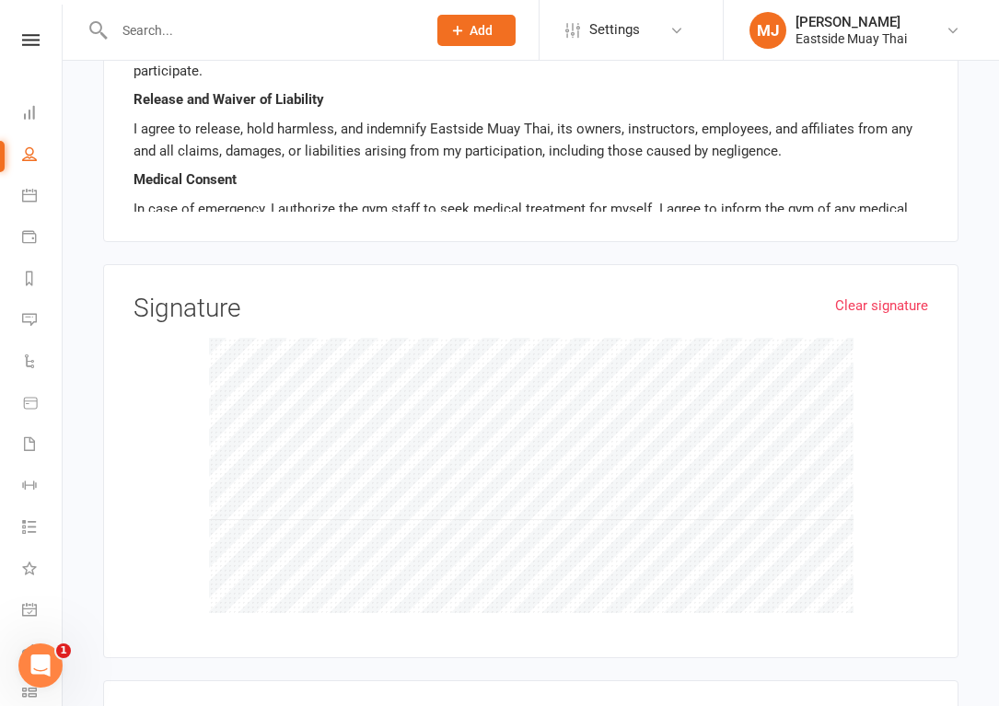
type input "[EMAIL_ADDRESS][DOMAIN_NAME]"
drag, startPoint x: 165, startPoint y: 427, endPoint x: 207, endPoint y: 398, distance: 51.6
click at [172, 419] on div at bounding box center [530, 476] width 794 height 276
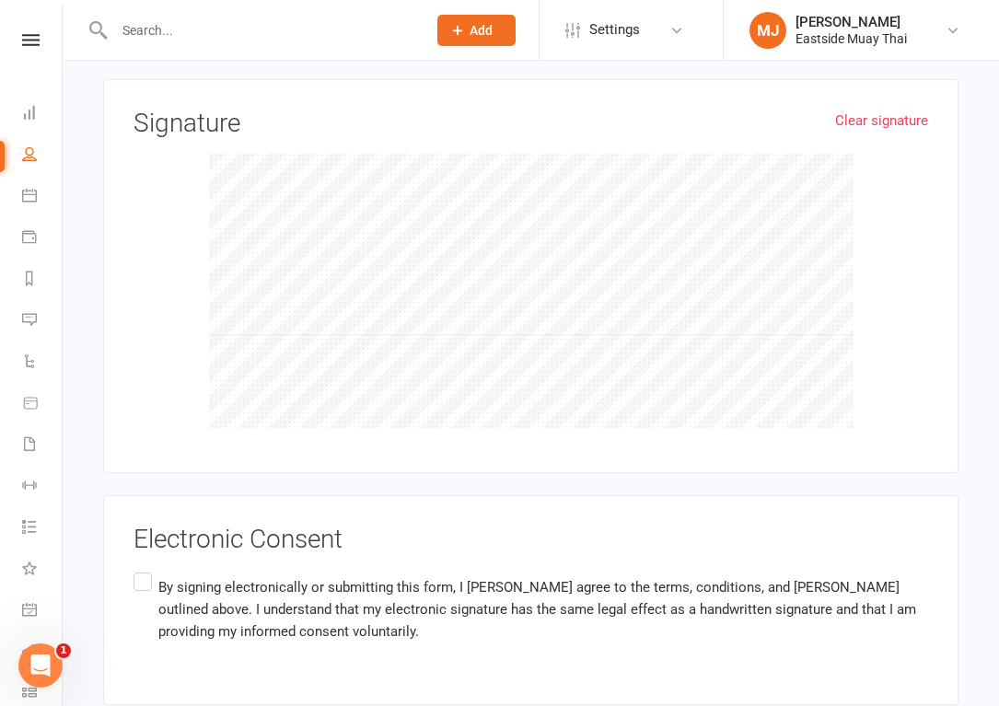
scroll to position [2841, 0]
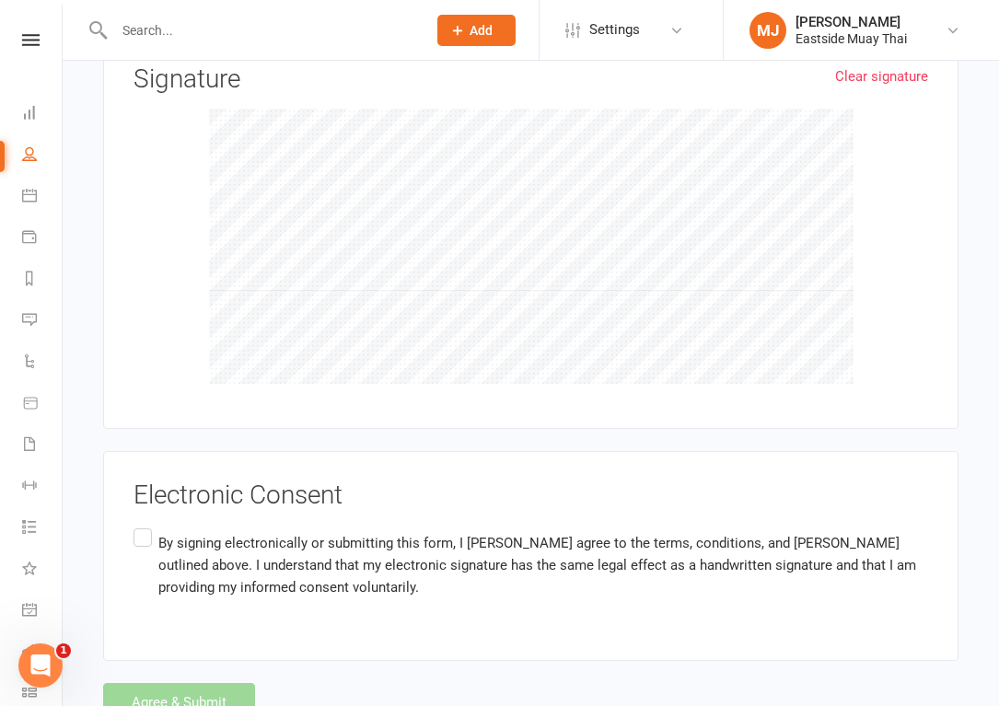
click at [154, 525] on label "By signing electronically or submitting this form, I [PERSON_NAME] agree to the…" at bounding box center [530, 565] width 794 height 80
click at [145, 525] on input "By signing electronically or submitting this form, I [PERSON_NAME] agree to the…" at bounding box center [139, 525] width 12 height 0
click at [171, 683] on button "Agree & Submit" at bounding box center [179, 702] width 152 height 39
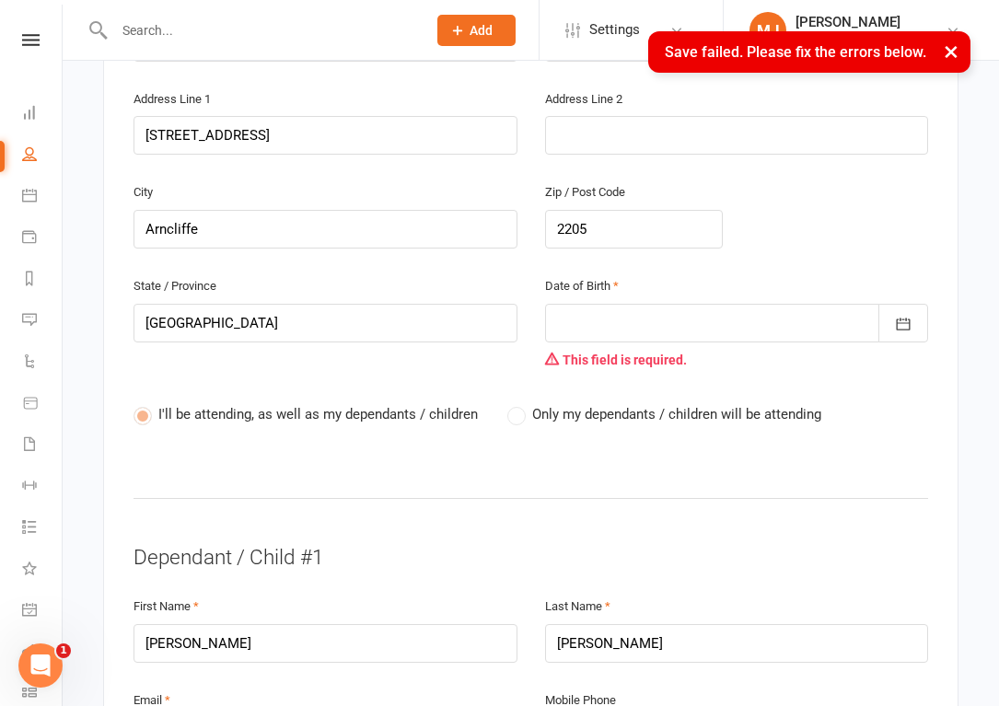
scroll to position [732, 0]
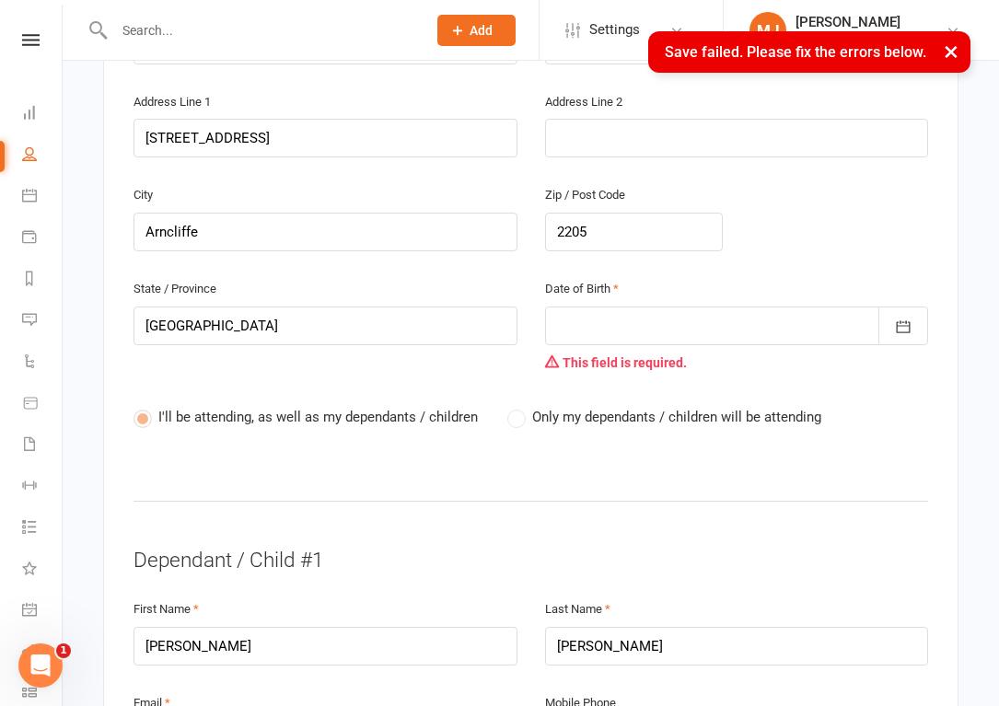
click at [672, 307] on div at bounding box center [737, 326] width 384 height 39
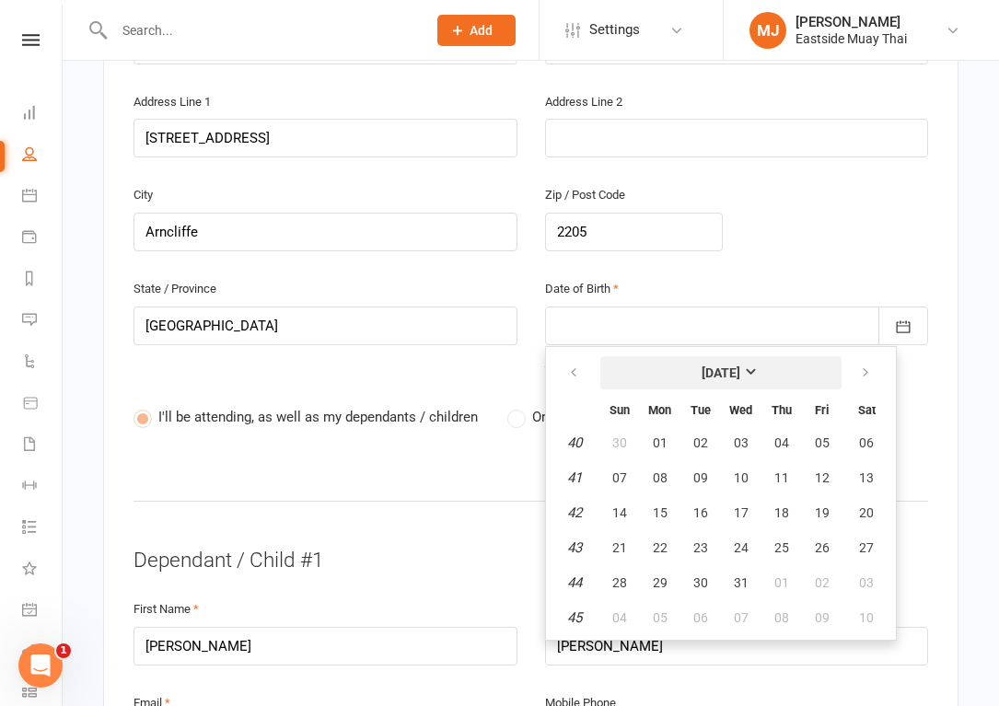
click at [759, 356] on button "[DATE]" at bounding box center [720, 372] width 241 height 33
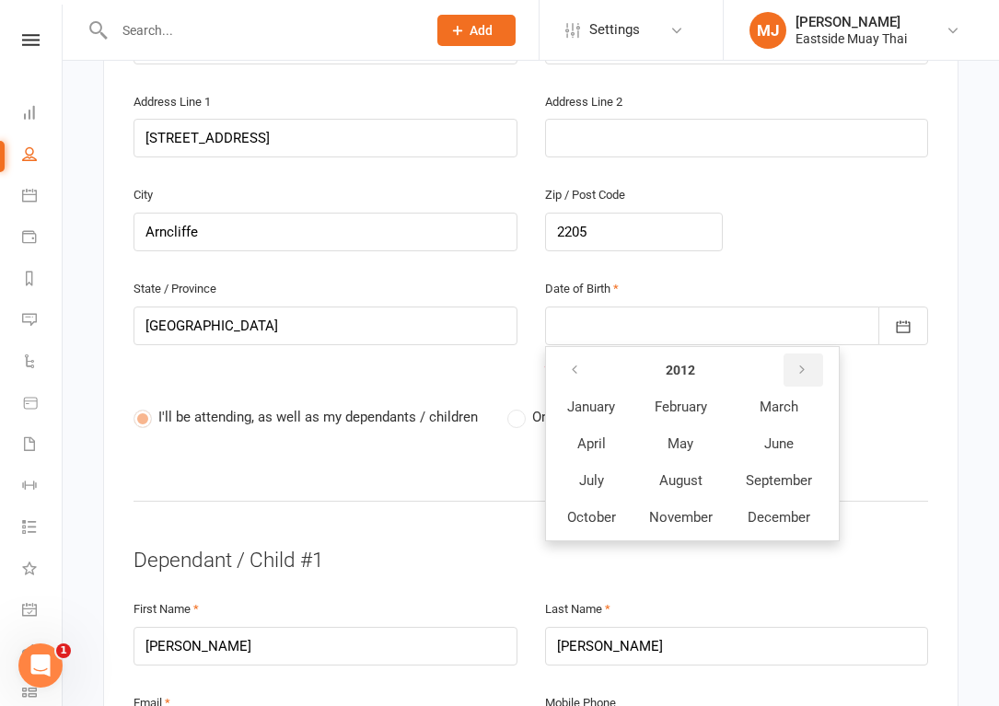
click at [810, 353] on button "button" at bounding box center [803, 369] width 40 height 33
click at [681, 363] on strong "2013" at bounding box center [680, 370] width 29 height 15
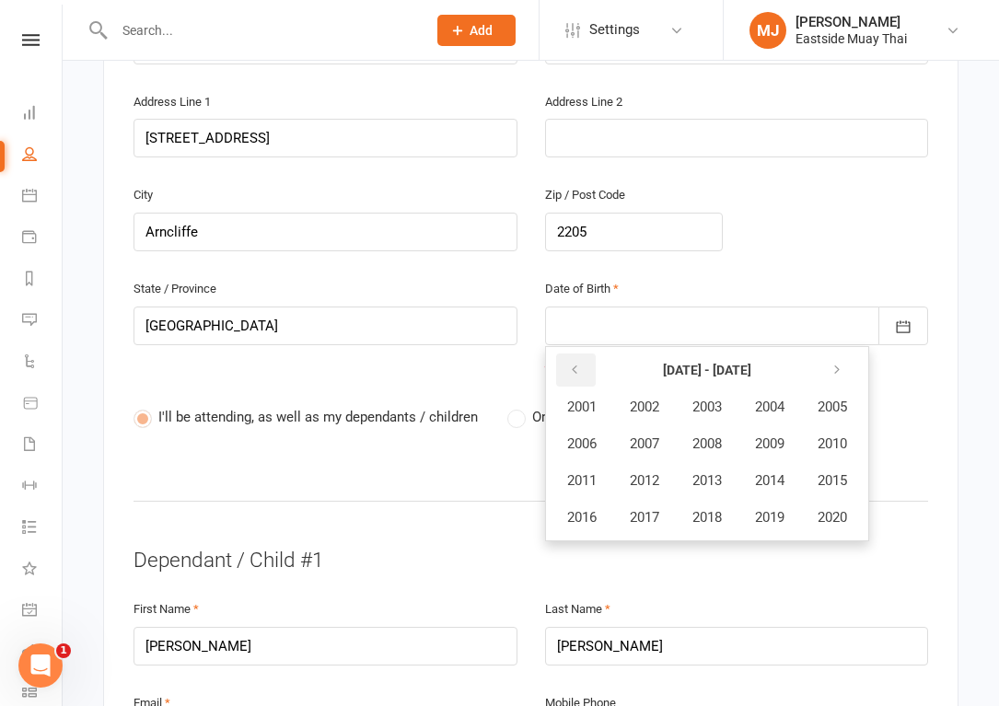
click at [578, 363] on icon "button" at bounding box center [574, 370] width 13 height 15
click at [851, 353] on button "button" at bounding box center [838, 369] width 40 height 33
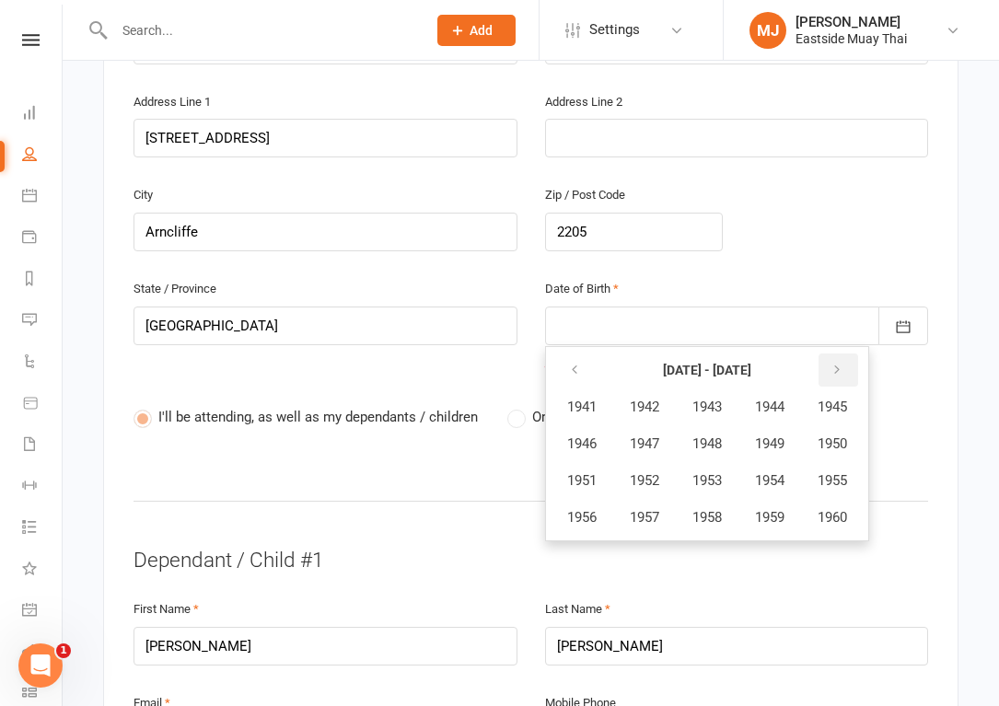
click at [851, 353] on button "button" at bounding box center [838, 369] width 40 height 33
click at [600, 353] on th at bounding box center [581, 370] width 61 height 35
click at [565, 353] on button "button" at bounding box center [576, 369] width 40 height 33
click at [784, 472] on span "1974" at bounding box center [769, 480] width 29 height 17
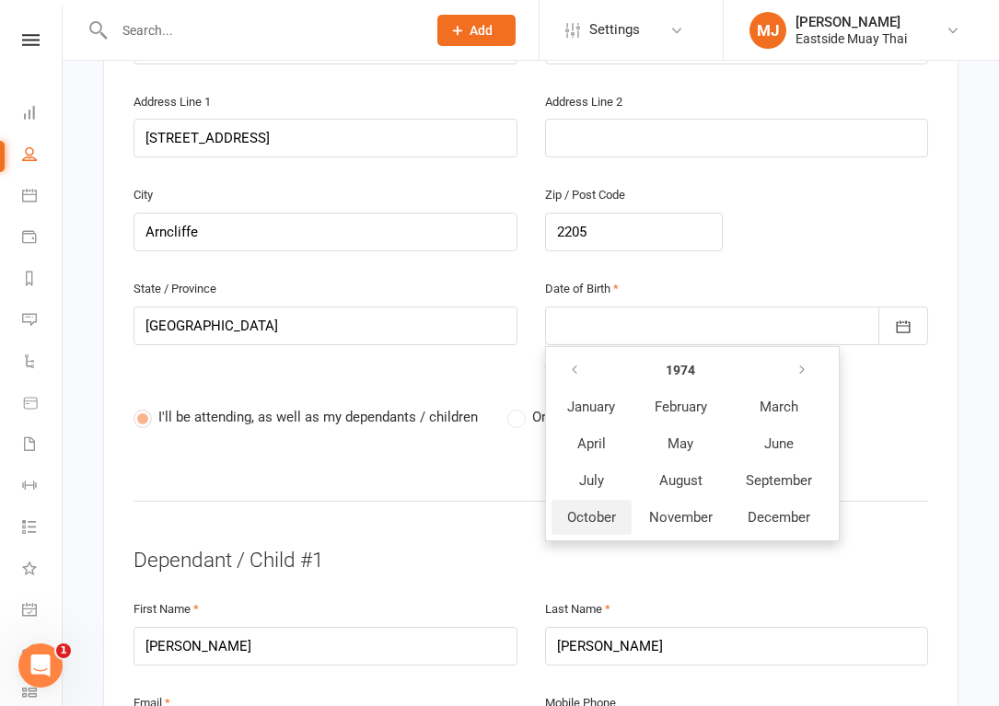
click at [595, 509] on span "October" at bounding box center [591, 517] width 49 height 17
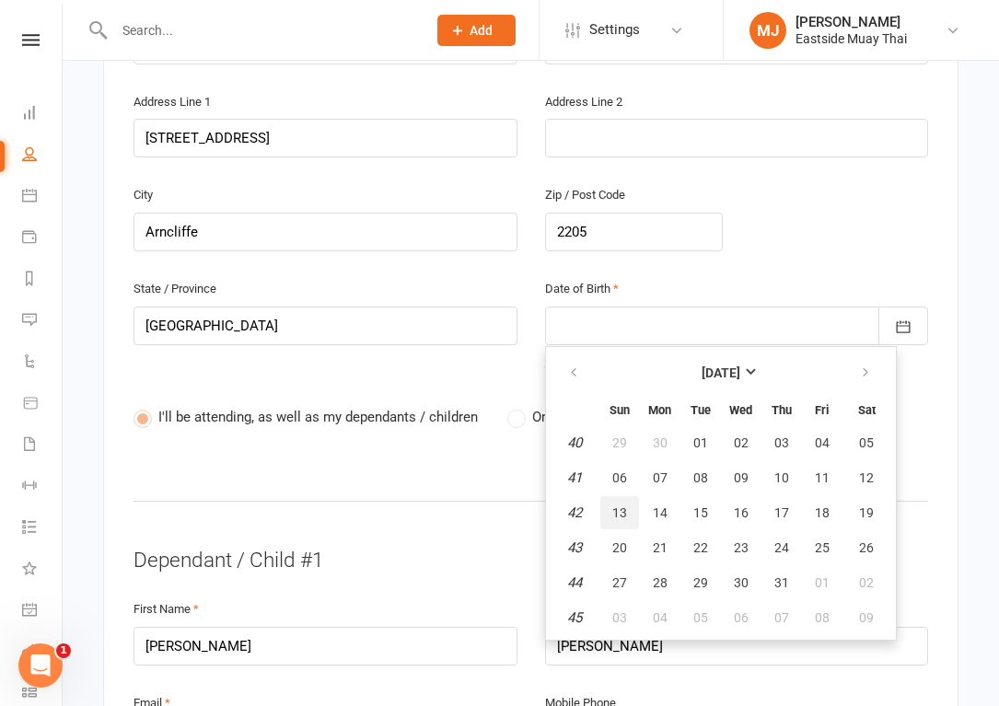
click at [619, 496] on button "13" at bounding box center [619, 512] width 39 height 33
type input "[DATE]"
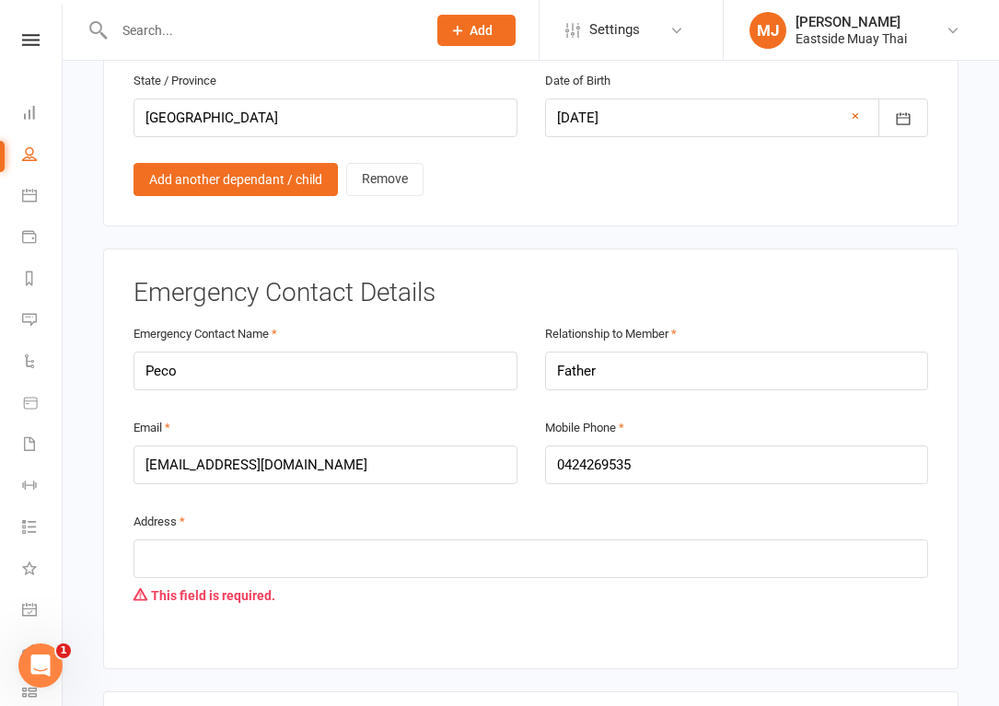
scroll to position [2911, 0]
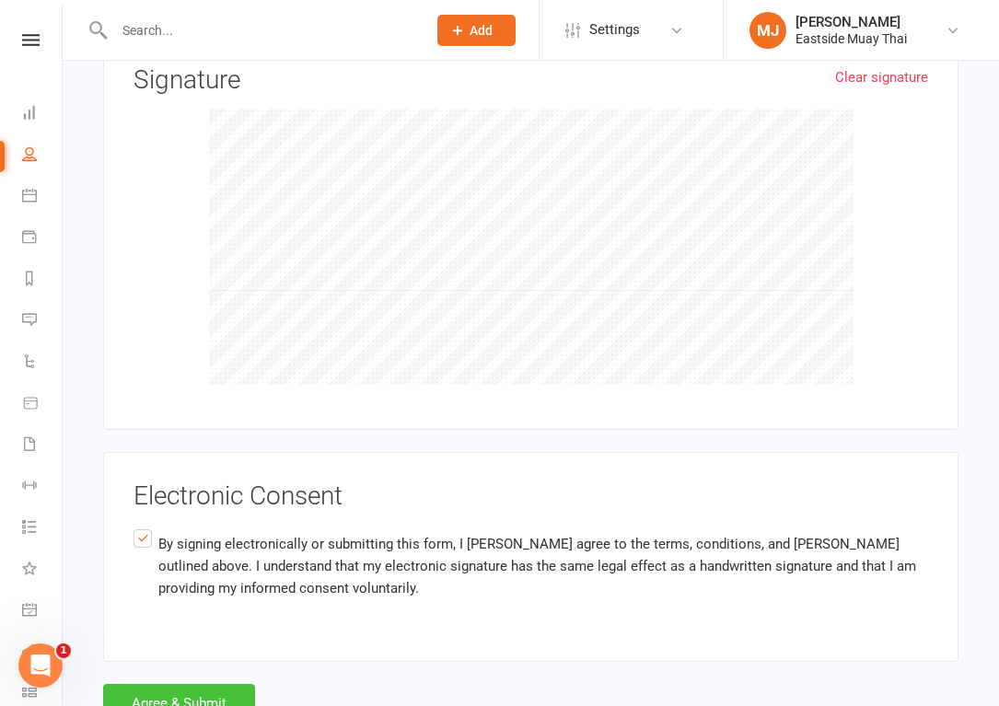
click at [170, 684] on button "Agree & Submit" at bounding box center [179, 703] width 152 height 39
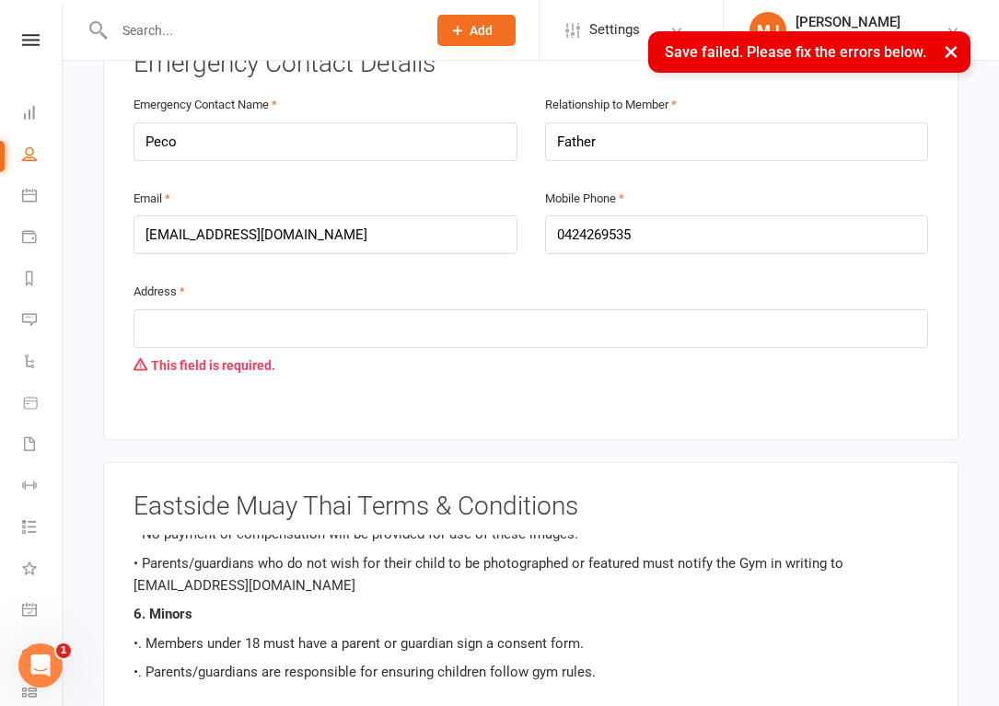
scroll to position [1828, 0]
click at [205, 310] on input "text" at bounding box center [530, 329] width 794 height 39
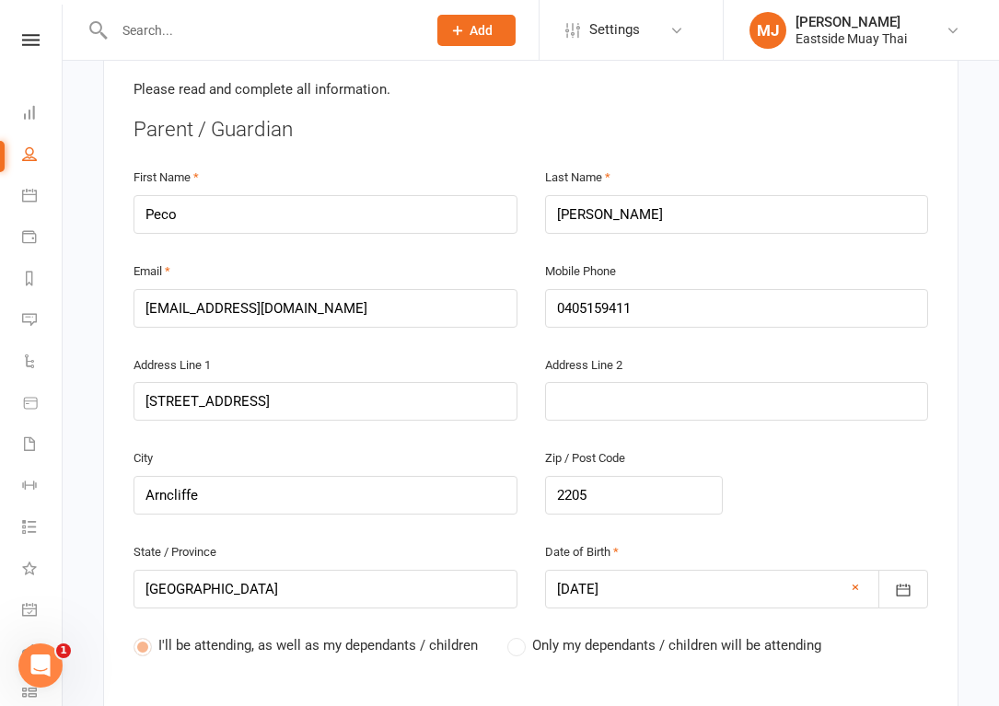
scroll to position [441, 0]
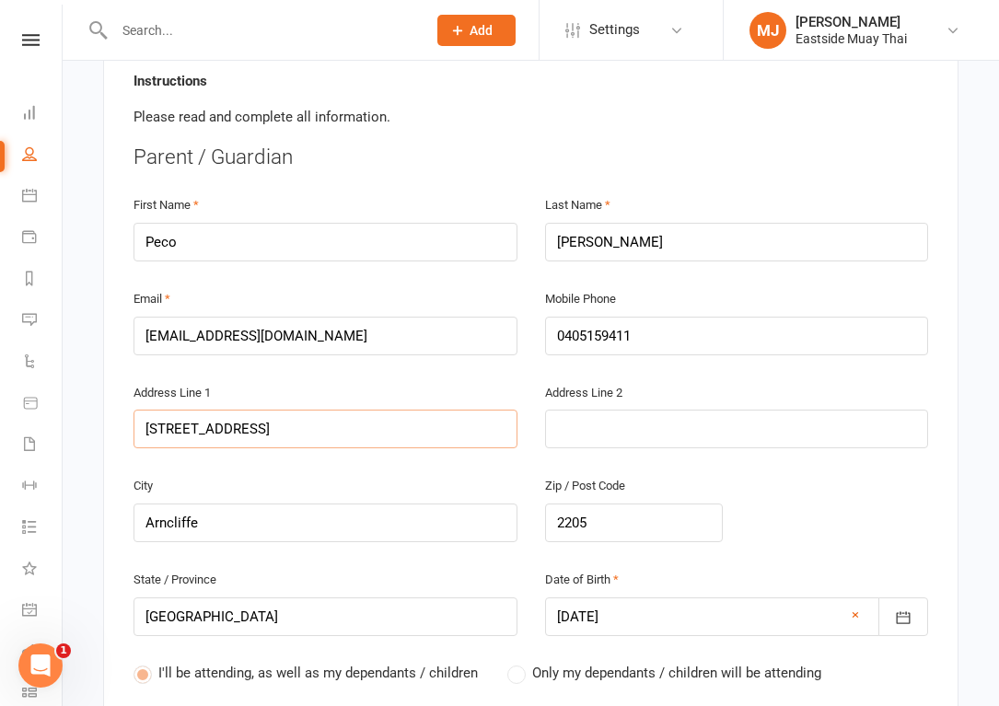
drag, startPoint x: 275, startPoint y: 356, endPoint x: -44, endPoint y: 345, distance: 319.6
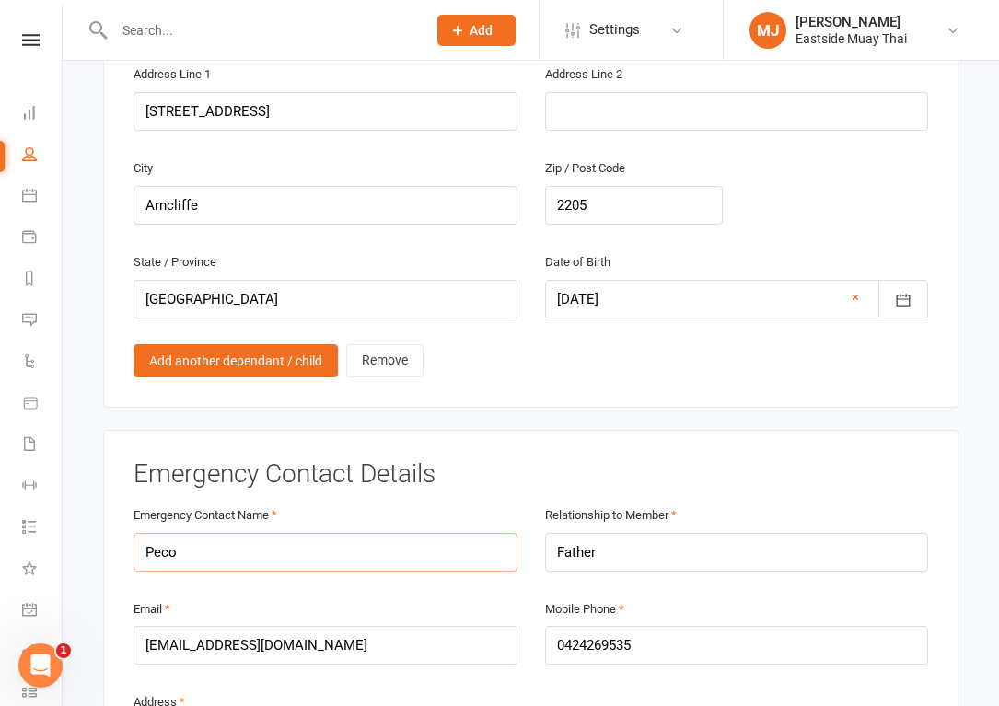
click at [303, 533] on input "Peco" at bounding box center [325, 552] width 384 height 39
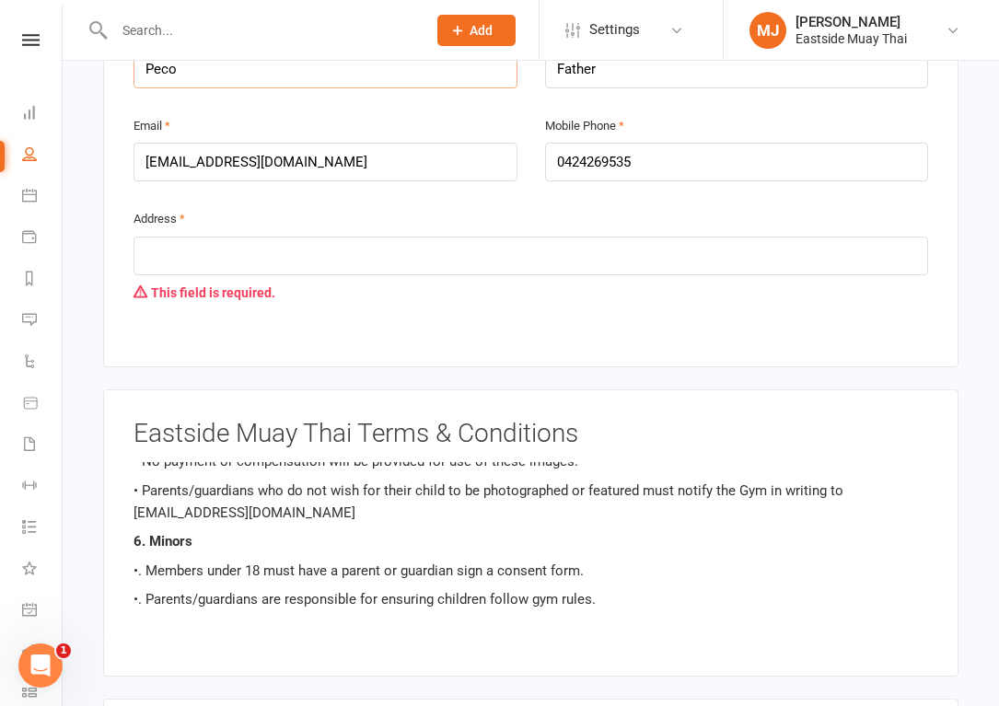
scroll to position [1897, 0]
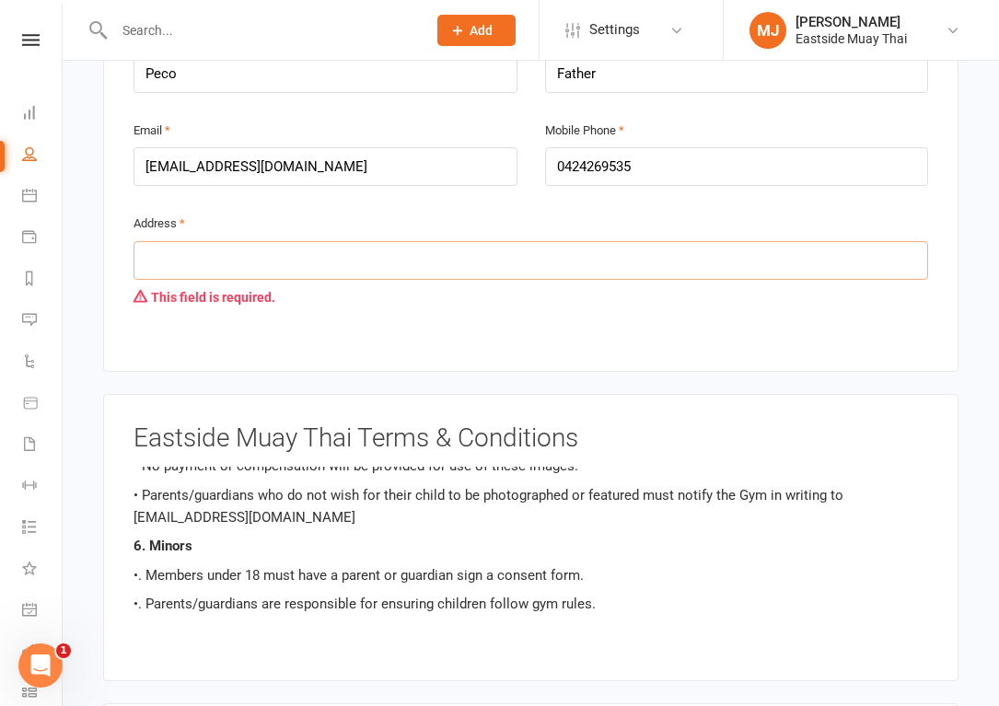
click at [264, 241] on input "text" at bounding box center [530, 260] width 794 height 39
paste input "[STREET_ADDRESS]"
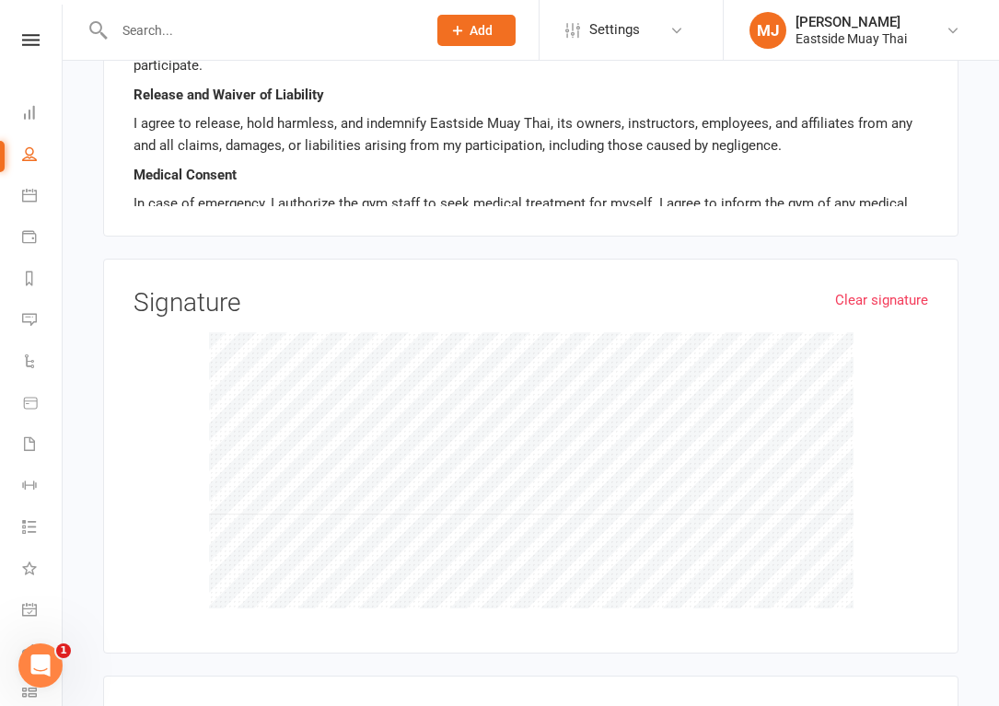
scroll to position [2876, 0]
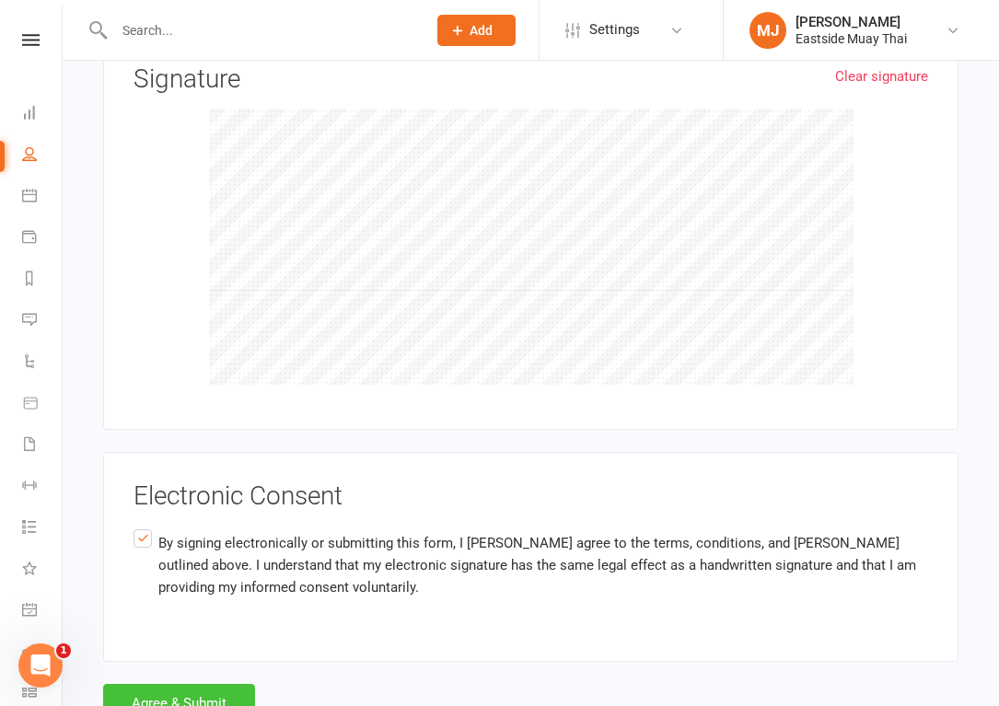
type input "[STREET_ADDRESS][PERSON_NAME]"
click at [156, 684] on button "Agree & Submit" at bounding box center [179, 703] width 152 height 39
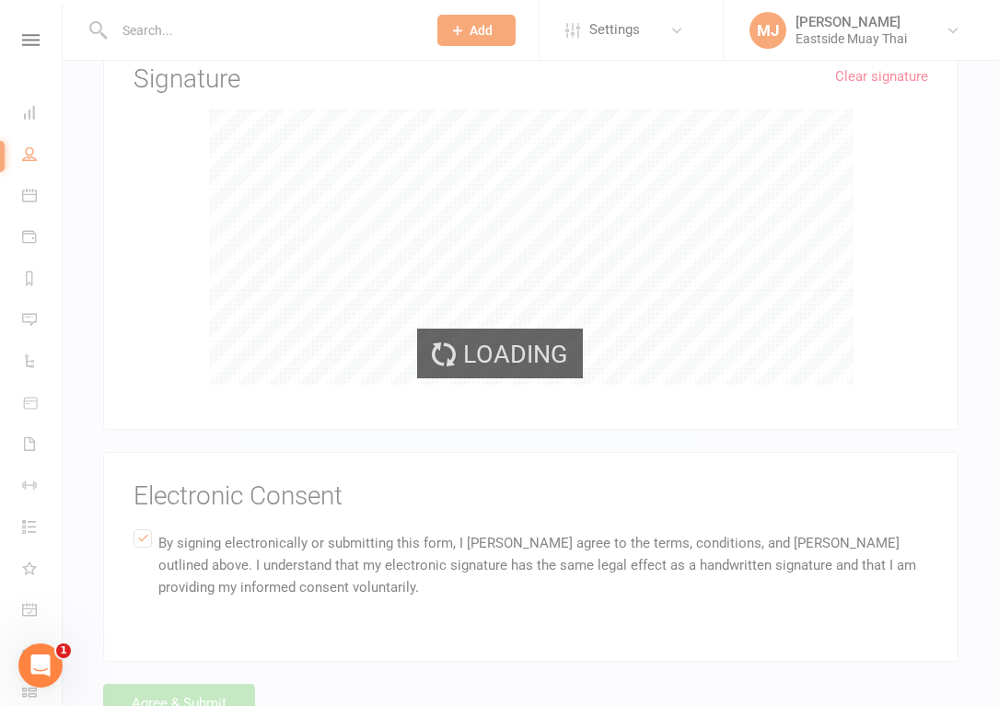
click at [156, 647] on div "Loading" at bounding box center [499, 353] width 999 height 706
